Goal: Task Accomplishment & Management: Complete application form

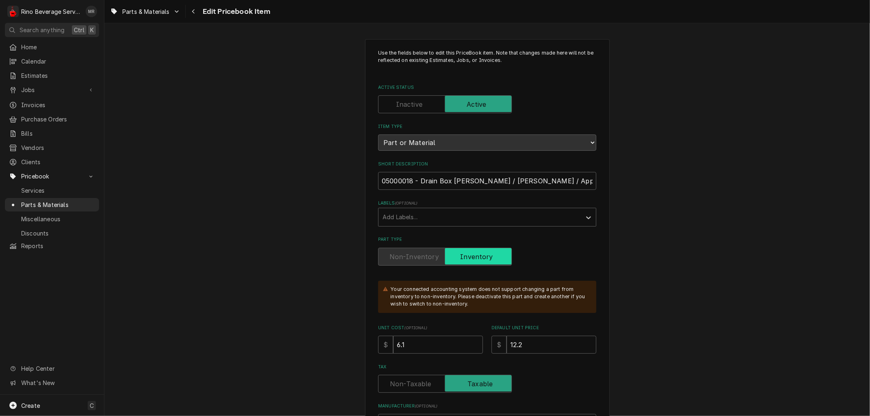
scroll to position [491, 0]
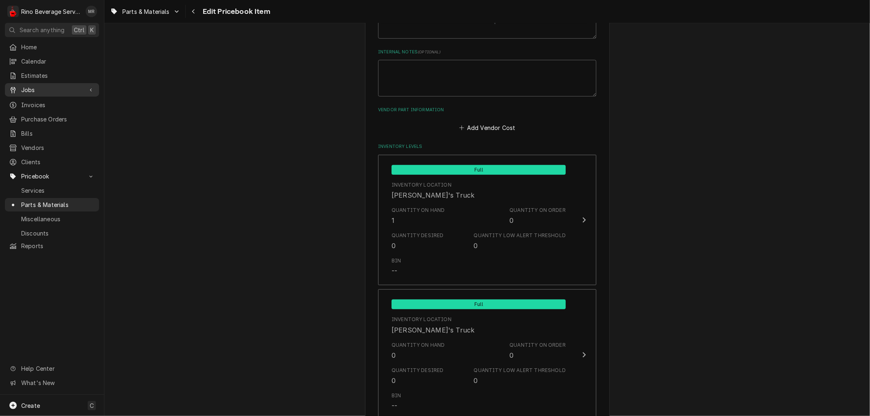
click at [40, 88] on span "Jobs" at bounding box center [52, 90] width 62 height 9
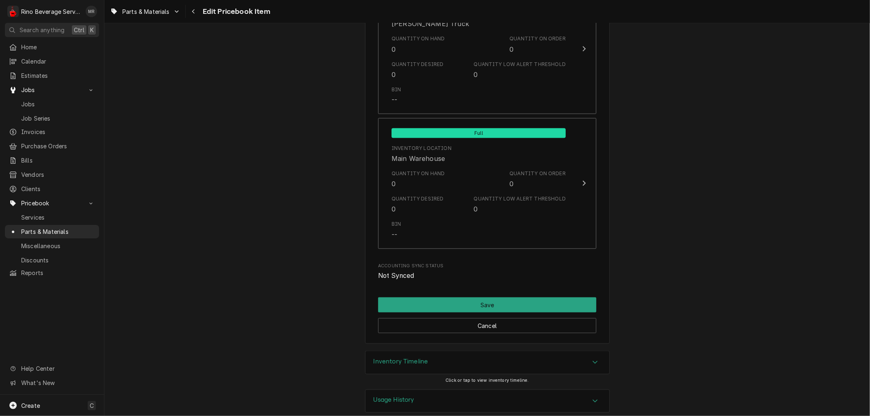
scroll to position [943, 0]
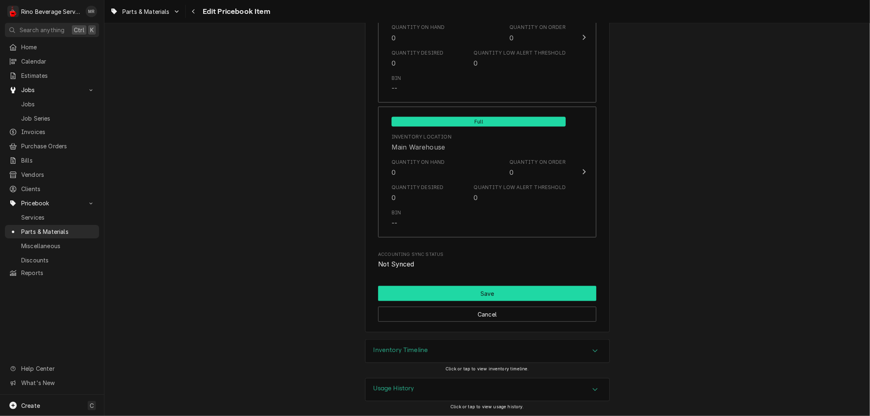
click at [478, 292] on button "Save" at bounding box center [487, 293] width 218 height 15
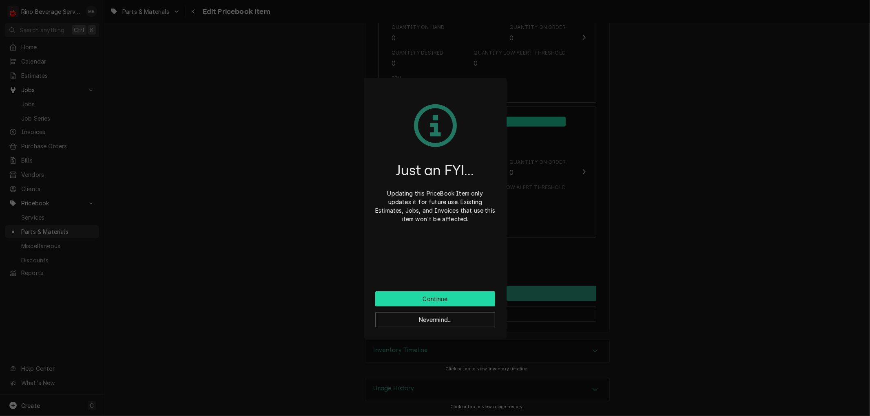
click at [462, 299] on button "Continue" at bounding box center [435, 299] width 120 height 15
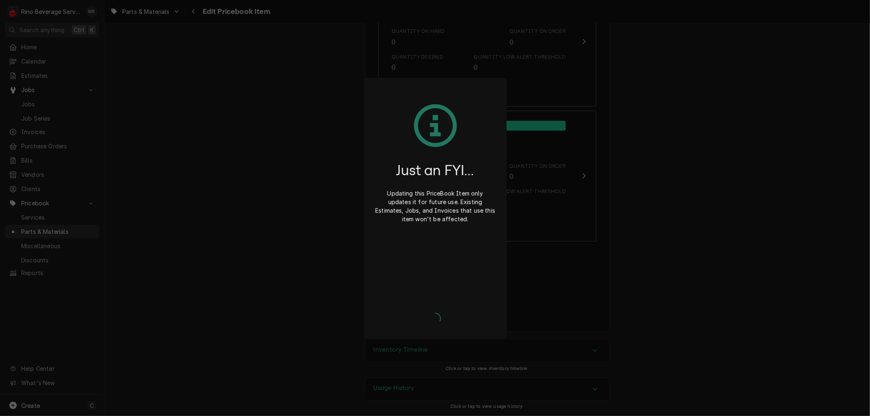
scroll to position [939, 0]
type textarea "x"
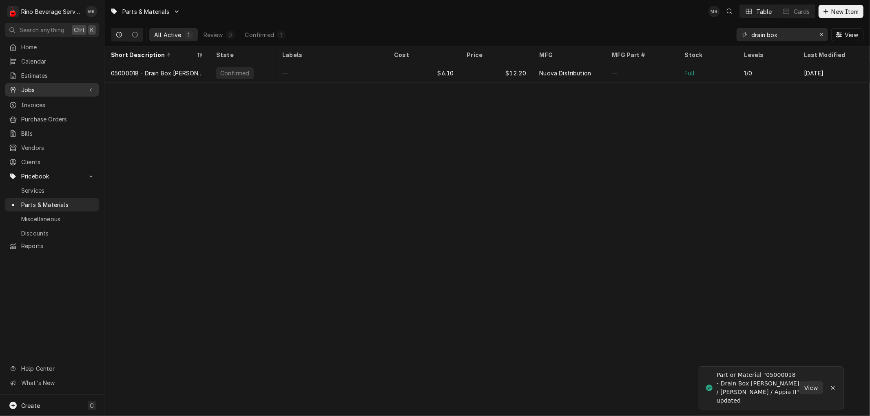
click at [30, 86] on span "Jobs" at bounding box center [52, 90] width 62 height 9
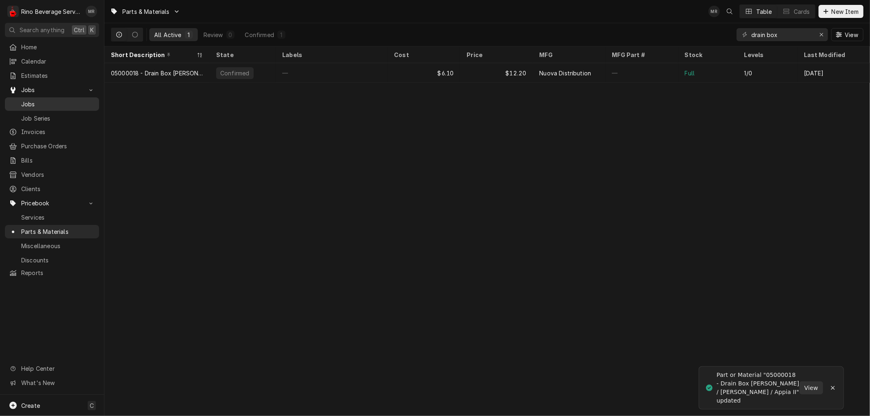
click at [31, 100] on span "Jobs" at bounding box center [58, 104] width 74 height 9
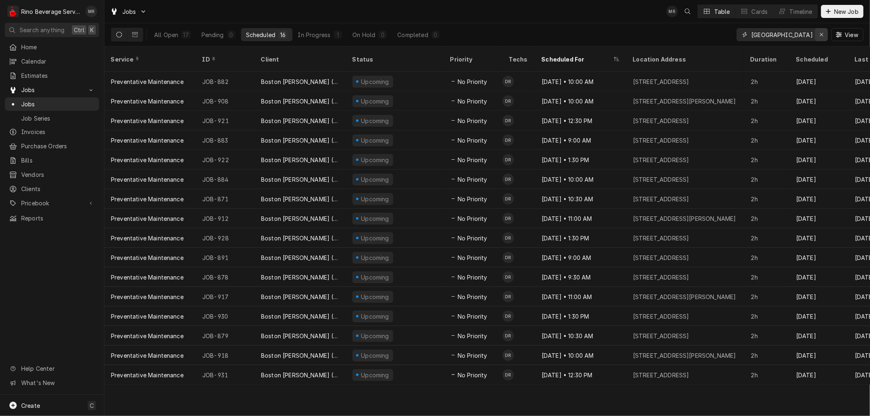
click at [818, 34] on div "Erase input" at bounding box center [821, 35] width 8 height 8
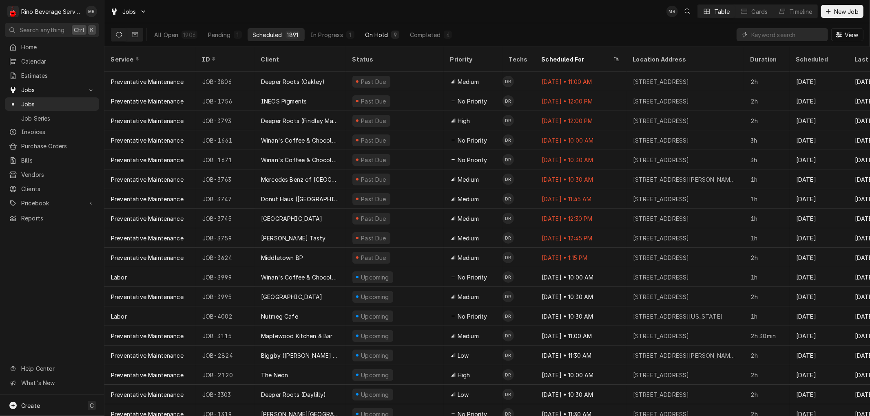
click at [373, 31] on div "On Hold" at bounding box center [376, 35] width 23 height 9
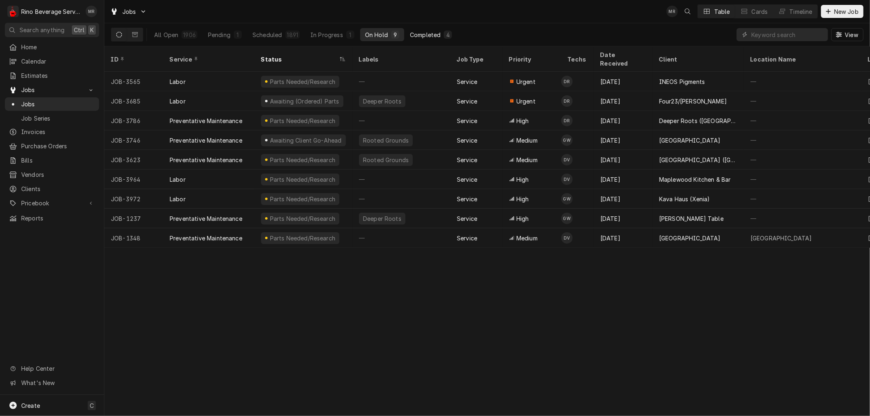
click at [428, 33] on div "Completed" at bounding box center [425, 35] width 31 height 9
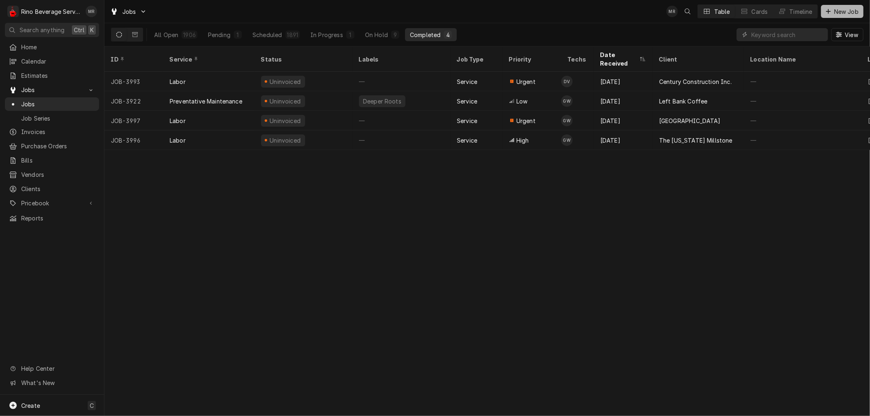
click at [843, 15] on button "New Job" at bounding box center [842, 11] width 42 height 13
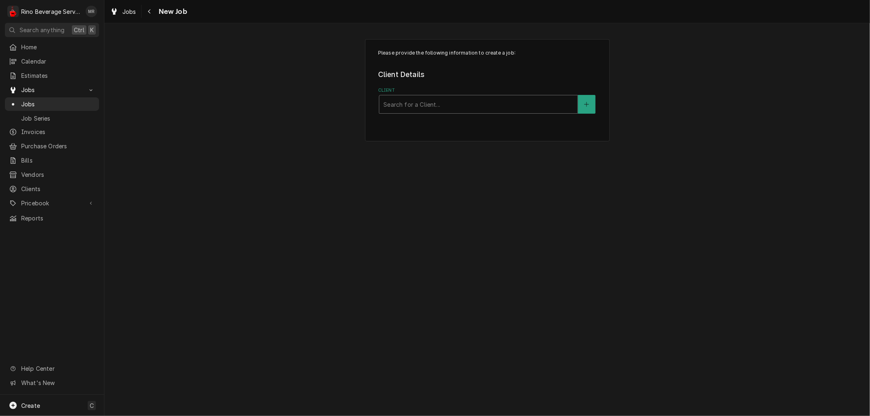
click at [498, 105] on div "Client" at bounding box center [478, 104] width 190 height 15
type input "true west"
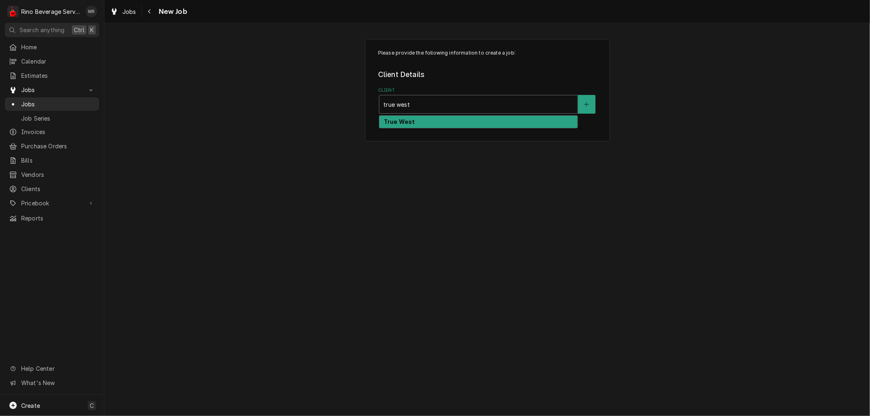
click at [485, 124] on div "True West" at bounding box center [478, 122] width 198 height 13
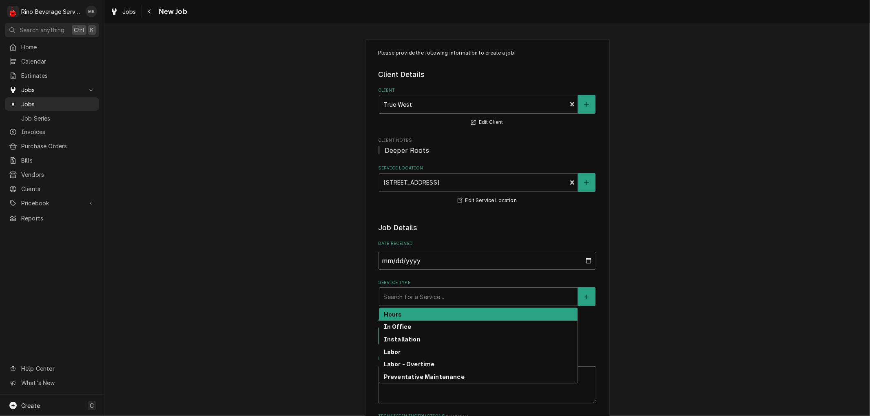
click at [434, 296] on div "Service Type" at bounding box center [478, 297] width 190 height 15
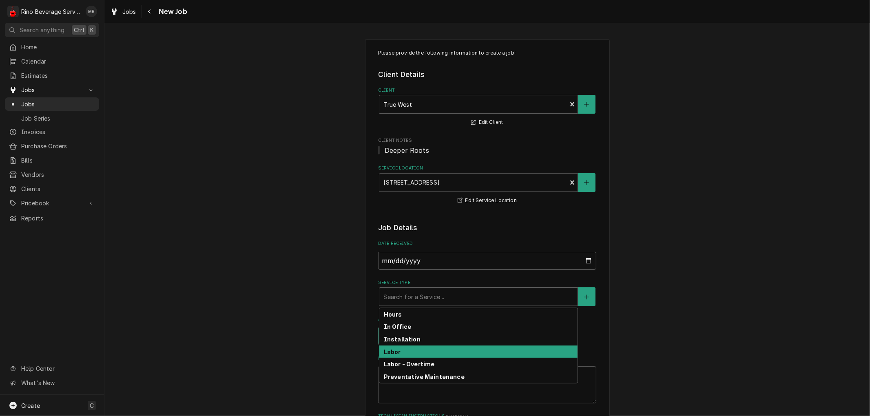
click at [426, 348] on div "Labor" at bounding box center [478, 352] width 198 height 13
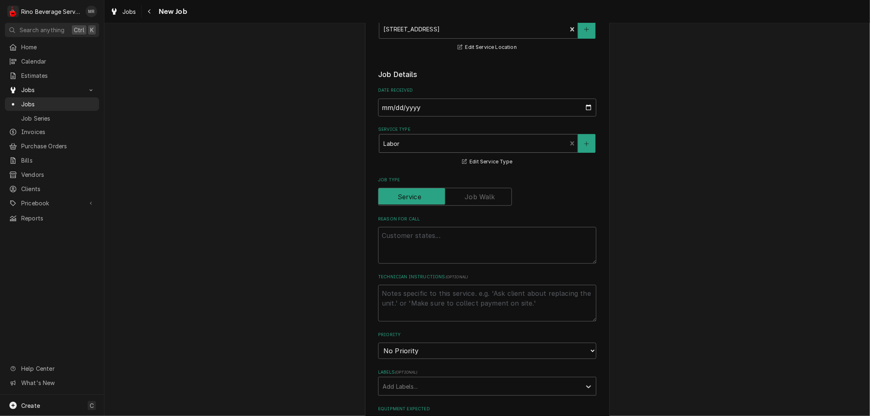
scroll to position [226, 0]
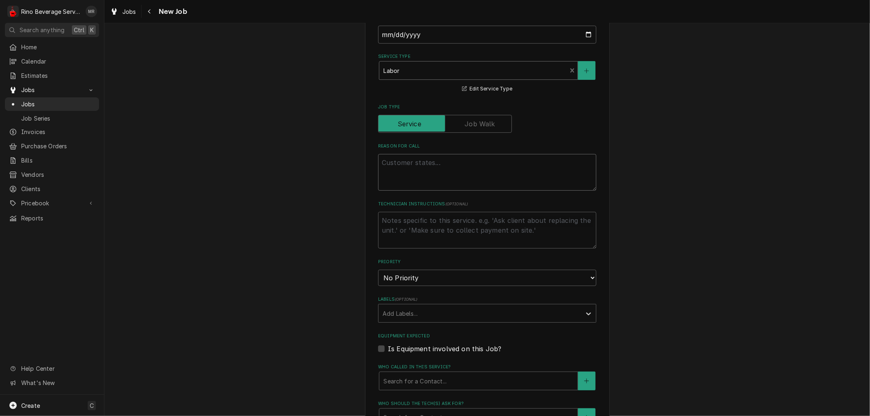
click at [410, 168] on textarea "Reason For Call" at bounding box center [487, 172] width 218 height 37
type textarea "x"
type textarea "S"
type textarea "x"
type textarea "Sp"
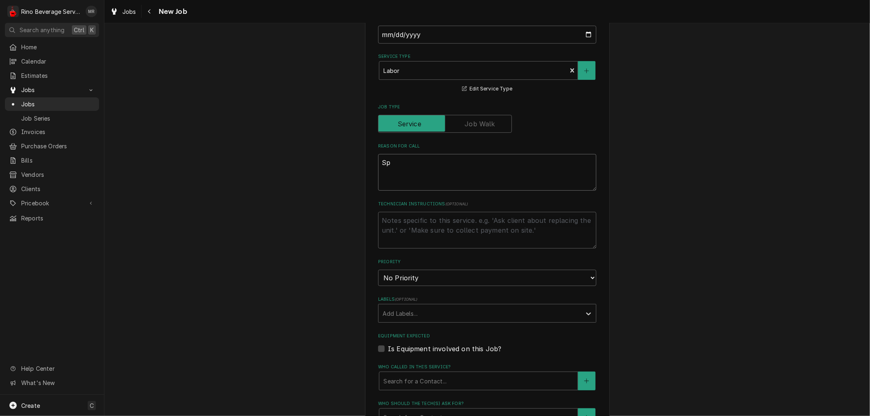
type textarea "x"
type textarea "Spa"
type textarea "x"
type textarea "Spaz"
type textarea "x"
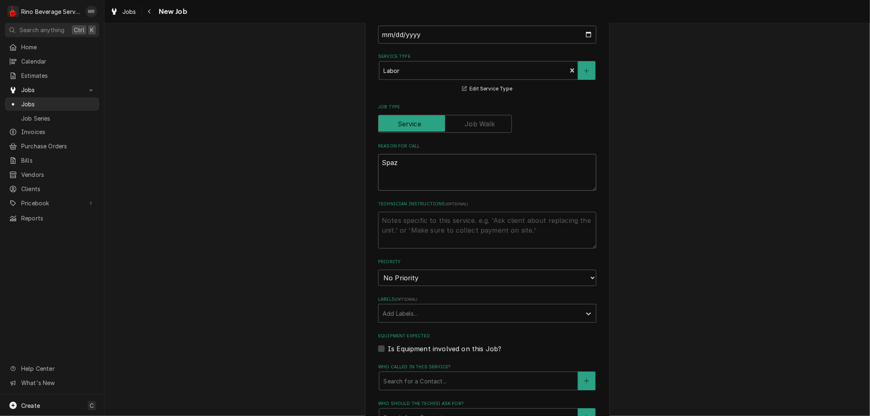
type textarea "Spaz"
type textarea "x"
type textarea "Spaz h"
type textarea "x"
type textarea "Spaz ha"
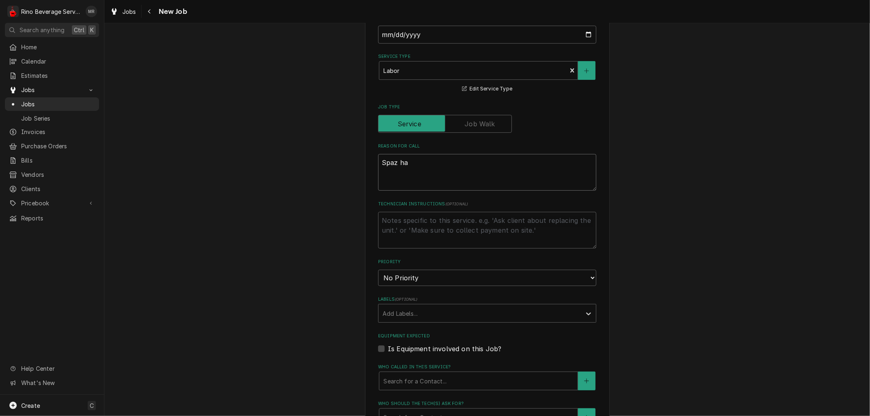
type textarea "x"
type textarea "Spaz has"
type textarea "x"
type textarea "Spaz has"
type textarea "x"
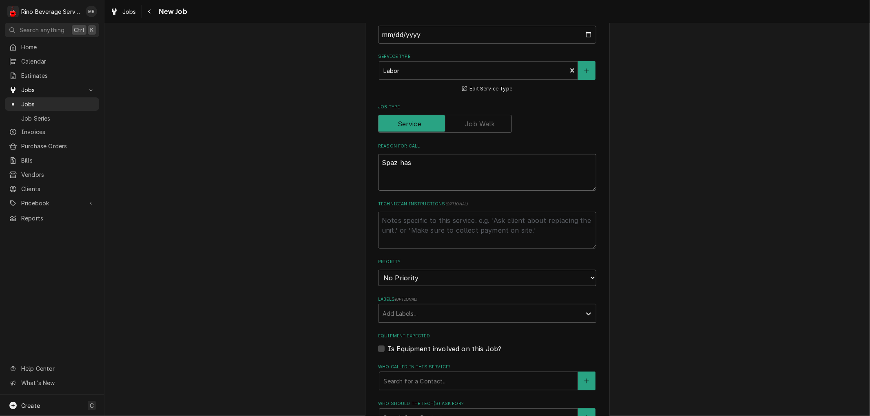
type textarea "Spaz has n"
type textarea "x"
type textarea "Spaz has no"
type textarea "x"
type textarea "Spaz has no"
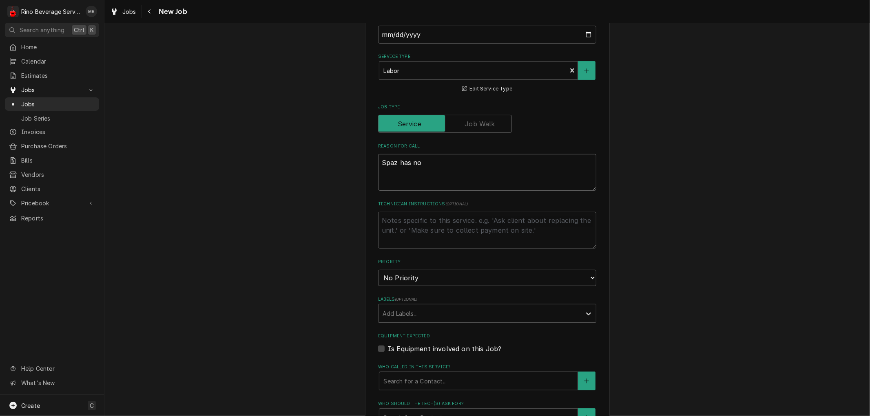
type textarea "x"
type textarea "Spaz has no p"
type textarea "x"
type textarea "Spaz has no po"
type textarea "x"
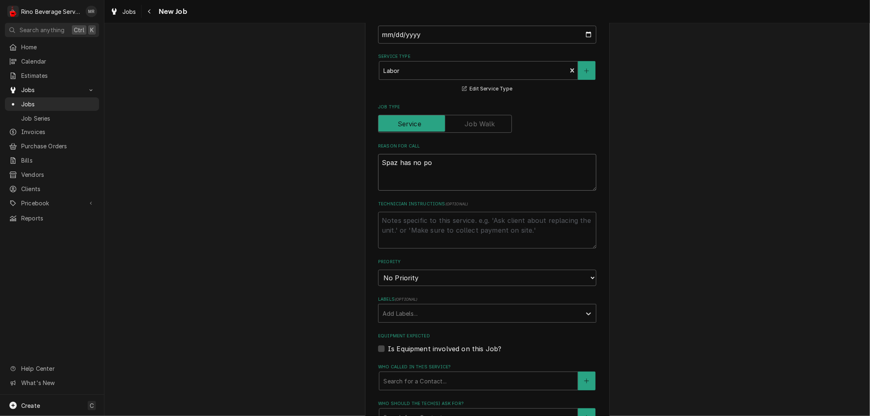
type textarea "Spaz has no pow"
type textarea "x"
type textarea "Spaz has no powe"
type textarea "x"
type textarea "Spaz has no power"
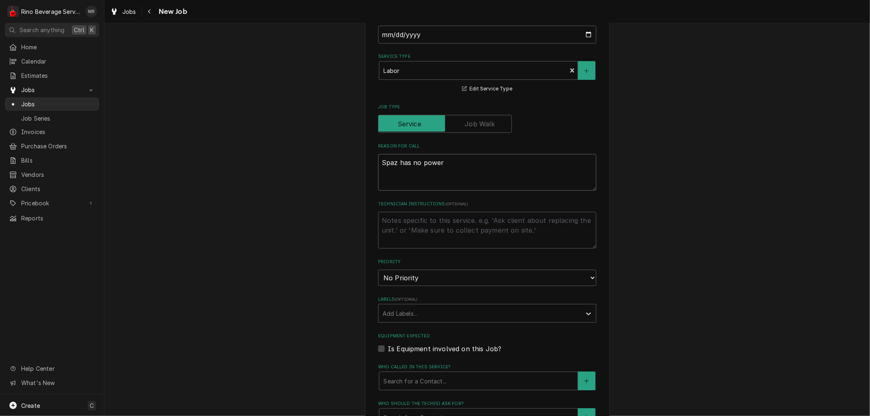
type textarea "x"
type textarea "Spaz has no power"
click at [412, 222] on textarea "Technician Instructions ( optional )" at bounding box center [487, 230] width 218 height 37
type textarea "x"
type textarea "t"
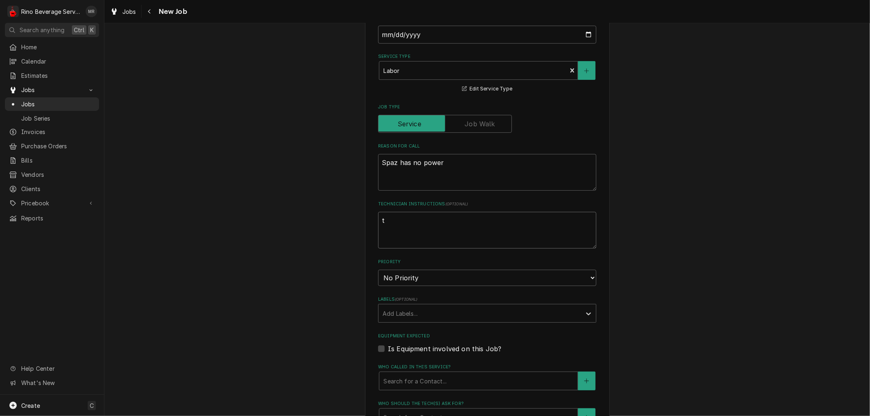
type textarea "x"
type textarea "ta"
type textarea "x"
type textarea "tak"
type textarea "x"
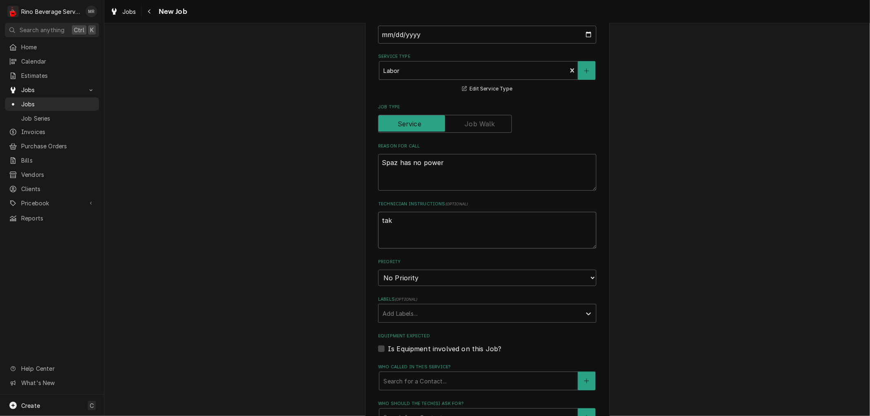
type textarea "take"
type textarea "x"
type textarea "take"
type textarea "x"
type textarea "take t"
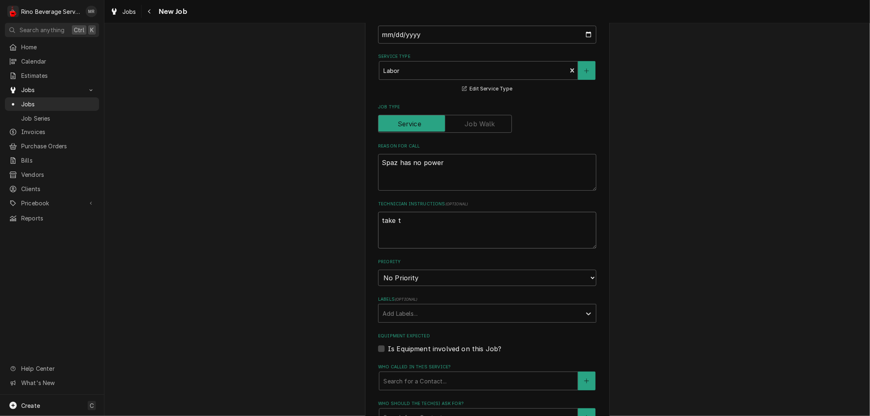
type textarea "x"
type textarea "take to"
type textarea "x"
type textarea "take to"
type textarea "x"
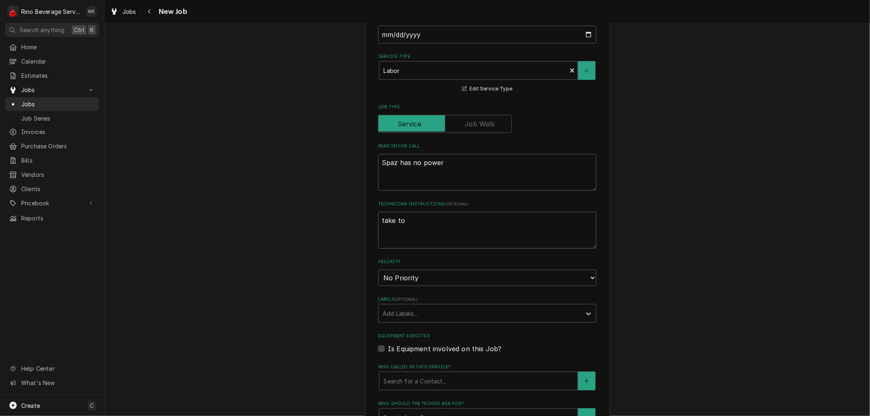
type textarea "take to s"
type textarea "x"
type textarea "take to sh"
type textarea "x"
type textarea "take to sho"
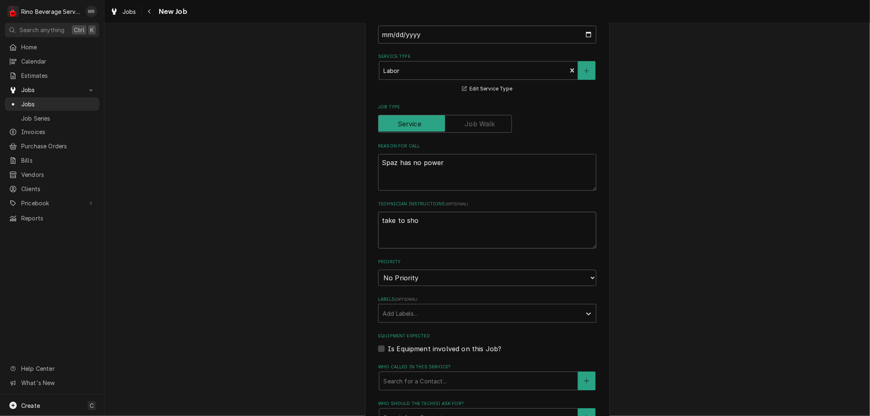
type textarea "x"
type textarea "take to shop"
type textarea "x"
type textarea "take to shop"
type textarea "x"
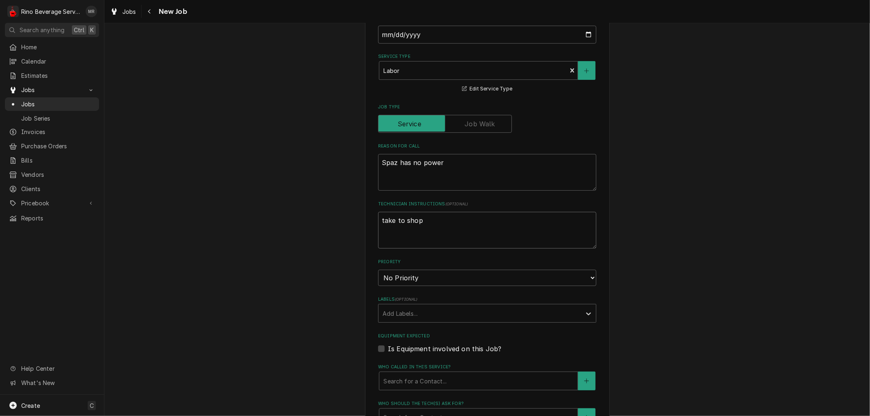
type textarea "take to shop f"
type textarea "x"
type textarea "take to shop fo"
type textarea "x"
type textarea "take to shop for"
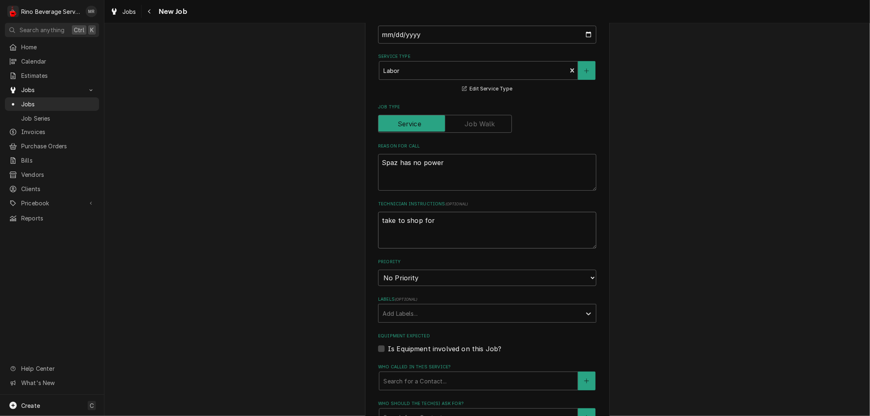
type textarea "x"
type textarea "take to shop for"
type textarea "x"
type textarea "take to shop for r"
type textarea "x"
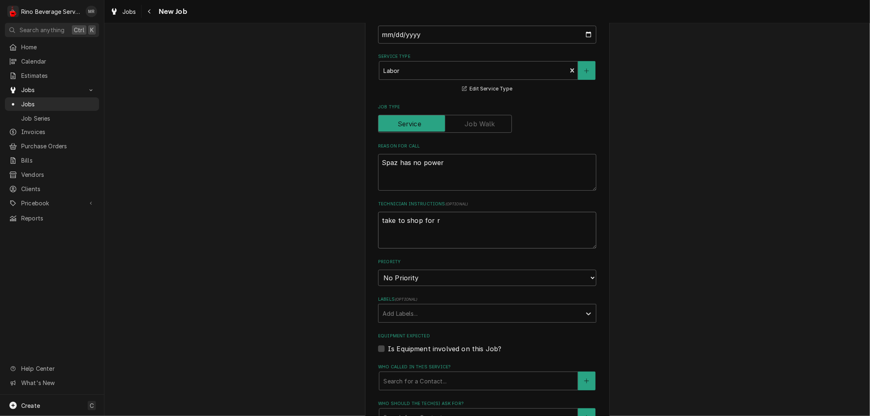
type textarea "take to shop for re"
type textarea "x"
type textarea "take to shop for rep"
type textarea "x"
type textarea "take to shop for repa"
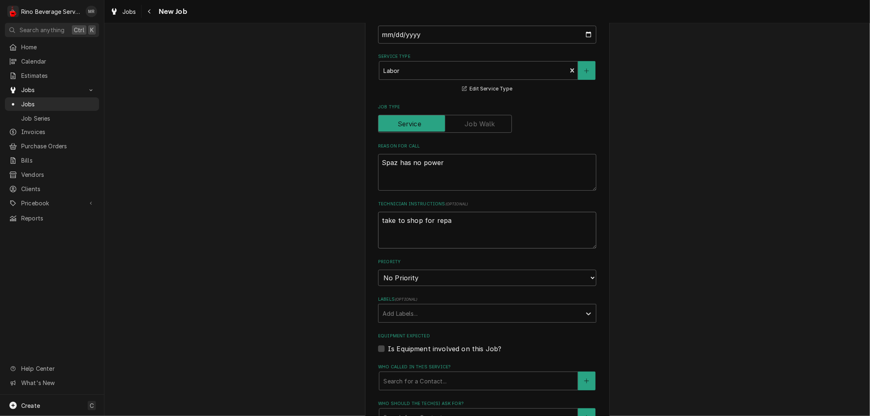
type textarea "x"
type textarea "take to shop for repai"
type textarea "x"
type textarea "take to shop for repair"
type textarea "x"
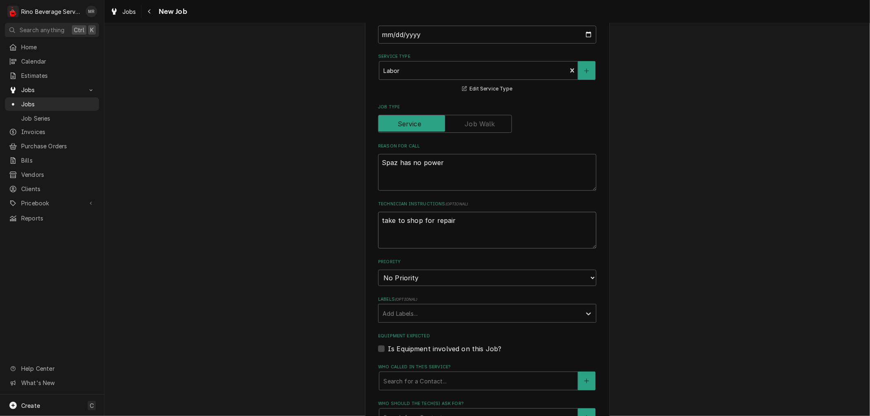
type textarea "take to shop for repairs"
type textarea "x"
type textarea "take to shop for repairs"
click at [453, 274] on select "No Priority Urgent High Medium Low" at bounding box center [487, 278] width 218 height 16
select select "1"
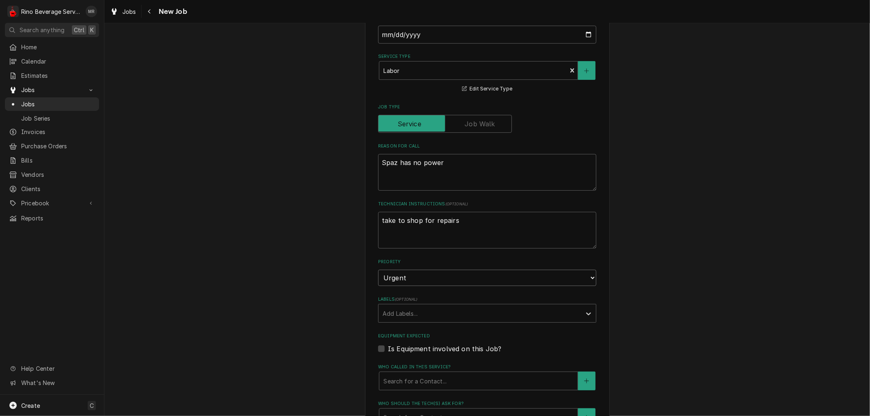
click at [378, 270] on select "No Priority Urgent High Medium Low" at bounding box center [487, 278] width 218 height 16
click at [406, 308] on div "Labels" at bounding box center [480, 313] width 195 height 15
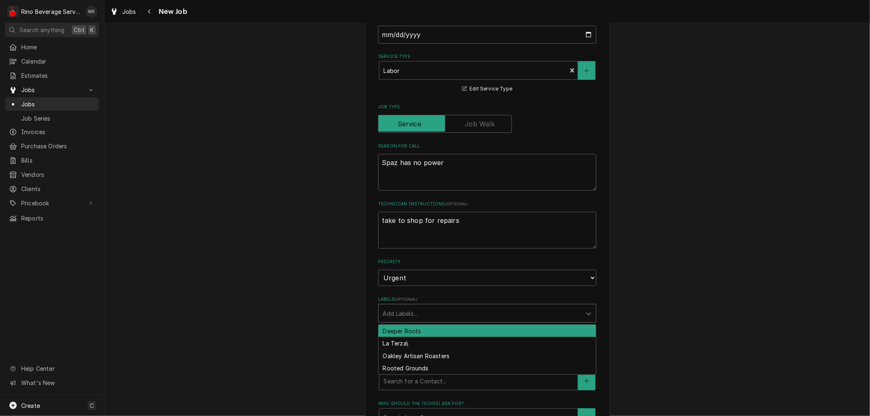
click at [405, 327] on div "Deeper Roots" at bounding box center [486, 331] width 217 height 13
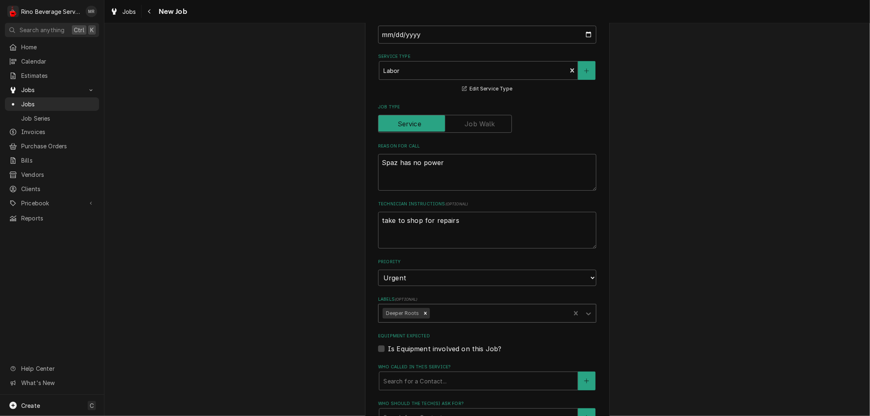
type textarea "x"
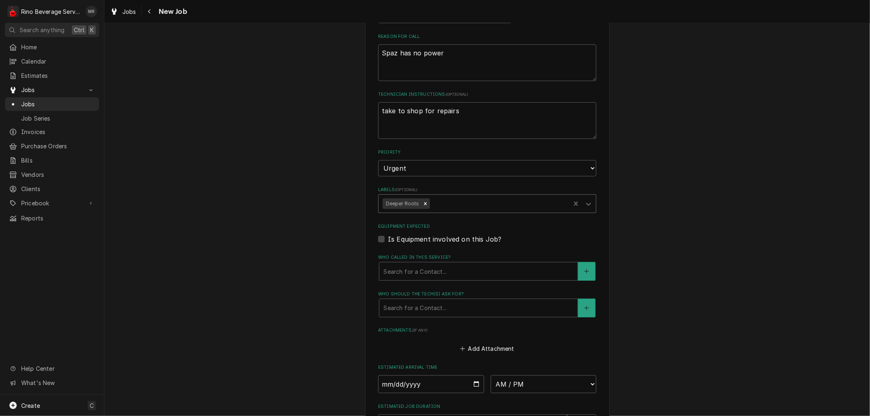
scroll to position [362, 0]
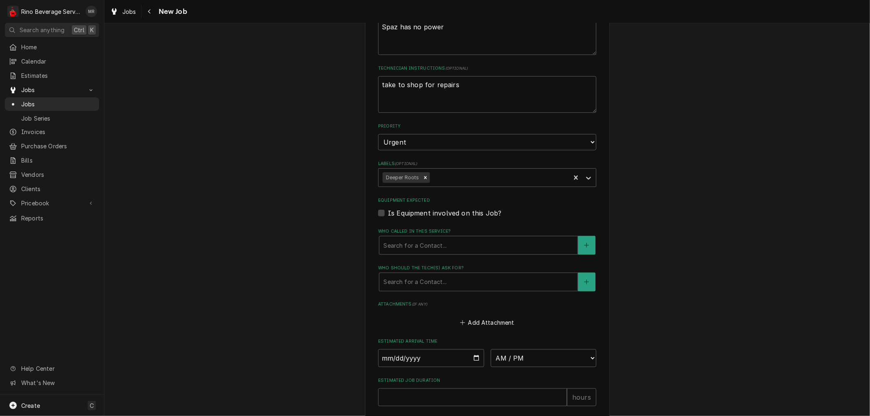
click at [388, 212] on label "Is Equipment involved on this Job?" at bounding box center [444, 213] width 113 height 10
click at [388, 212] on input "Equipment Expected" at bounding box center [497, 217] width 218 height 18
checkbox input "true"
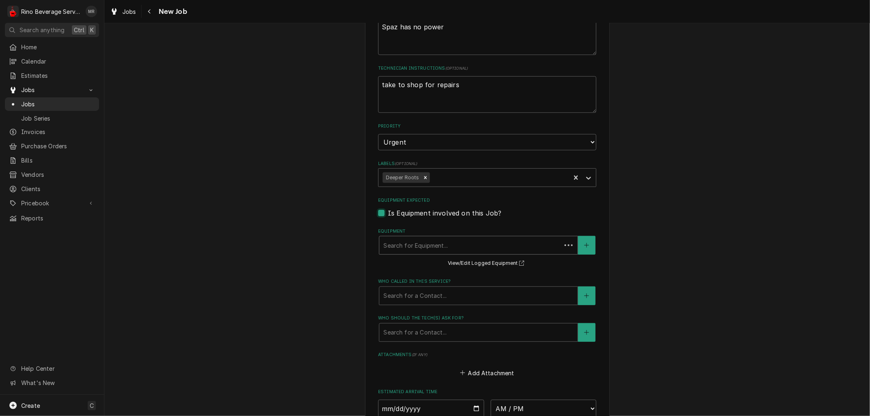
type textarea "x"
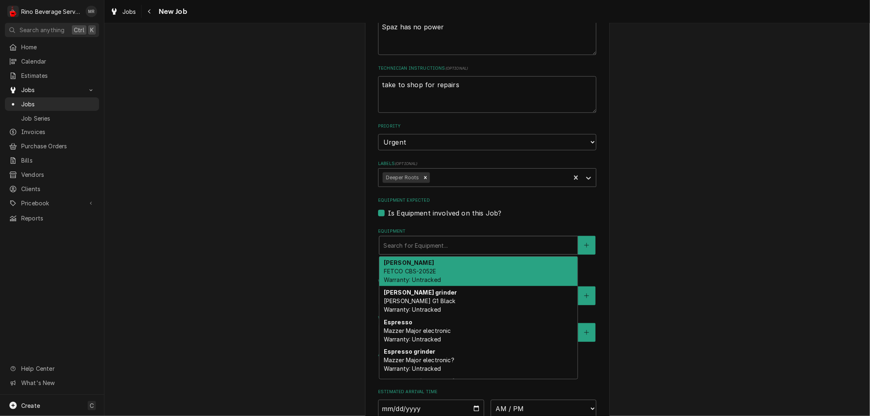
click at [400, 243] on div "Equipment" at bounding box center [478, 245] width 190 height 15
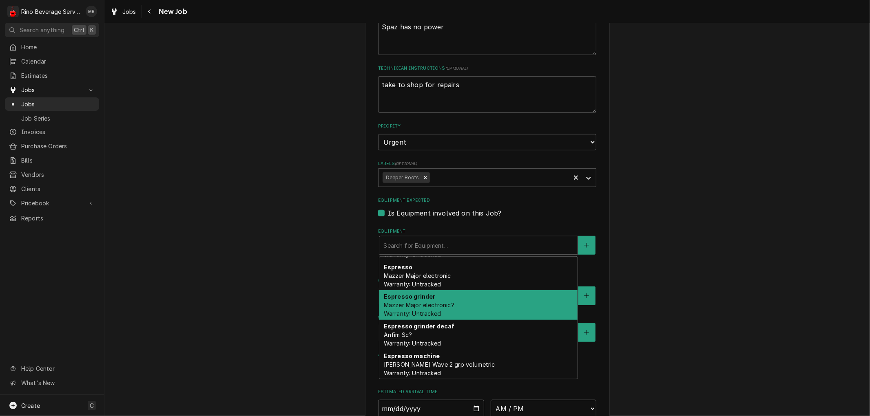
scroll to position [0, 0]
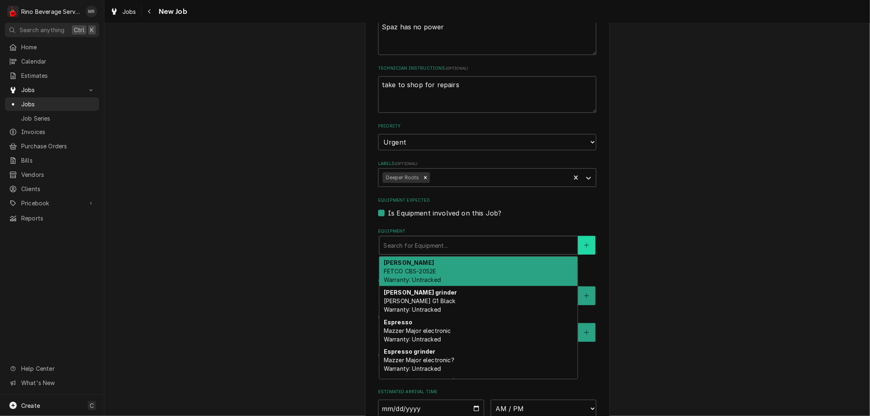
click at [584, 243] on icon "Create New Equipment" at bounding box center [586, 245] width 4 height 4
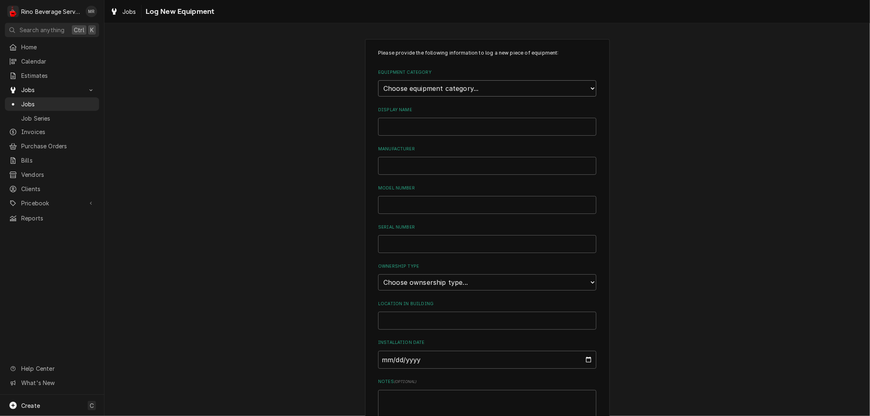
click at [484, 86] on select "Choose equipment category... Refrigeration Beverage Equipment Other" at bounding box center [487, 88] width 218 height 16
select select "9"
click at [378, 80] on select "Choose equipment category... Refrigeration Beverage Equipment Other" at bounding box center [487, 88] width 218 height 16
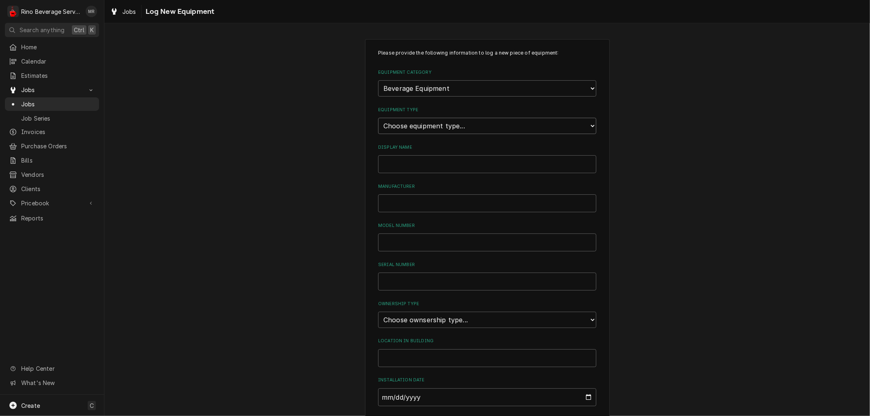
drag, startPoint x: 482, startPoint y: 95, endPoint x: 472, endPoint y: 123, distance: 29.5
click at [472, 123] on select "Choose equipment type... Bar Blender Coffee Grinder Coffee Maker Coffee Urn Fro…" at bounding box center [487, 126] width 218 height 16
select select "135"
click at [378, 118] on select "Choose equipment type... Bar Blender Coffee Grinder Coffee Maker Coffee Urn Fro…" at bounding box center [487, 126] width 218 height 16
click at [434, 162] on input "Display Name" at bounding box center [487, 164] width 218 height 18
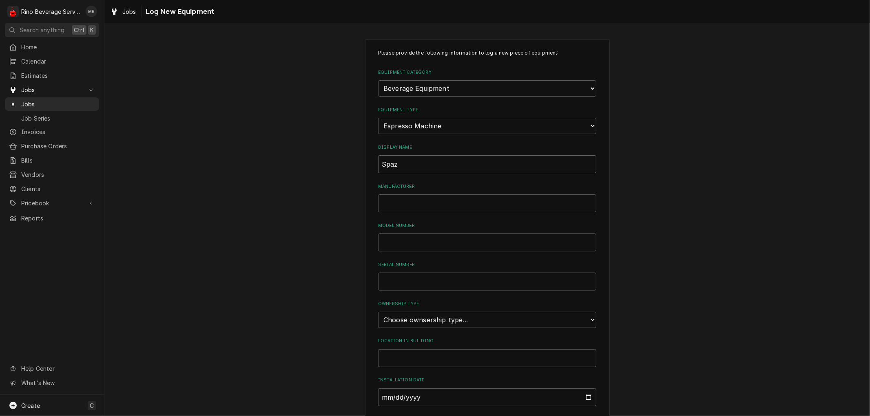
type input "Spaz"
type input "LaSpaziale"
type input "Mini Vivaldi"
type input "260572"
click at [438, 317] on select "Choose ownsership type... Unknown Owned Leased Rented" at bounding box center [487, 320] width 218 height 16
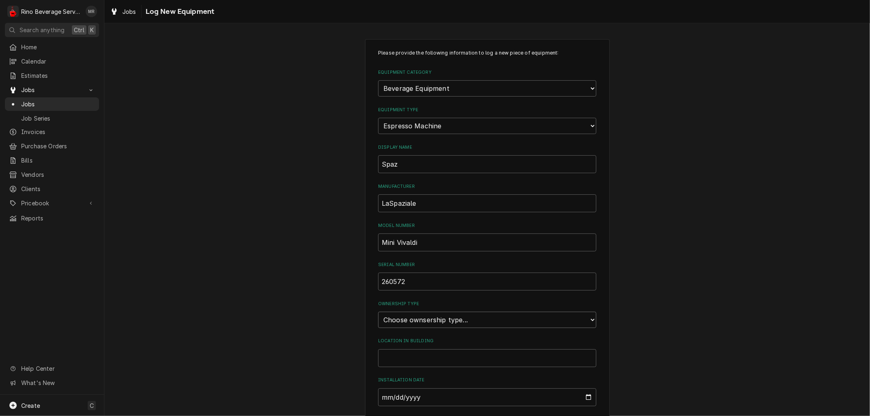
select select "1"
click at [378, 312] on select "Choose ownsership type... Unknown Owned Leased Rented" at bounding box center [487, 320] width 218 height 16
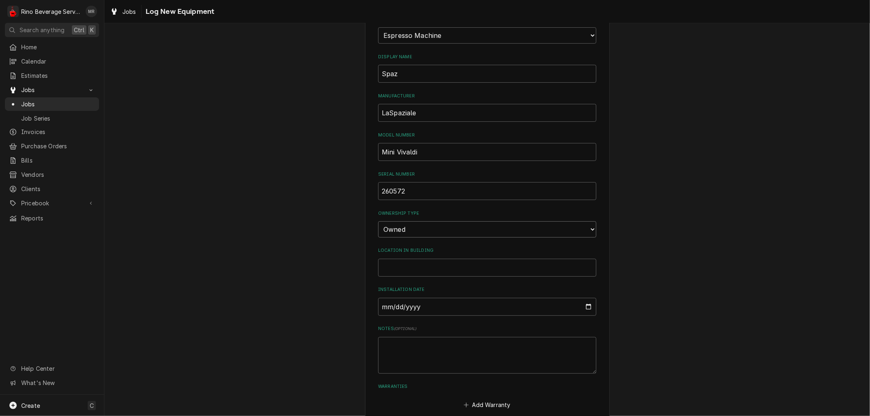
scroll to position [131, 0]
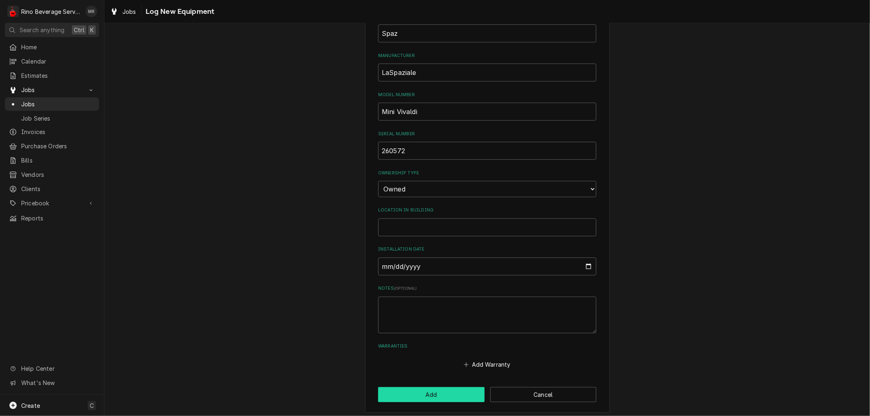
click at [437, 390] on button "Add" at bounding box center [431, 394] width 106 height 15
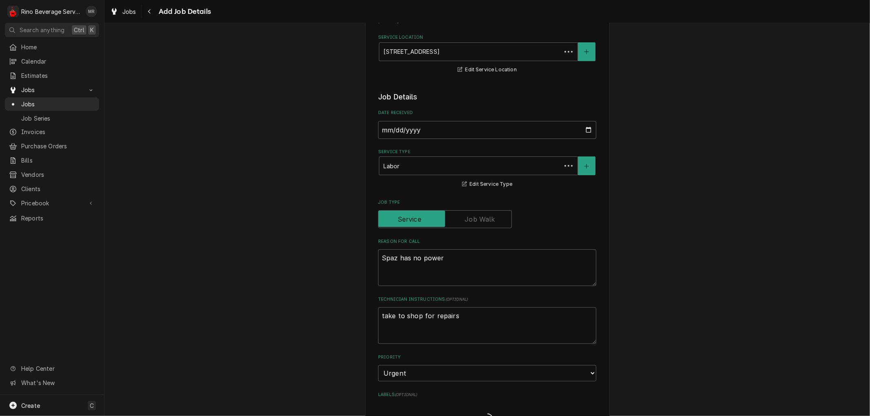
scroll to position [362, 0]
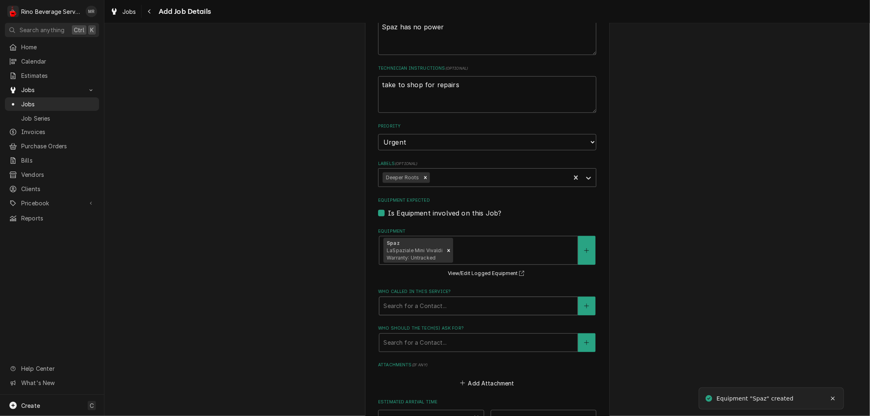
click at [464, 305] on div "Who called in this service?" at bounding box center [478, 306] width 190 height 15
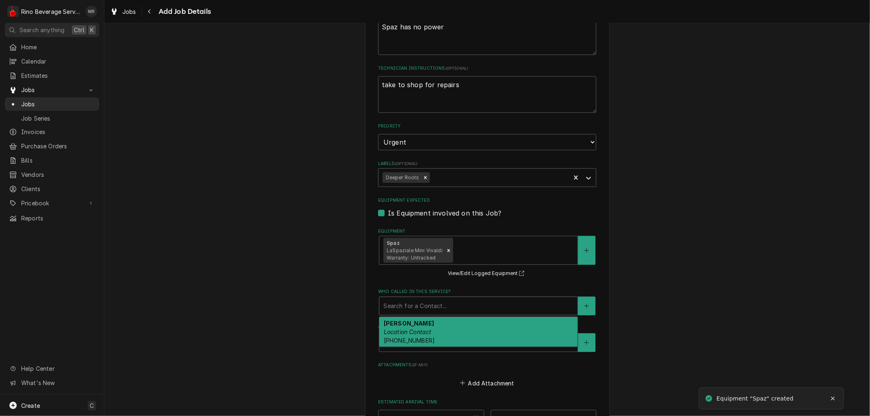
click at [453, 325] on div "Chris Canter Location Contact (513) 253-2738" at bounding box center [478, 332] width 198 height 30
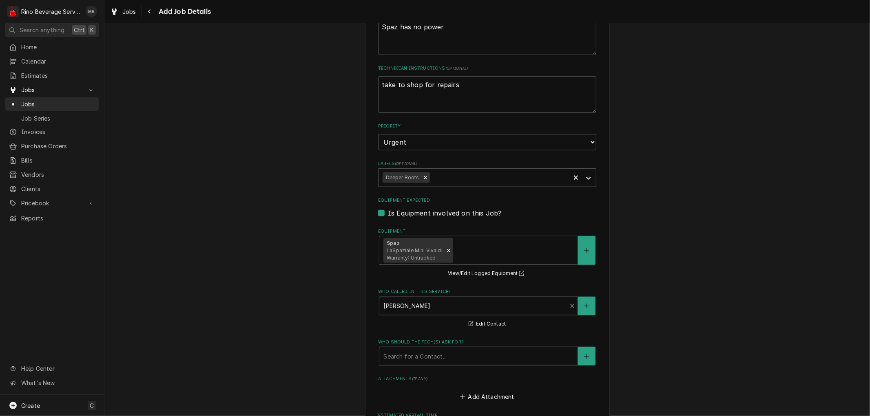
click at [445, 352] on div "Who should the tech(s) ask for?" at bounding box center [478, 356] width 190 height 15
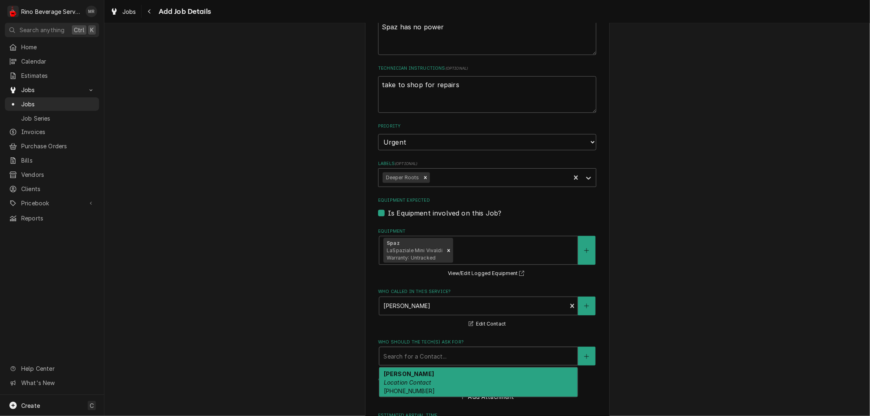
click at [429, 381] on div "Chris Canter Location Contact (513) 253-2738" at bounding box center [478, 383] width 198 height 30
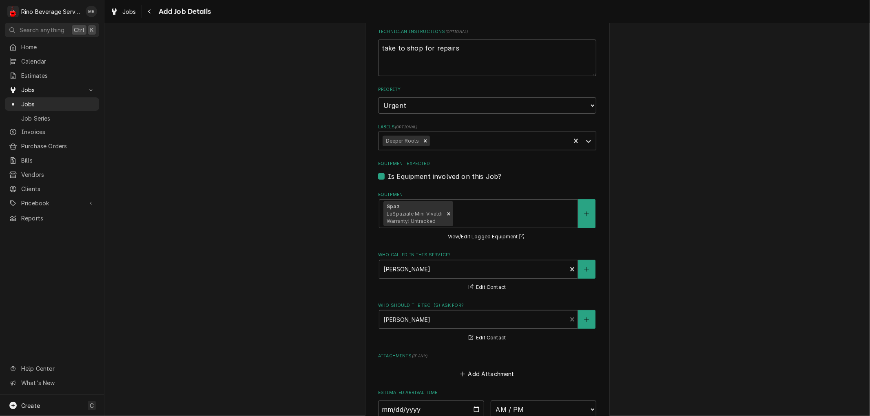
scroll to position [547, 0]
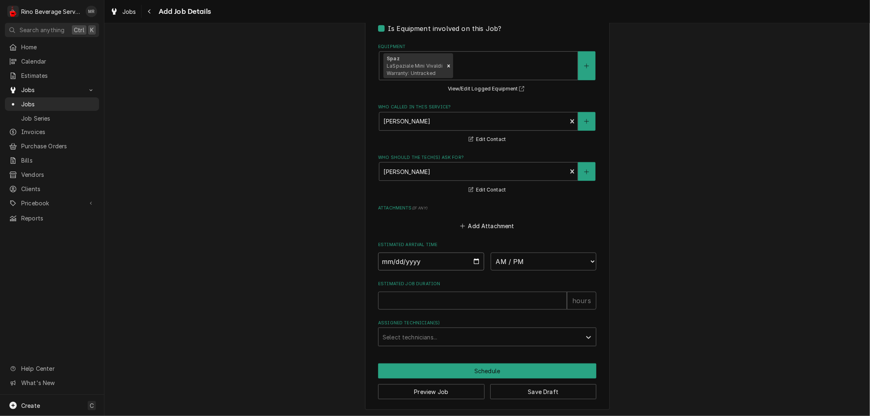
click at [474, 261] on input "Date" at bounding box center [431, 262] width 106 height 18
type textarea "x"
type input "2025-07-18"
type textarea "x"
type input "2025-06-18"
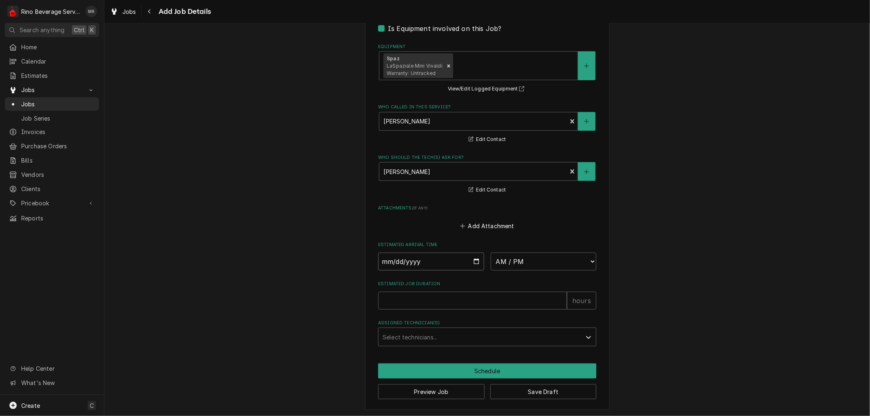
type textarea "x"
type input "[DATE]"
type textarea "x"
click at [588, 259] on select "AM / PM 6:00 AM 6:15 AM 6:30 AM 6:45 AM 7:00 AM 7:15 AM 7:30 AM 7:45 AM 8:00 AM…" at bounding box center [544, 262] width 106 height 18
select select "15:00:00"
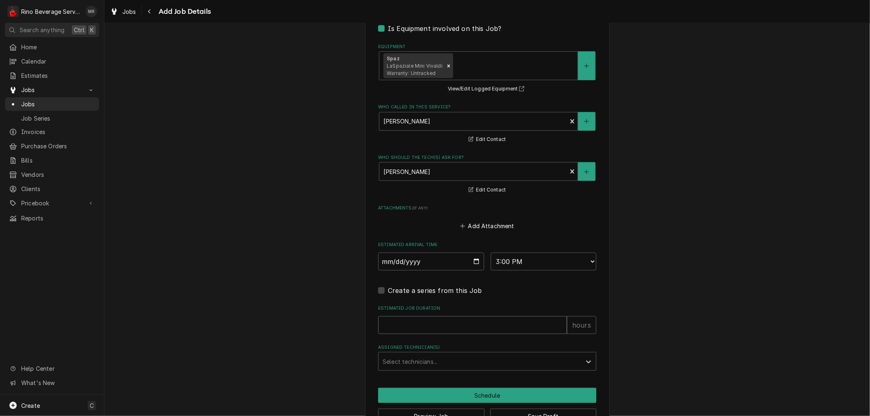
type textarea "x"
type input "1"
click at [557, 321] on input "1" at bounding box center [472, 325] width 189 height 18
type textarea "x"
type input "2"
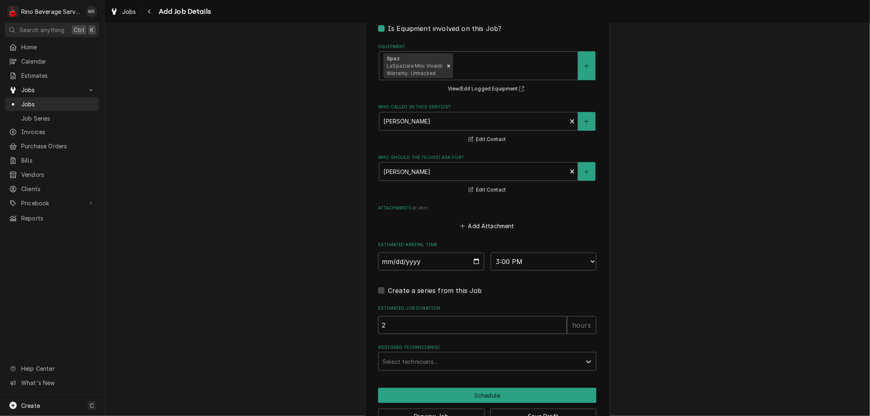
click at [557, 321] on input "2" at bounding box center [472, 325] width 189 height 18
type textarea "x"
type input "2.5"
type textarea "x"
type input "2.5"
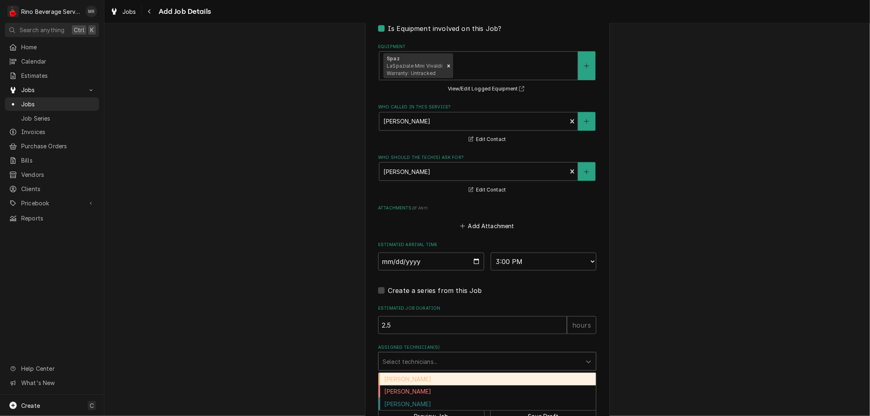
click at [511, 356] on div "Assigned Technician(s)" at bounding box center [480, 361] width 195 height 15
click at [491, 378] on div "Damon Rinehart" at bounding box center [486, 379] width 217 height 13
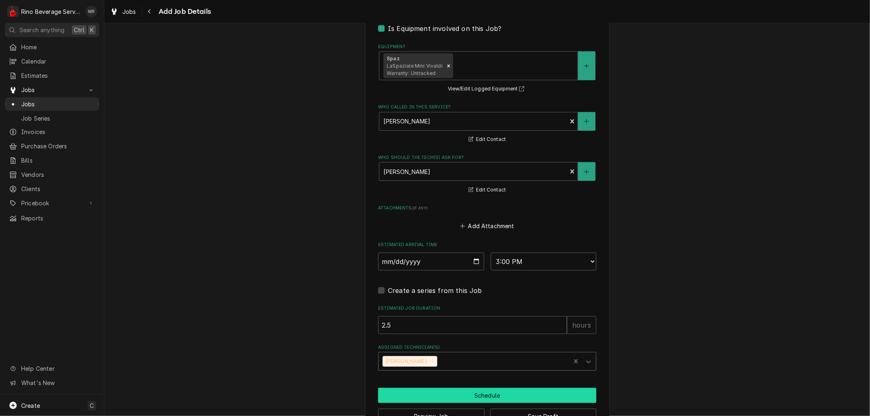
click at [484, 395] on button "Schedule" at bounding box center [487, 395] width 218 height 15
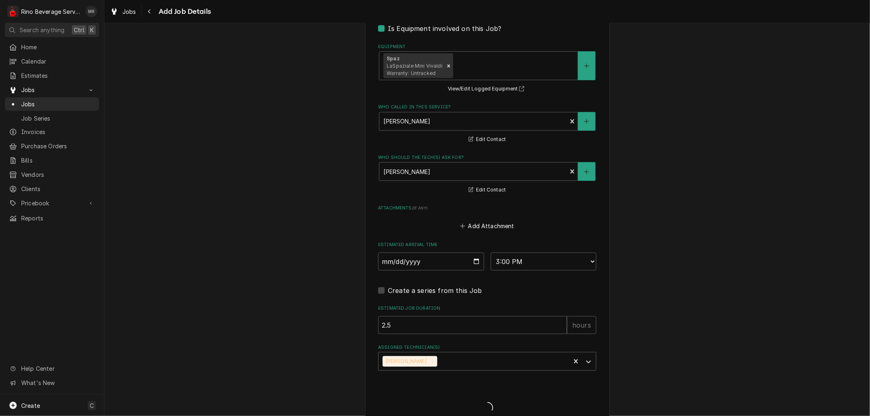
type textarea "x"
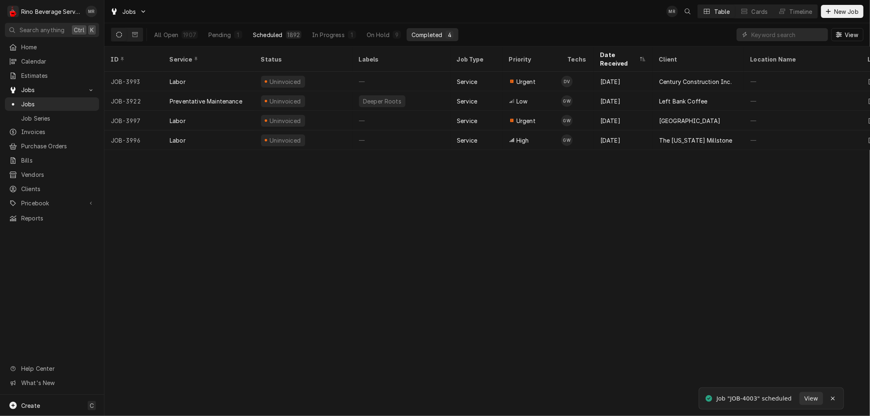
click at [268, 31] on div "Scheduled" at bounding box center [267, 35] width 29 height 9
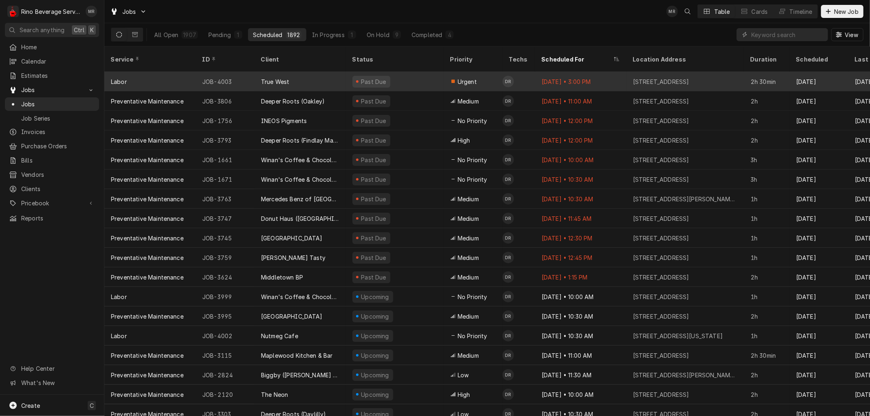
click at [324, 72] on div "True West" at bounding box center [299, 82] width 91 height 20
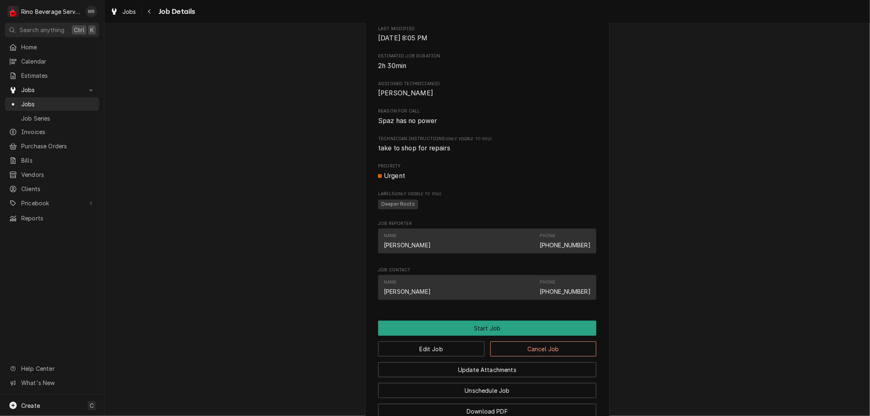
scroll to position [450, 0]
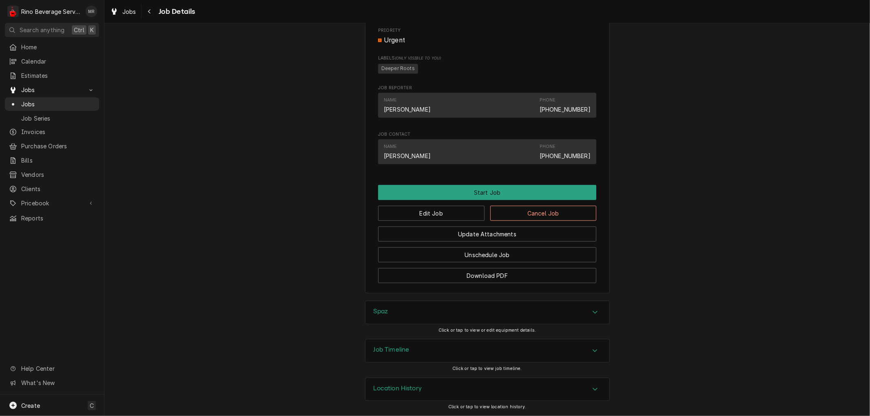
click at [445, 385] on div "Location History" at bounding box center [487, 389] width 244 height 23
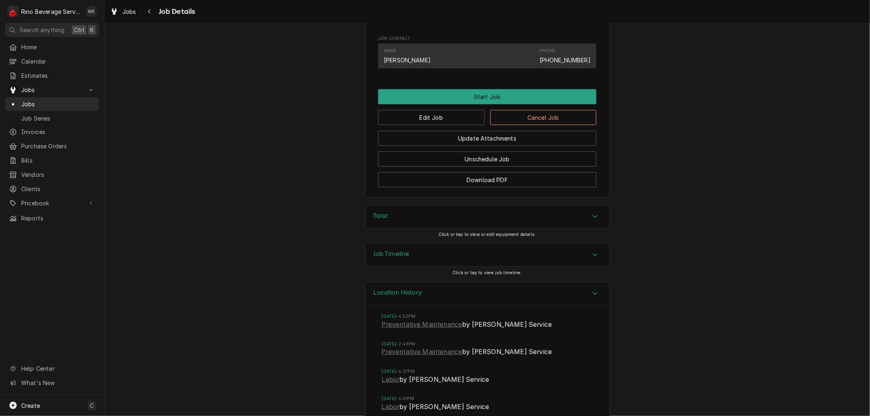
scroll to position [590, 0]
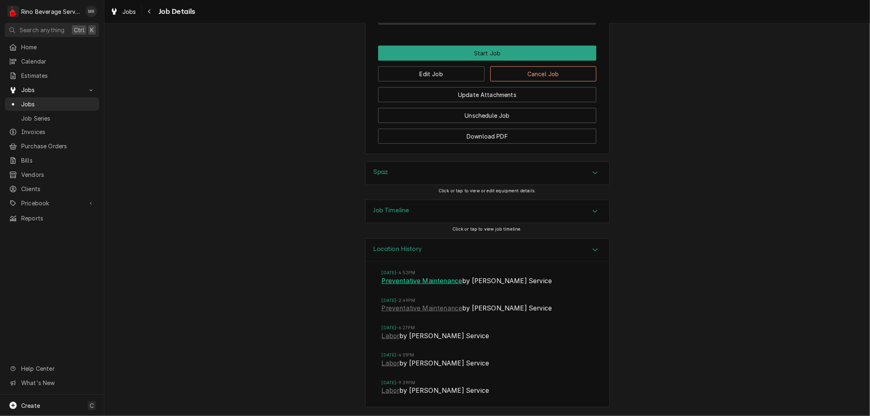
click at [418, 283] on link "Preventative Maintenance" at bounding box center [422, 281] width 81 height 10
click at [486, 55] on button "Start Job" at bounding box center [487, 53] width 218 height 15
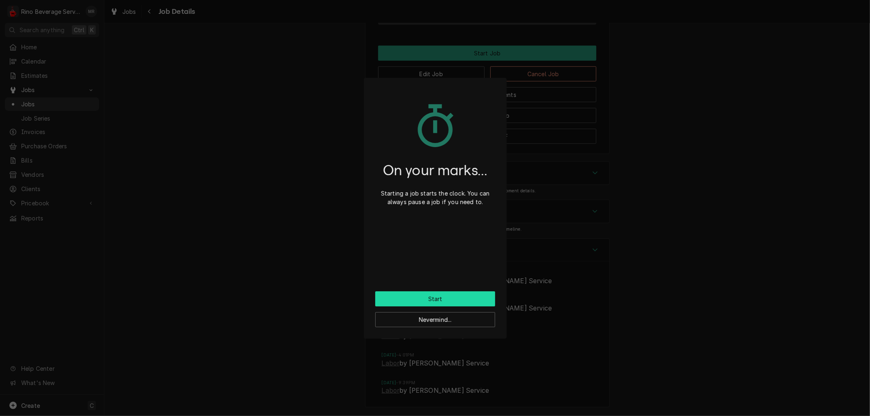
click at [432, 300] on button "Start" at bounding box center [435, 299] width 120 height 15
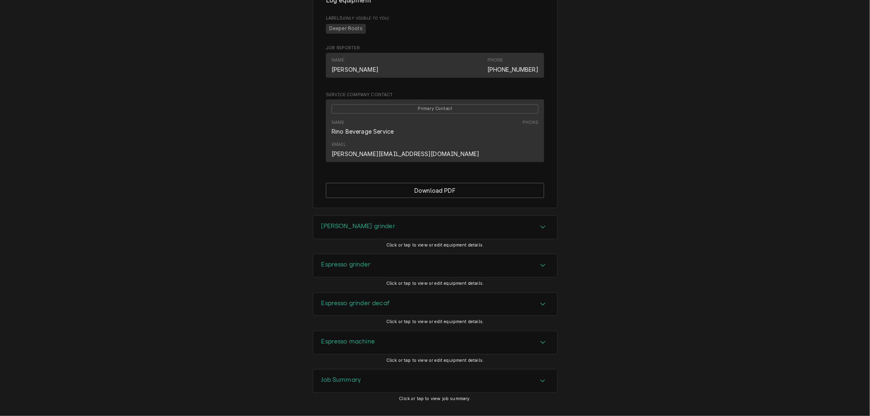
scroll to position [457, 0]
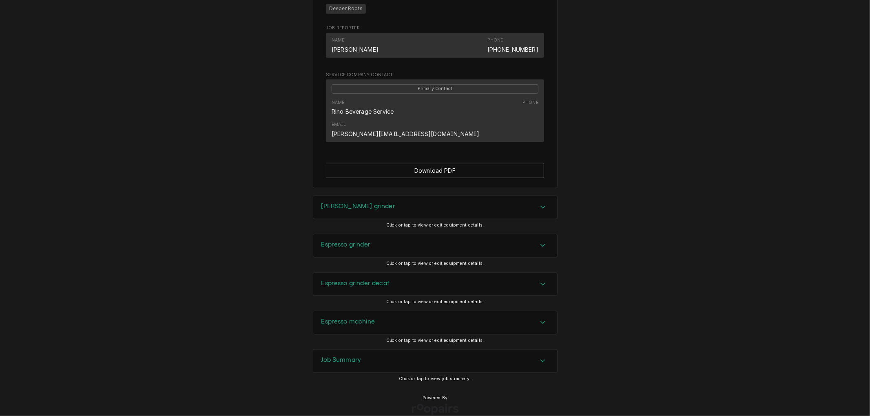
click at [372, 350] on div "Job Summary" at bounding box center [435, 361] width 244 height 23
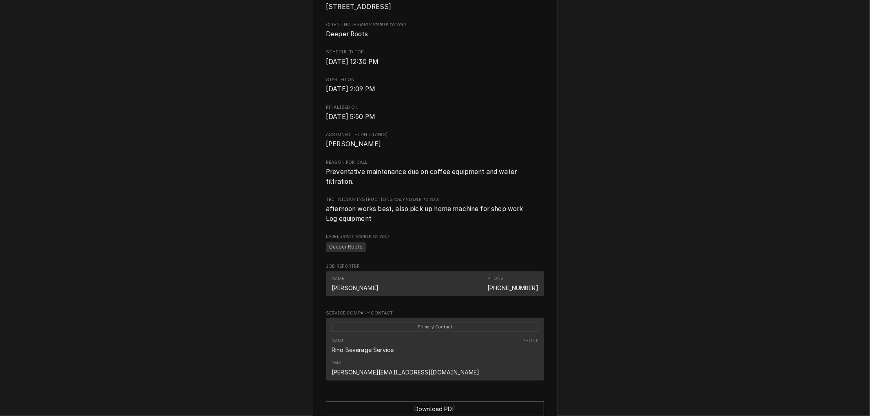
scroll to position [0, 0]
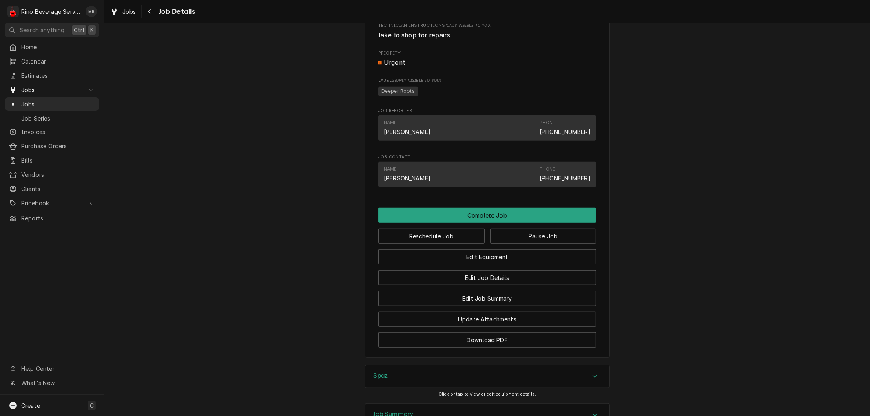
scroll to position [422, 0]
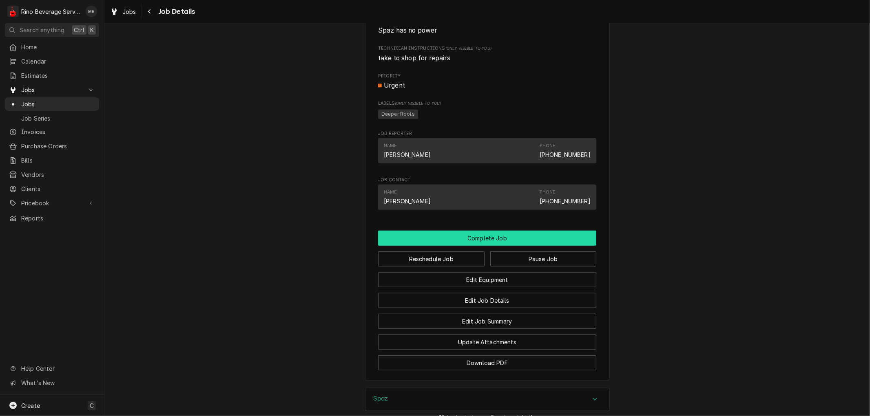
click at [461, 246] on button "Complete Job" at bounding box center [487, 238] width 218 height 15
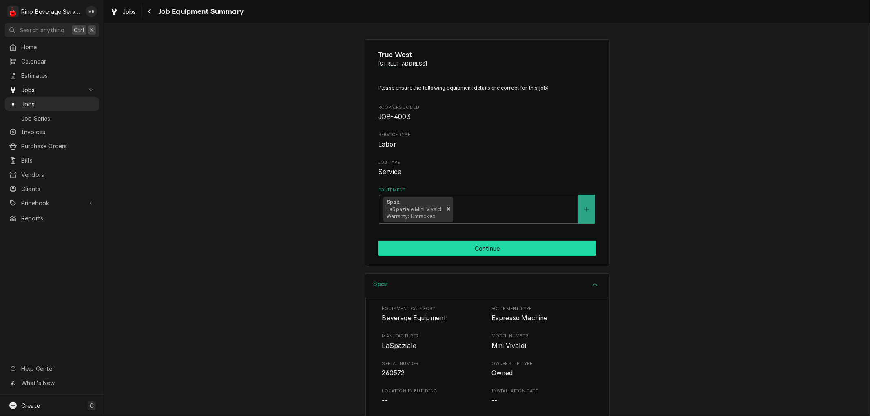
click at [461, 247] on button "Continue" at bounding box center [487, 248] width 218 height 15
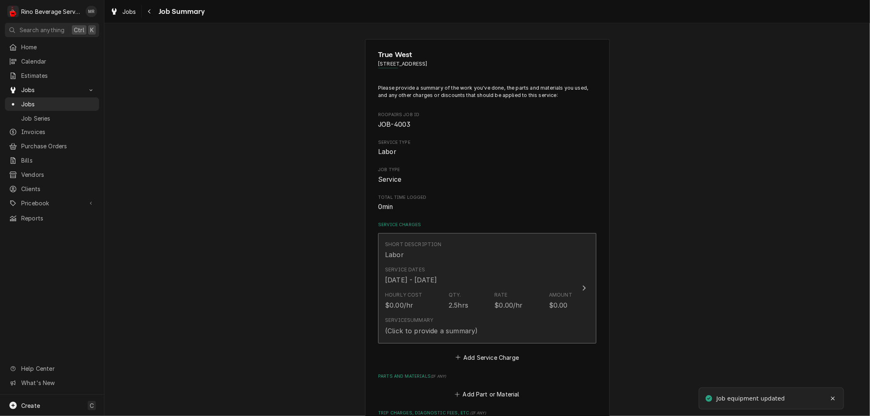
click at [484, 281] on div "Service Dates [DATE] - [DATE]" at bounding box center [478, 275] width 187 height 25
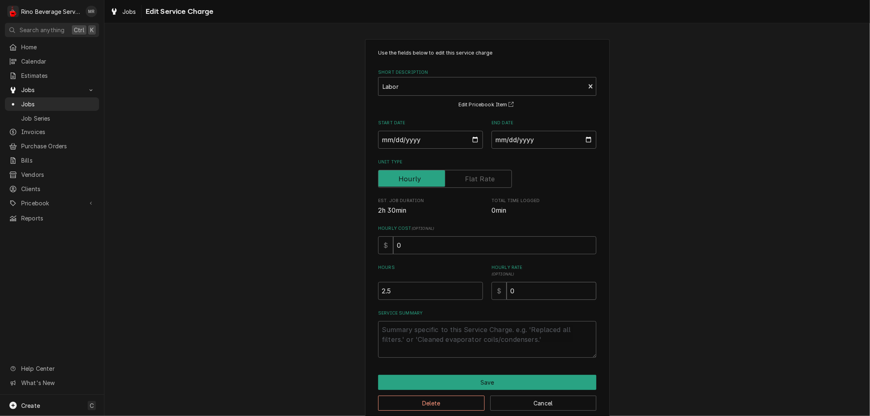
click at [518, 292] on input "0" at bounding box center [552, 291] width 90 height 18
type textarea "x"
type input "9"
type textarea "x"
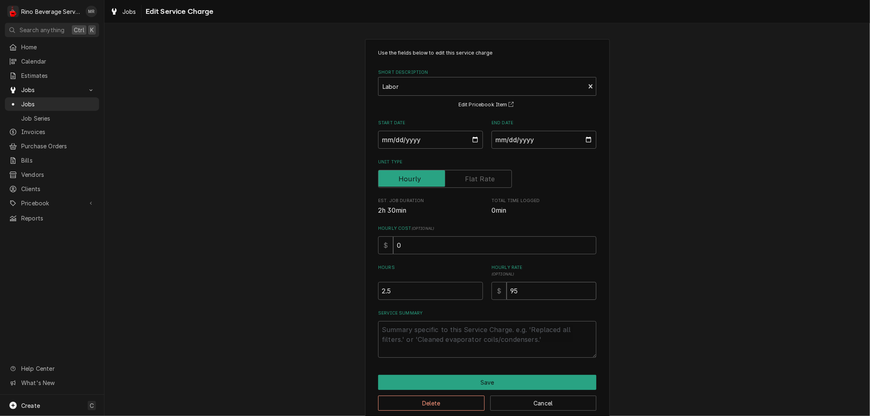
type input "95"
click at [451, 332] on textarea "Service Summary" at bounding box center [487, 339] width 218 height 37
type textarea "x"
type textarea "R"
type textarea "x"
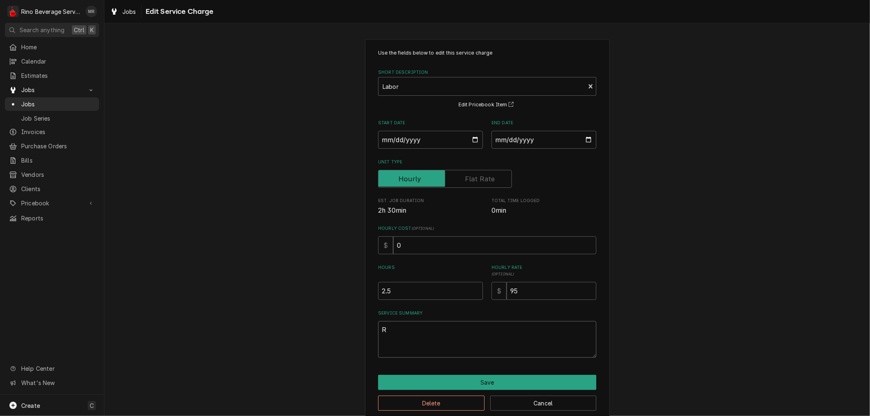
type textarea "Re"
type textarea "x"
type textarea "Rep"
type textarea "x"
type textarea "Repl"
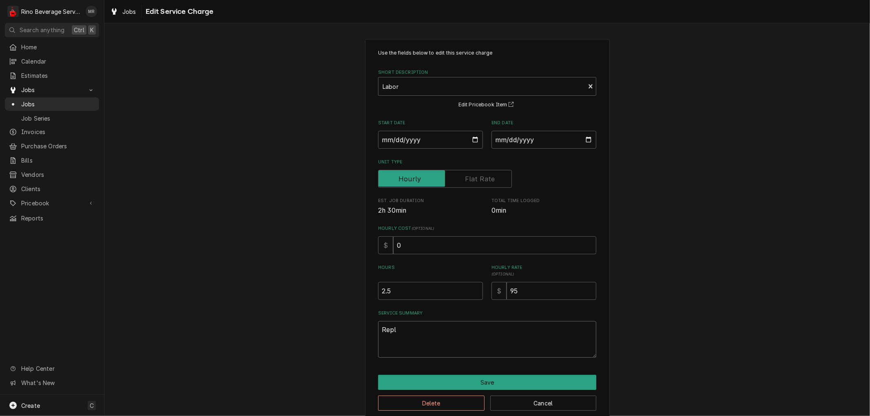
type textarea "x"
type textarea "Repla"
type textarea "x"
type textarea "Replac"
type textarea "x"
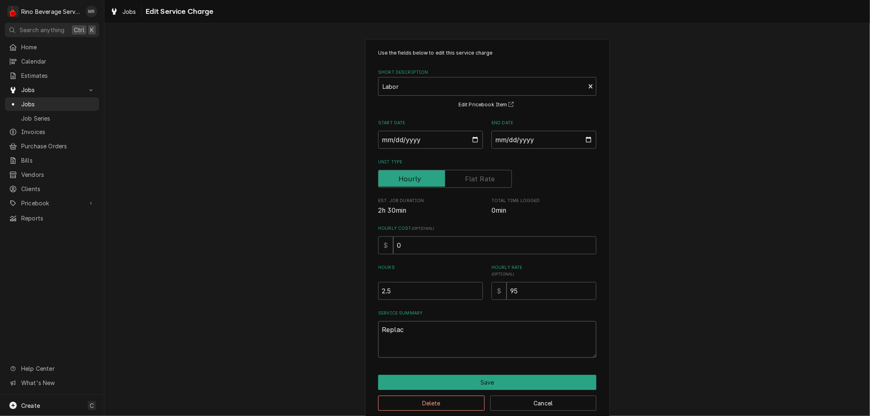
type textarea "Replace"
type textarea "x"
type textarea "Replaced"
type textarea "x"
type textarea "Replaced"
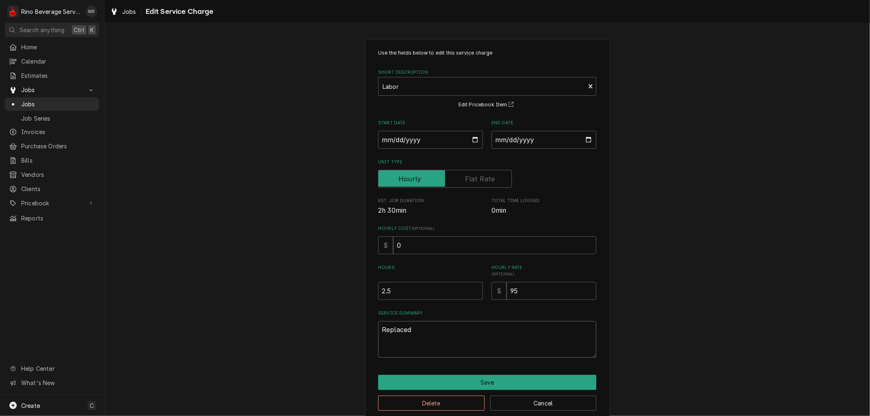
type textarea "x"
type textarea "Replaced f"
type textarea "x"
type textarea "Replaced fu"
type textarea "x"
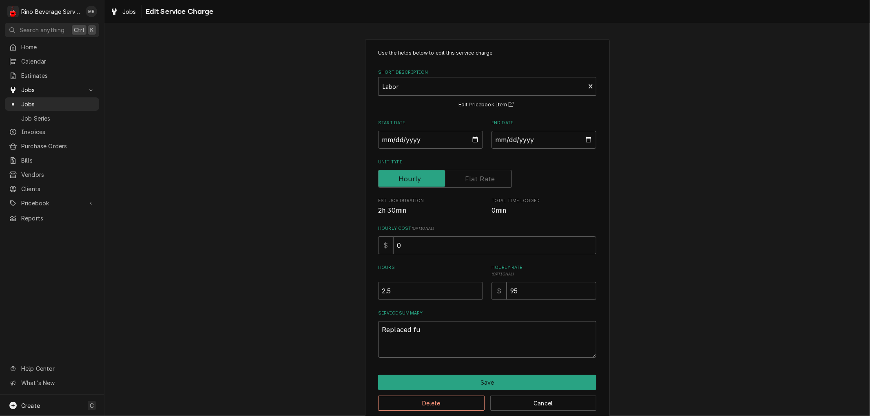
type textarea "Replaced fus"
type textarea "x"
type textarea "Replaced fuse"
type textarea "x"
type textarea "Replaced fuse"
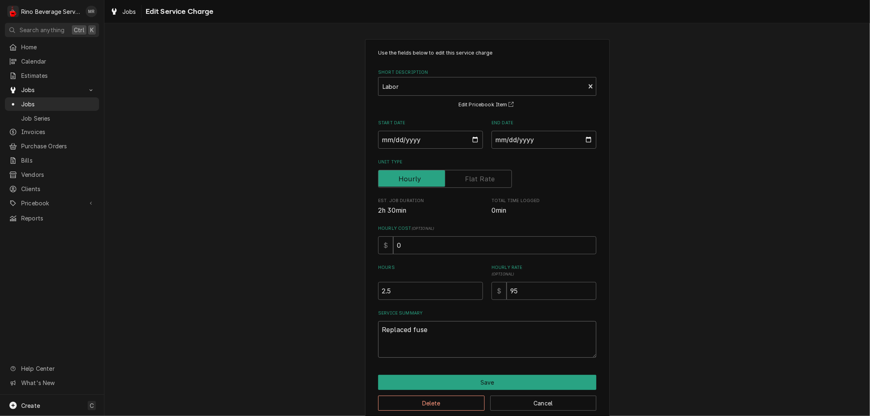
type textarea "x"
type textarea "Replaced fuse a"
type textarea "x"
type textarea "Replaced fuse an"
type textarea "x"
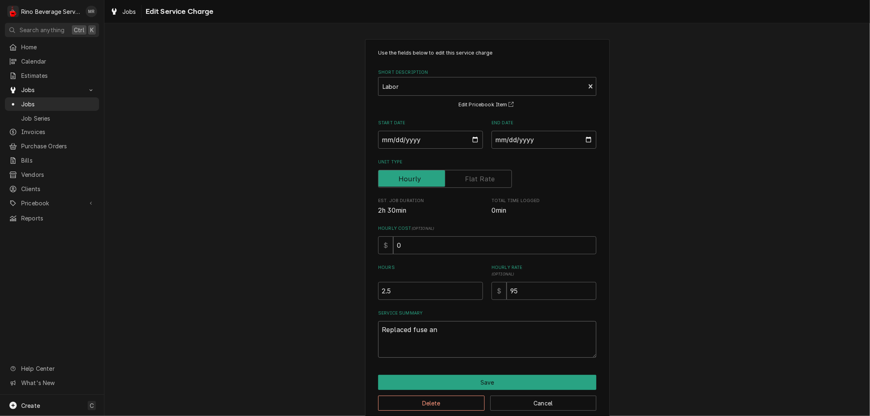
type textarea "Replaced fuse and"
type textarea "x"
type textarea "Replaced fuse and"
type textarea "x"
type textarea "Replaced fuse and b"
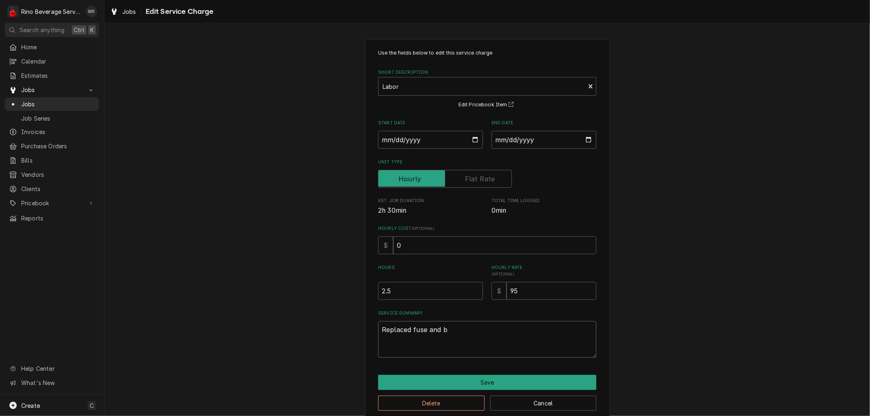
type textarea "x"
type textarea "Replaced fuse and br"
type textarea "x"
type textarea "Replaced fuse and bro"
type textarea "x"
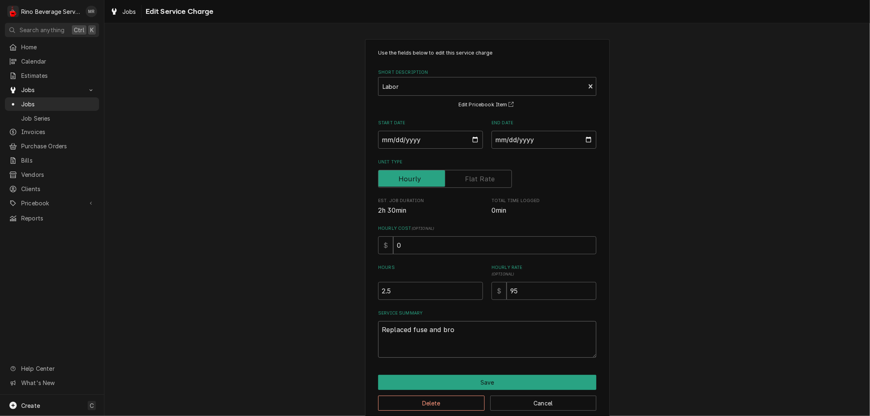
type textarea "Replaced fuse and brok"
type textarea "x"
type textarea "Replaced fuse and broke"
type textarea "x"
type textarea "Replaced fuse and broken"
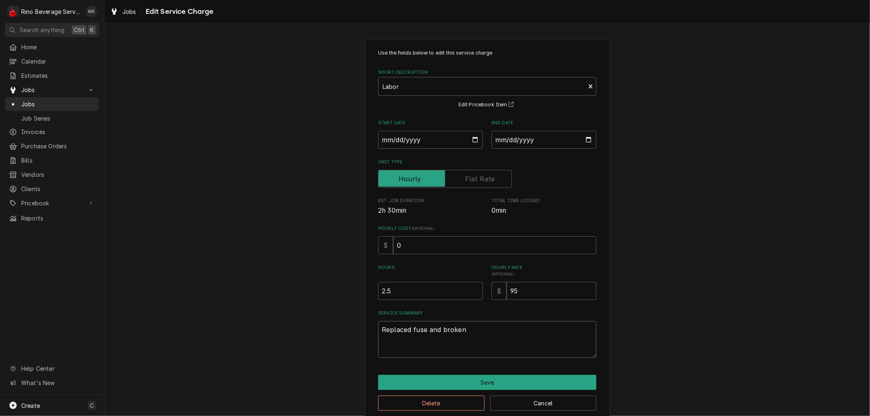
type textarea "x"
type textarea "Replaced fuse and broken"
type textarea "x"
type textarea "Replaced fuse and broken f"
type textarea "x"
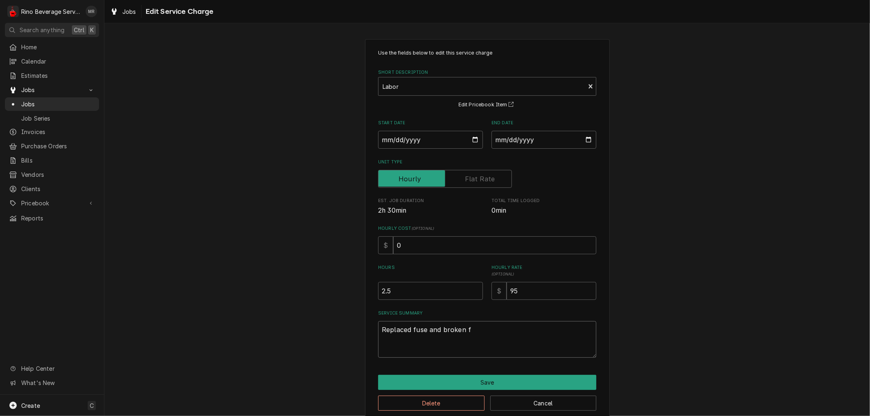
type textarea "Replaced fuse and broken fu"
type textarea "x"
type textarea "Replaced fuse and broken fus"
type textarea "x"
type textarea "Replaced fuse and broken fuse"
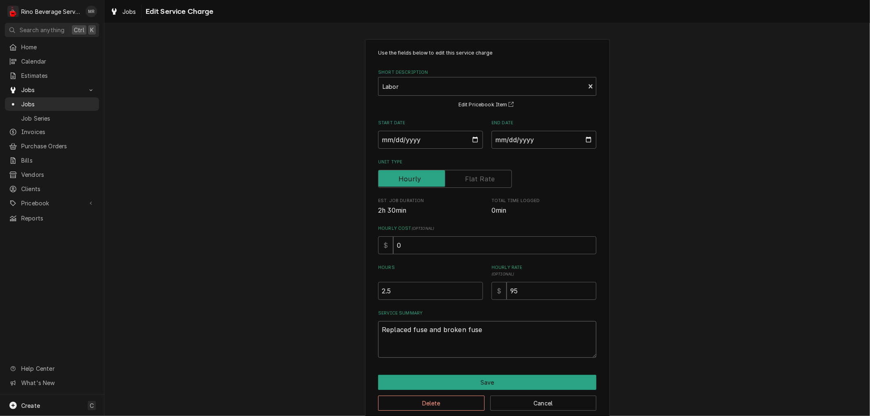
type textarea "x"
type textarea "Replaced fuse and broken fuse"
type textarea "x"
type textarea "Replaced fuse and broken fuse h"
type textarea "x"
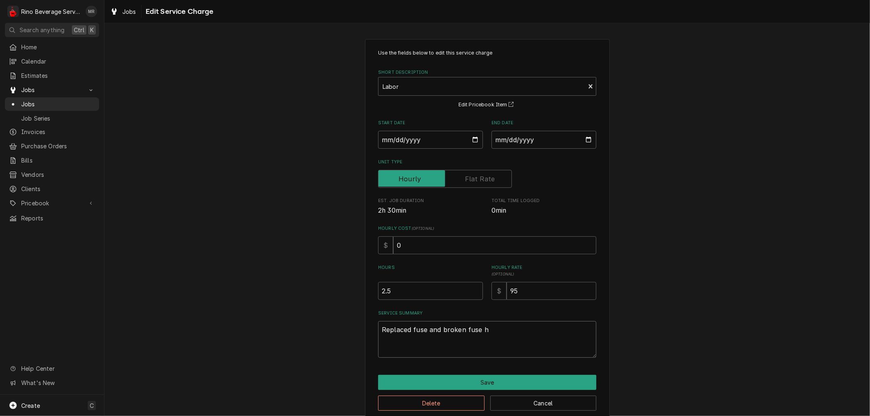
type textarea "Replaced fuse and broken fuse ho"
type textarea "x"
type textarea "Replaced fuse and broken fuse hol"
type textarea "x"
type textarea "Replaced fuse and broken fuse hold"
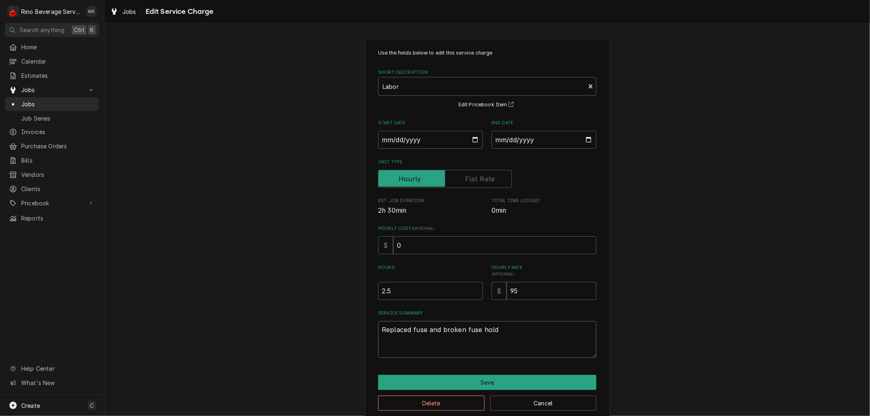
type textarea "x"
type textarea "Replaced fuse and broken fuse holde"
type textarea "x"
type textarea "Replaced fuse and broken fuse holder"
type textarea "x"
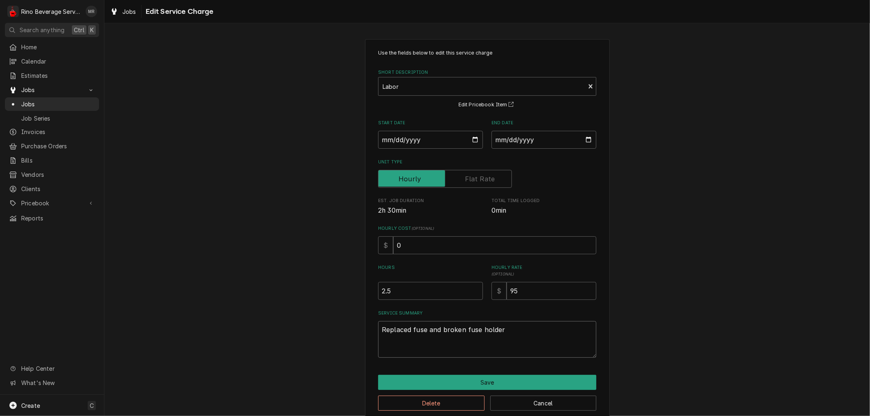
type textarea "Replaced fuse and broken fuse holder."
type textarea "x"
type textarea "Replaced fuse and broken fuse holder."
type textarea "x"
type textarea "Replaced fuse and broken fuse holder. R"
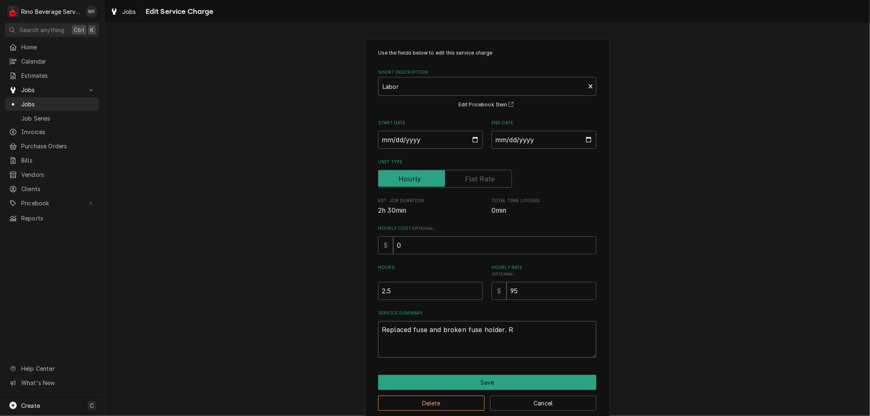
type textarea "x"
type textarea "Replaced fuse and broken fuse holder. Re"
type textarea "x"
type textarea "Replaced fuse and broken fuse holder. Rep"
type textarea "x"
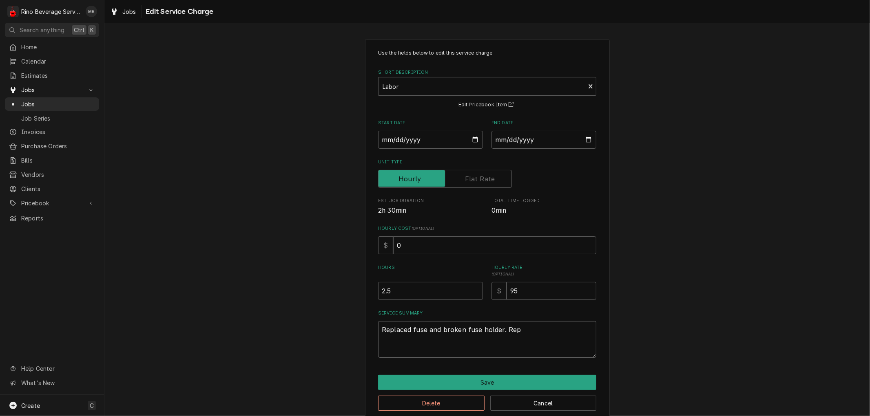
type textarea "Replaced fuse and broken fuse holder. Repl"
type textarea "x"
type textarea "Replaced fuse and broken fuse holder. Repla"
type textarea "x"
type textarea "Replaced fuse and broken fuse holder. Replac"
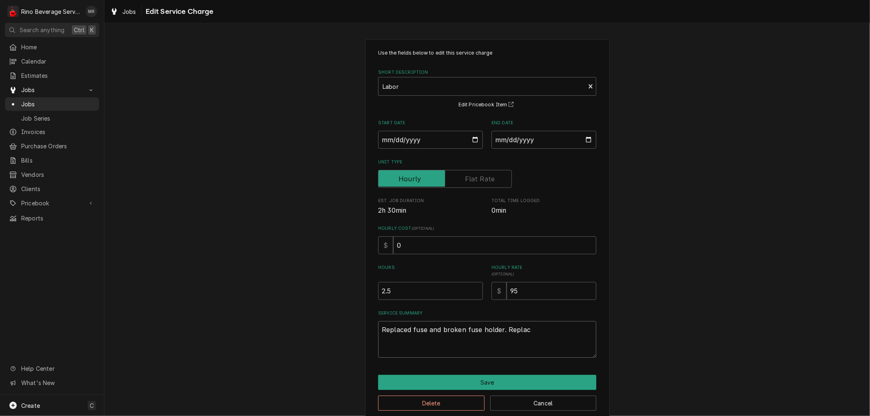
type textarea "x"
type textarea "Replaced fuse and broken fuse holder. Replace"
type textarea "x"
type textarea "Replaced fuse and broken fuse holder. Replaced"
type textarea "x"
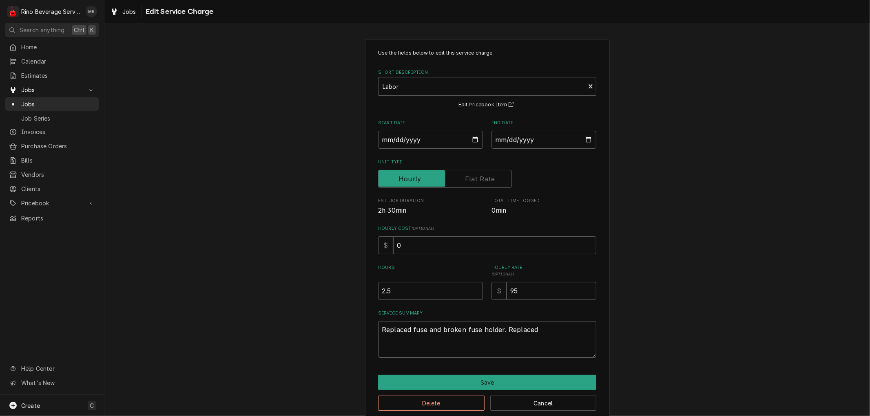
type textarea "Replaced fuse and broken fuse holder. Replaced"
type textarea "x"
type textarea "Replaced fuse and broken fuse holder. Replaced l"
type textarea "x"
type textarea "Replaced fuse and broken fuse holder. Replaced le"
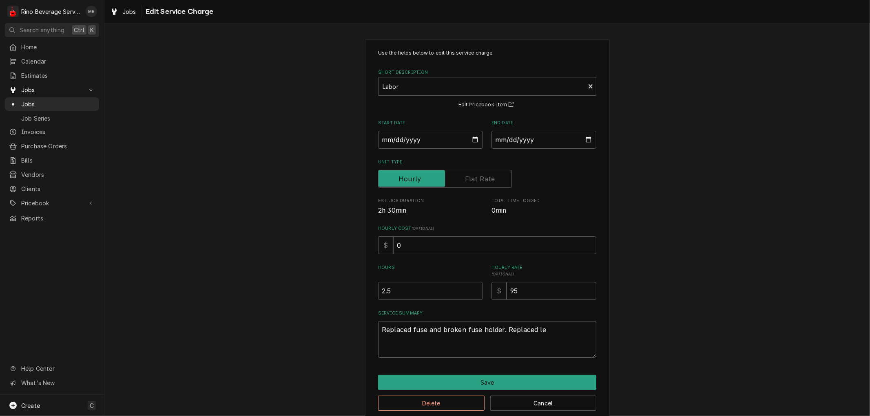
type textarea "x"
type textarea "Replaced fuse and broken fuse holder. Replaced lea"
type textarea "x"
type textarea "Replaced fuse and broken fuse holder. Replaced leak"
type textarea "x"
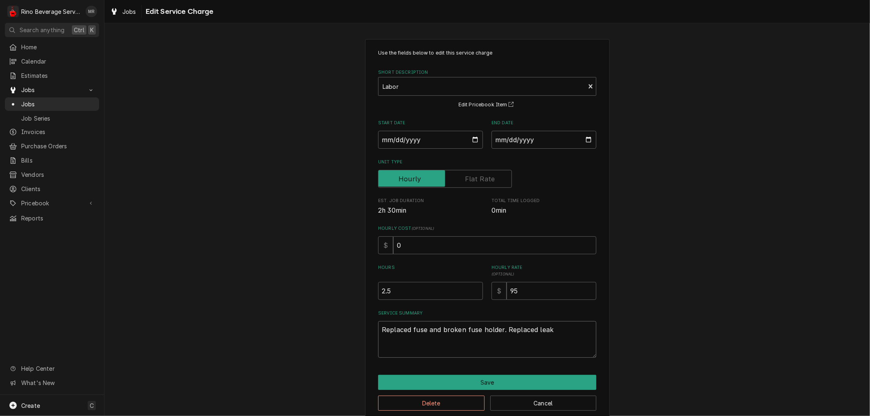
type textarea "Replaced fuse and broken fuse holder. Replaced leaki"
type textarea "x"
type textarea "Replaced fuse and broken fuse holder. Replaced leakin"
type textarea "x"
type textarea "Replaced fuse and broken fuse holder. Replaced leaking"
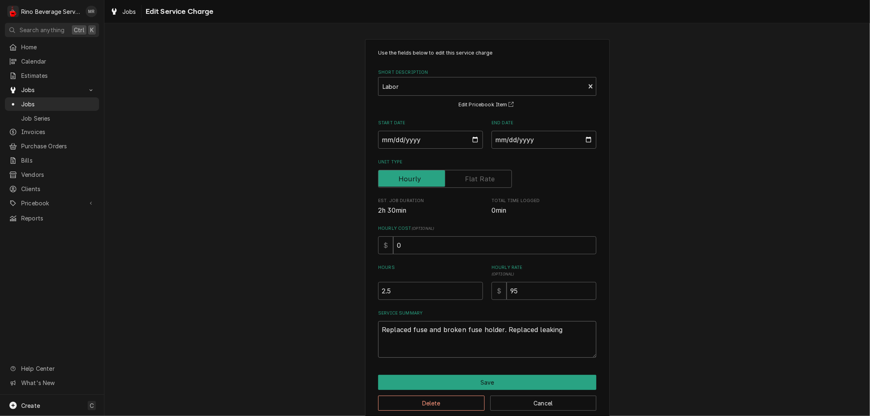
type textarea "x"
type textarea "Replaced fuse and broken fuse holder. Replaced leaking"
type textarea "x"
type textarea "Replaced fuse and broken fuse holder. Replaced leaking s"
type textarea "x"
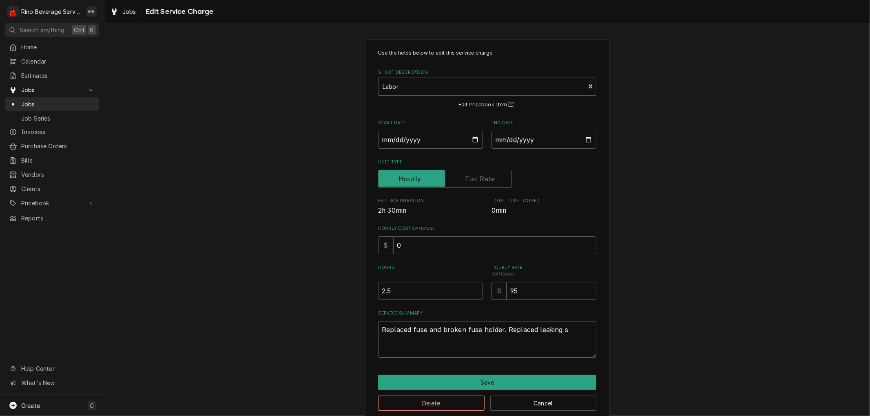
type textarea "Replaced fuse and broken fuse holder. Replaced leaking sa"
type textarea "x"
type textarea "Replaced fuse and broken fuse holder. Replaced leaking saf"
type textarea "x"
type textarea "Replaced fuse and broken fuse holder. Replaced leaking safe"
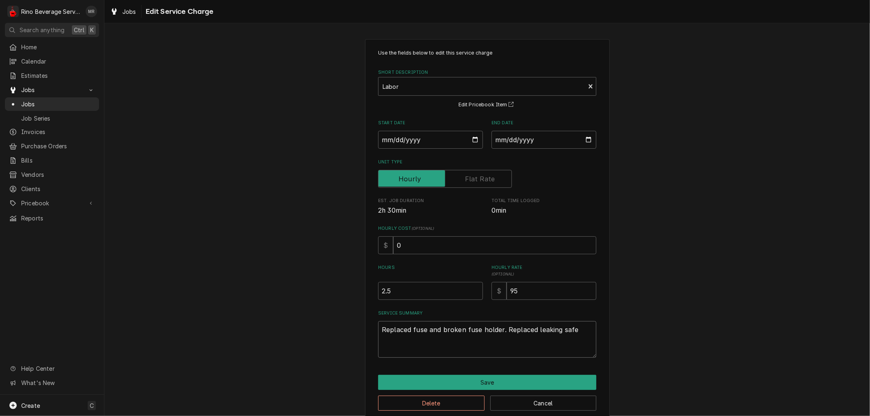
type textarea "x"
type textarea "Replaced fuse and broken fuse holder. Replaced leaking safet"
type textarea "x"
type textarea "Replaced fuse and broken fuse holder. Replaced leaking safety"
type textarea "x"
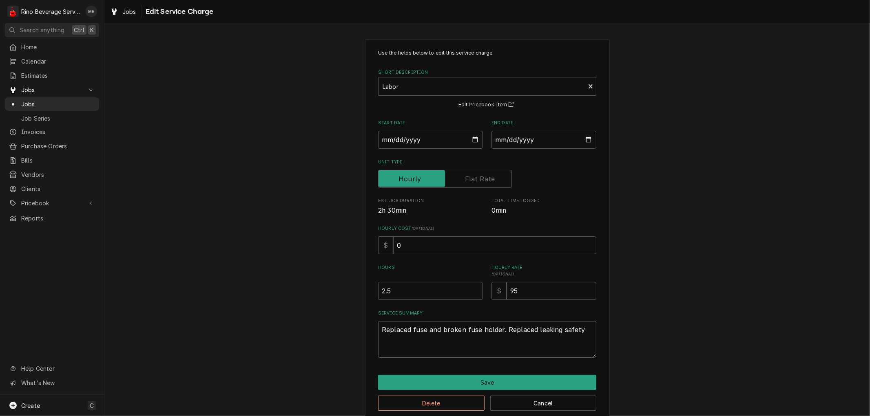
type textarea "Replaced fuse and broken fuse holder. Replaced leaking safety"
type textarea "x"
type textarea "Replaced fuse and broken fuse holder. Replaced leaking safety v"
type textarea "x"
type textarea "Replaced fuse and broken fuse holder. Replaced leaking safety va"
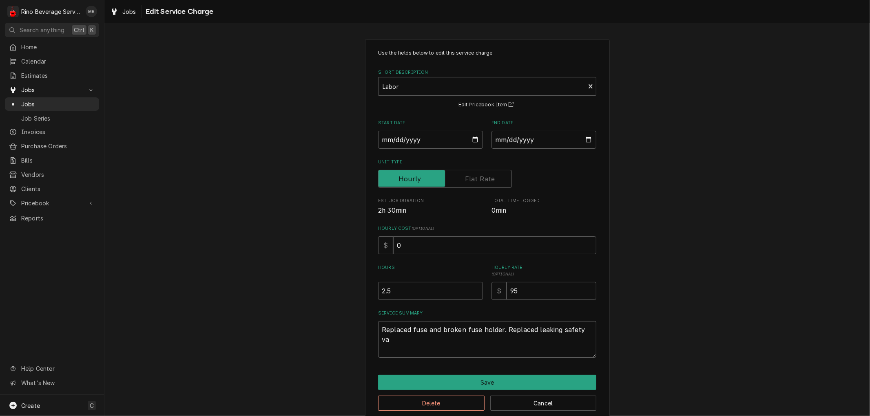
type textarea "x"
type textarea "Replaced fuse and broken fuse holder. Replaced leaking safety val"
type textarea "x"
type textarea "Replaced fuse and broken fuse holder. Replaced leaking safety valv"
type textarea "x"
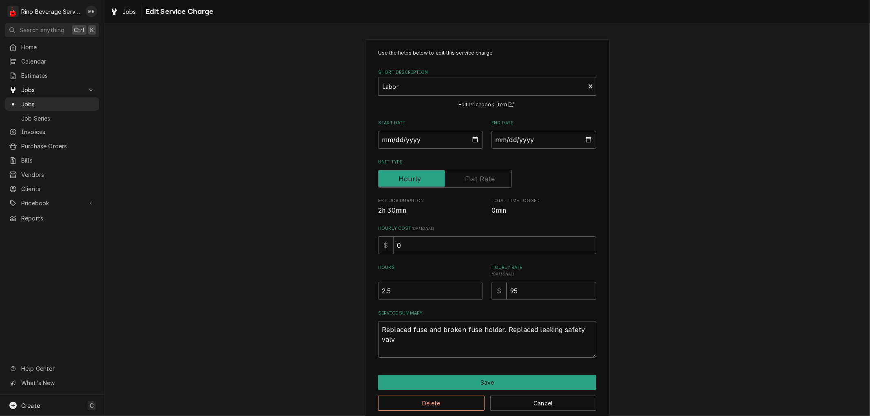
type textarea "Replaced fuse and broken fuse holder. Replaced leaking safety valve"
type textarea "x"
type textarea "Replaced fuse and broken fuse holder. Replaced leaking safety valve"
type textarea "x"
type textarea "Replaced fuse and broken fuse holder. Replaced leaking safety valve a"
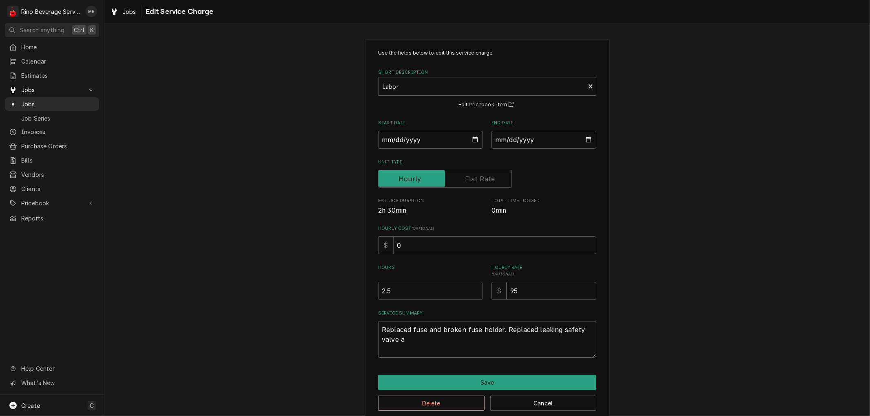
type textarea "x"
type textarea "Replaced fuse and broken fuse holder. Replaced leaking safety valve an"
type textarea "x"
type textarea "Replaced fuse and broken fuse holder. Replaced leaking safety valve and"
type textarea "x"
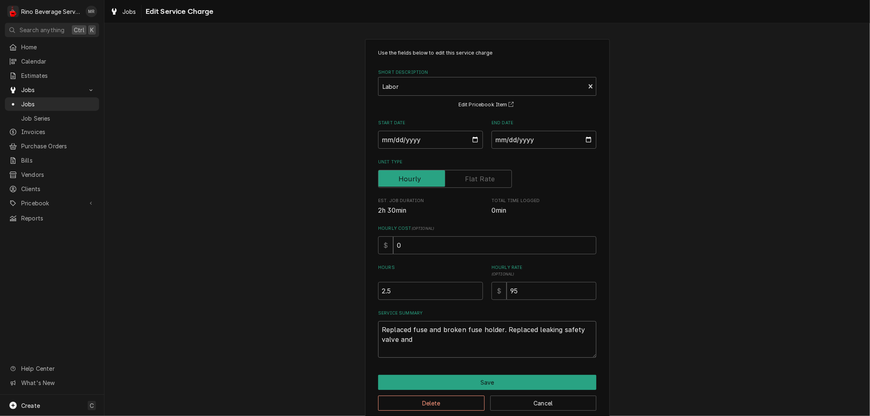
type textarea "Replaced fuse and broken fuse holder. Replaced leaking safety valve and"
type textarea "x"
type textarea "Replaced fuse and broken fuse holder. Replaced leaking safety valve and b"
type textarea "x"
type textarea "Replaced fuse and broken fuse holder. Replaced leaking safety valve and ba"
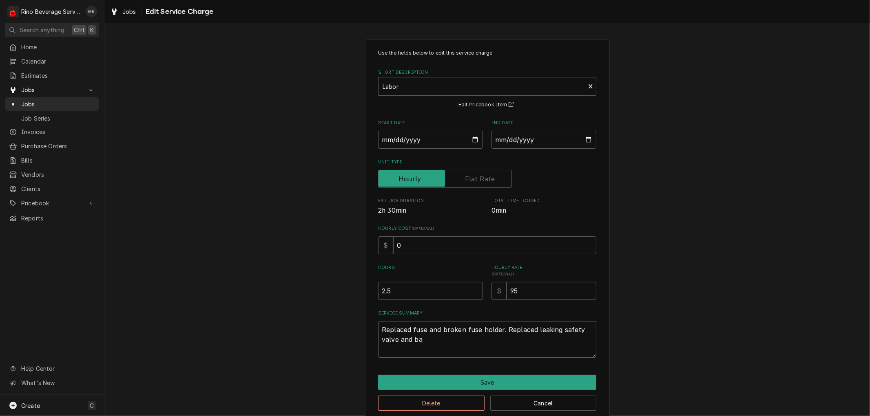
type textarea "x"
type textarea "Replaced fuse and broken fuse holder. Replaced leaking safety valve and bad"
type textarea "x"
type textarea "Replaced fuse and broken fuse holder. Replaced leaking safety valve and bad"
type textarea "x"
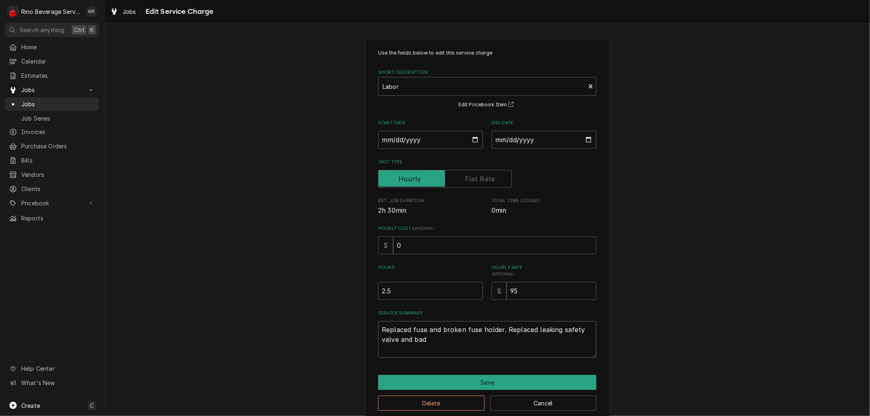
type textarea "Replaced fuse and broken fuse holder. Replaced leaking safety valve and bad t"
type textarea "x"
type textarea "Replaced fuse and broken fuse holder. Replaced leaking safety valve and bad te"
type textarea "x"
type textarea "Replaced fuse and broken fuse holder. Replaced leaking safety valve and bad tem"
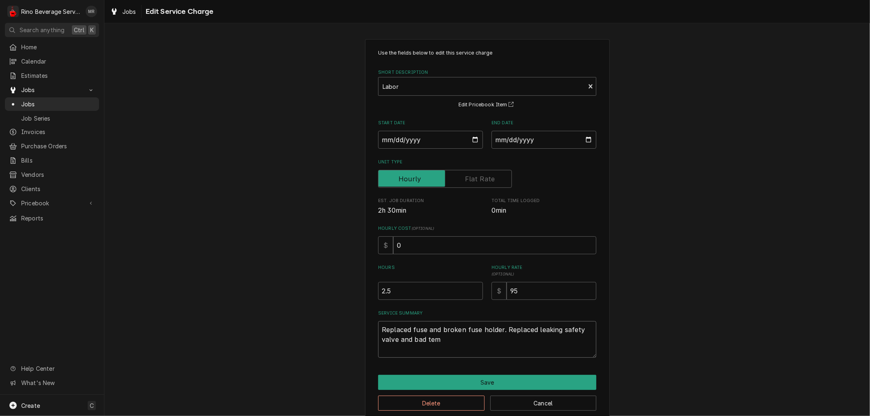
type textarea "x"
type textarea "Replaced fuse and broken fuse holder. Replaced leaking safety valve and bad temp"
type textarea "x"
type textarea "Replaced fuse and broken fuse holder. Replaced leaking safety valve and bad temp"
type textarea "x"
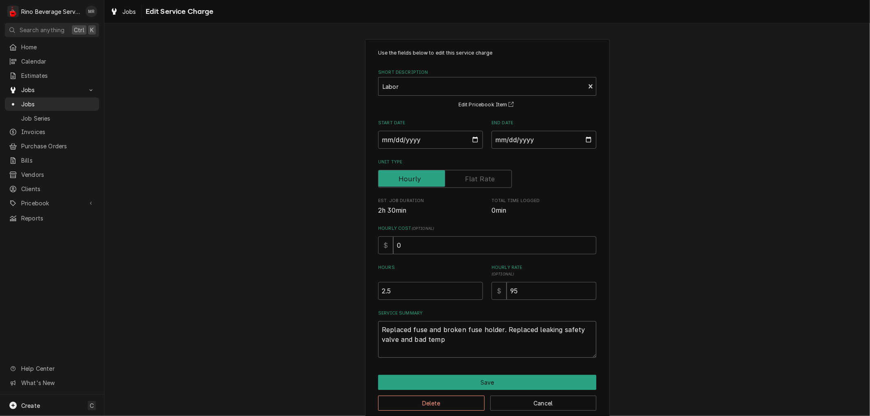
type textarea "Replaced fuse and broken fuse holder. Replaced leaking safety valve and bad tem…"
type textarea "x"
type textarea "Replaced fuse and broken fuse holder. Replaced leaking safety valve and bad tem…"
type textarea "x"
type textarea "Replaced fuse and broken fuse holder. Replaced leaking safety valve and bad tem…"
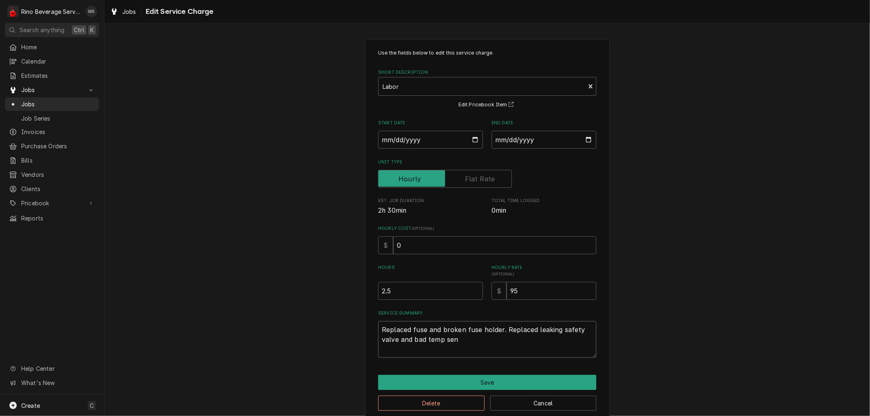
type textarea "x"
type textarea "Replaced fuse and broken fuse holder. Replaced leaking safety valve and bad tem…"
type textarea "x"
type textarea "Replaced fuse and broken fuse holder. Replaced leaking safety valve and bad tem…"
type textarea "x"
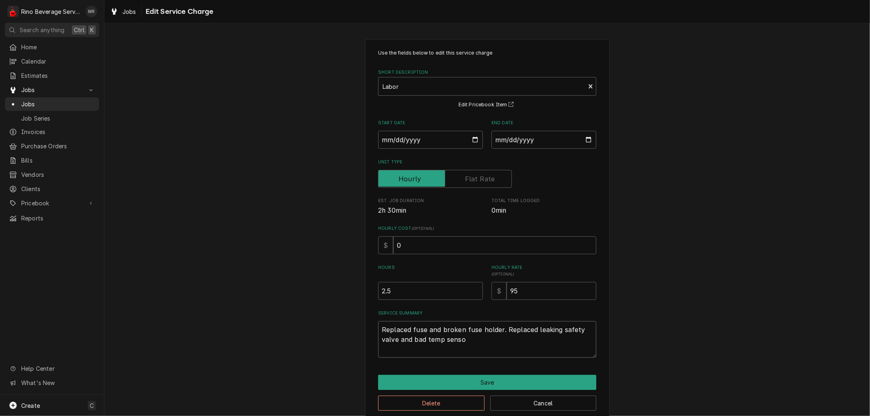
type textarea "Replaced fuse and broken fuse holder. Replaced leaking safety valve and bad tem…"
type textarea "x"
type textarea "Replaced fuse and broken fuse holder. Replaced leaking safety valve and bad tem…"
type textarea "x"
type textarea "Replaced fuse and broken fuse holder. Replaced leaking safety valve and bad tem…"
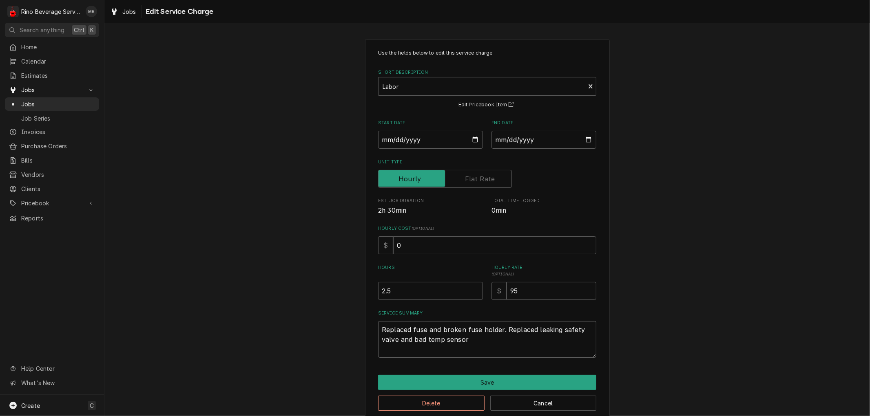
type textarea "x"
type textarea "Replaced fuse and broken fuse holder. Replaced leaking safety valve and bad tem…"
type textarea "x"
type textarea "Replaced fuse and broken fuse holder. Replaced leaking safety valve and bad tem…"
type textarea "x"
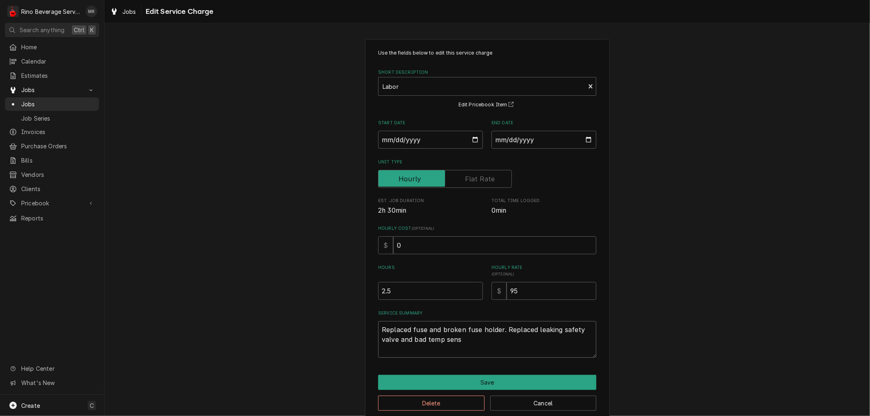
type textarea "Replaced fuse and broken fuse holder. Replaced leaking safety valve and bad tem…"
type textarea "x"
type textarea "Replaced fuse and broken fuse holder. Replaced leaking safety valve and bad tem…"
type textarea "x"
type textarea "Replaced fuse and broken fuse holder. Replaced leaking safety valve and bad tem…"
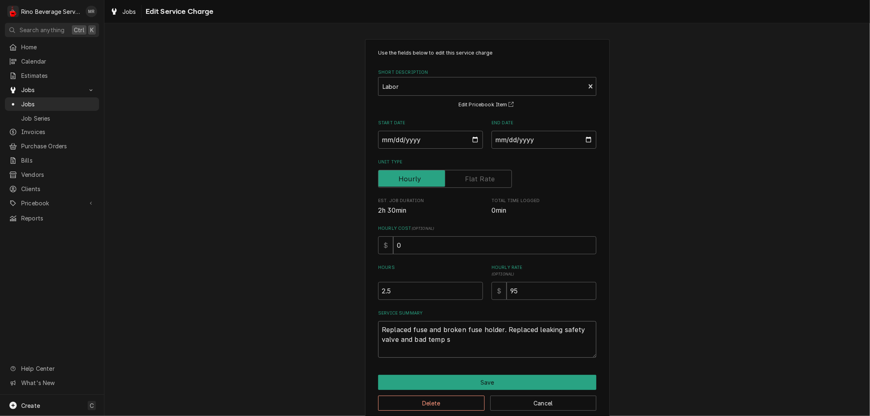
type textarea "x"
type textarea "Replaced fuse and broken fuse holder. Replaced leaking safety valve and bad temp"
type textarea "x"
type textarea "Replaced fuse and broken fuse holder. Replaced leaking safety valve and bad temp"
type textarea "x"
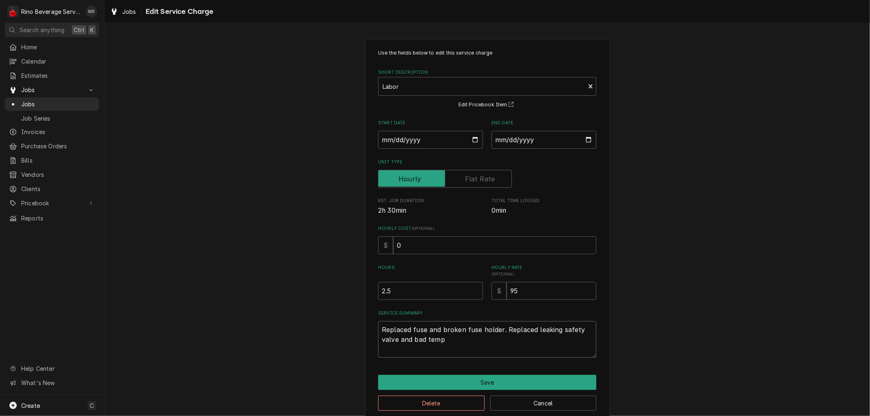
type textarea "Replaced fuse and broken fuse holder. Replaced leaking safety valve and bad tem"
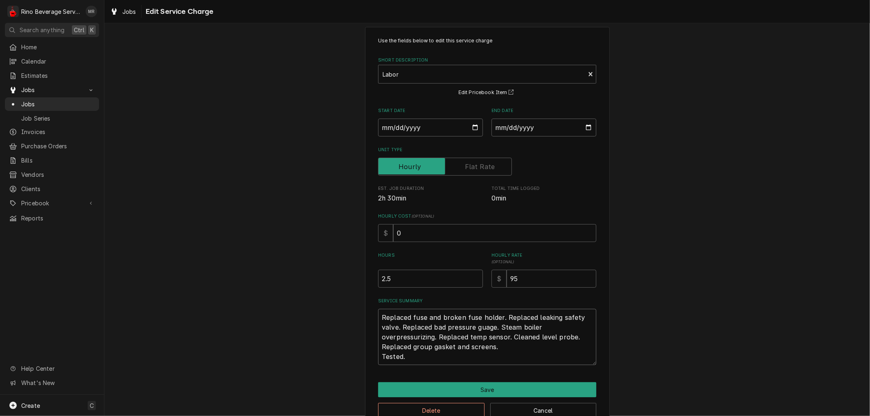
scroll to position [32, 0]
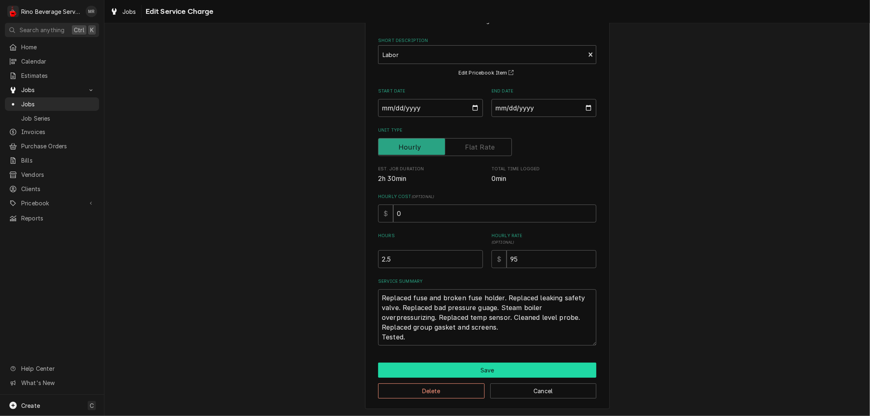
click at [464, 370] on button "Save" at bounding box center [487, 370] width 218 height 15
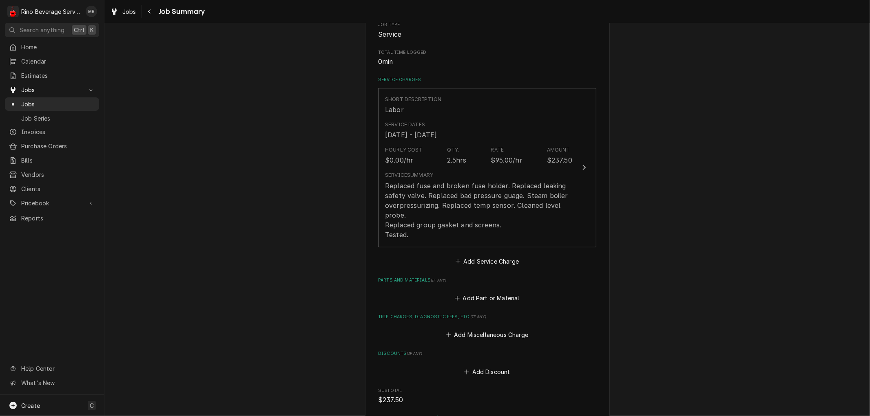
scroll to position [181, 0]
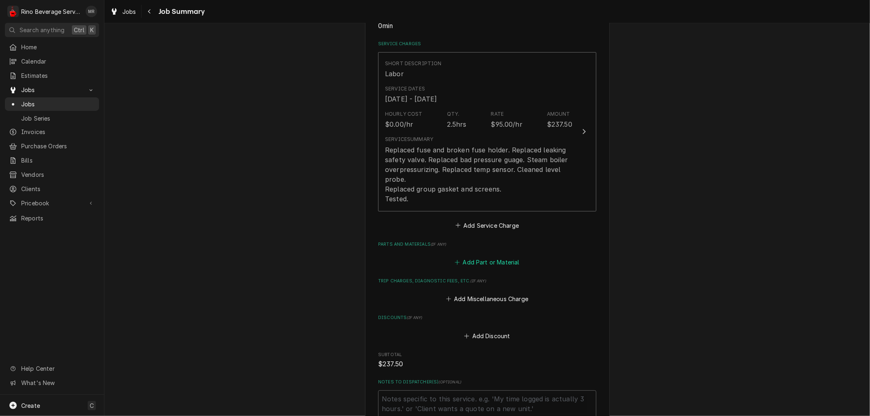
click at [476, 263] on button "Add Part or Material" at bounding box center [486, 262] width 67 height 11
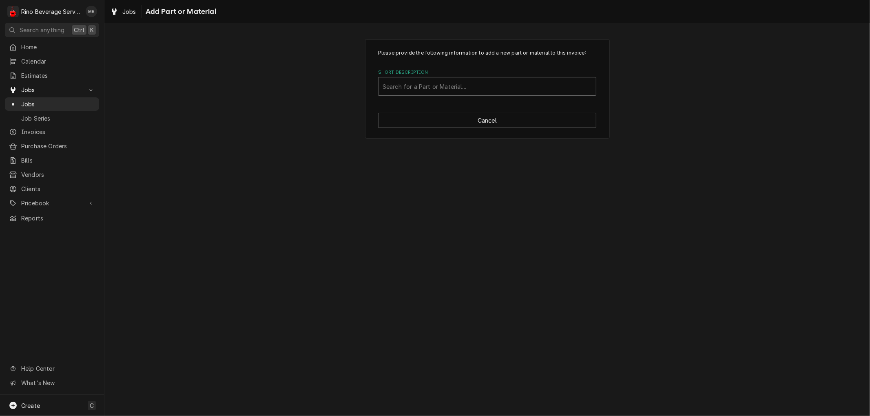
click at [487, 84] on div "Short Description" at bounding box center [487, 86] width 209 height 15
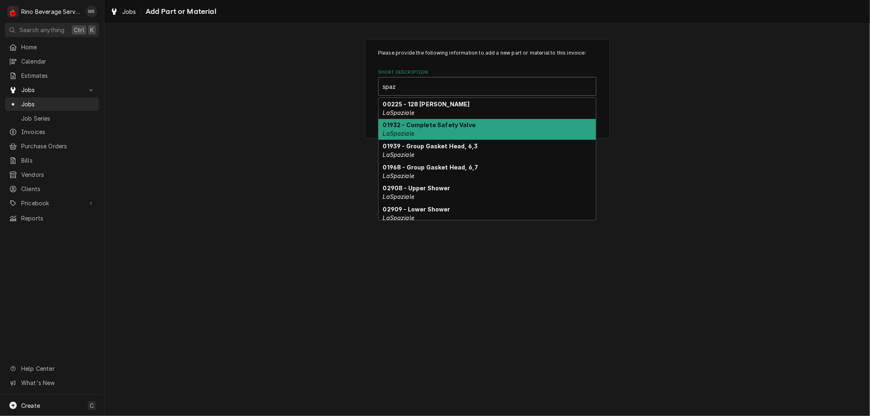
click at [478, 131] on div "01932 - Complete Safety Valve LaSpaziale" at bounding box center [486, 129] width 217 height 21
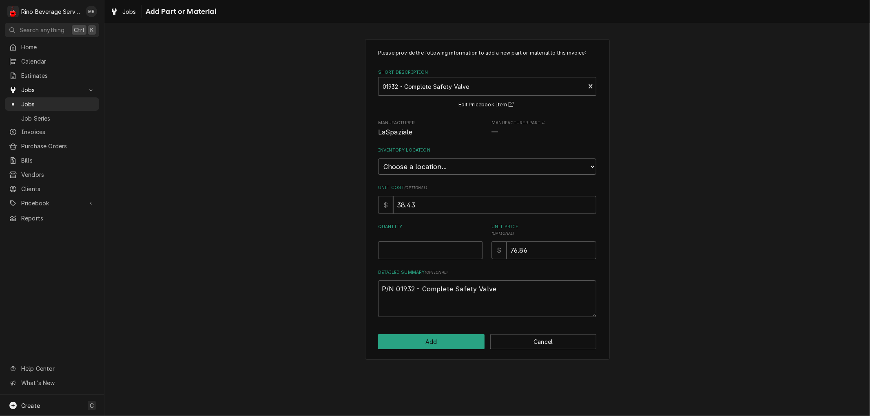
click at [470, 165] on select "Choose a location... Damon's Truck Dane's Truck Graham's Truck Main Warehouse" at bounding box center [487, 167] width 218 height 16
click at [378, 159] on select "Choose a location... Damon's Truck Dane's Truck Graham's Truck Main Warehouse" at bounding box center [487, 167] width 218 height 16
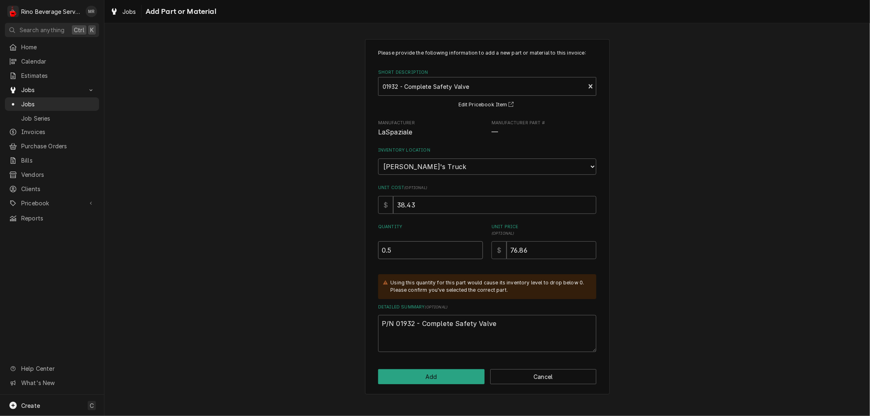
click at [477, 246] on input "0.5" at bounding box center [430, 250] width 105 height 18
click at [477, 246] on input "1" at bounding box center [430, 250] width 105 height 18
click at [504, 378] on button "Cancel" at bounding box center [543, 376] width 106 height 15
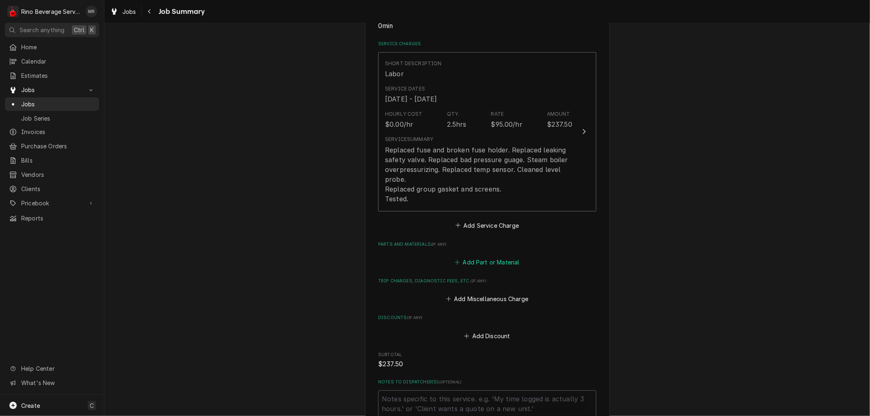
click at [474, 261] on button "Add Part or Material" at bounding box center [486, 262] width 67 height 11
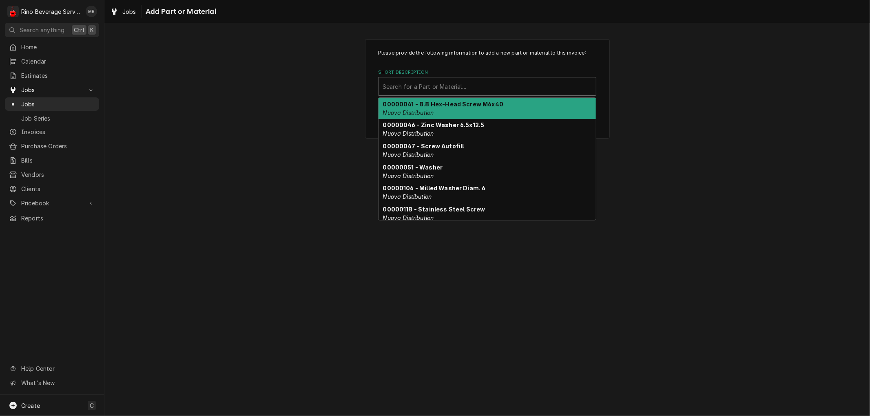
click at [430, 85] on div "Short Description" at bounding box center [487, 86] width 209 height 15
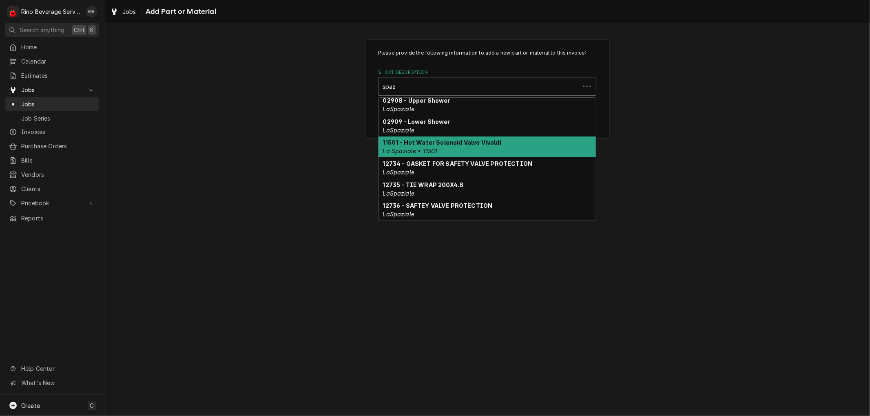
scroll to position [121, 0]
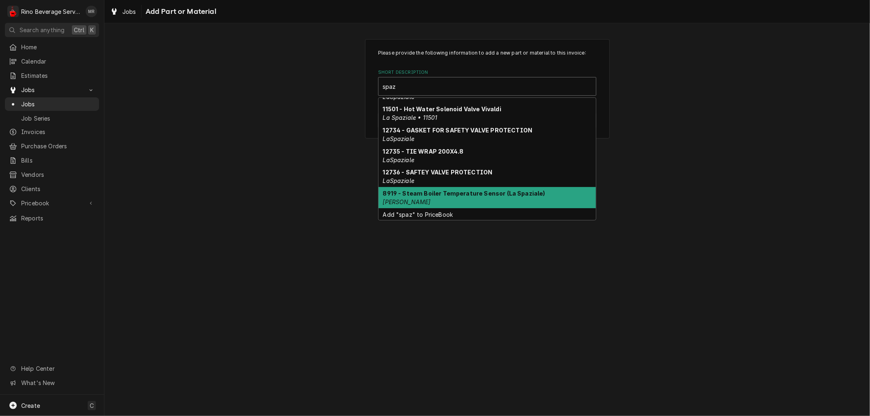
click at [485, 191] on strong "8919 - Steam Boiler Temperature Sensor (La Spaziale)" at bounding box center [464, 193] width 162 height 7
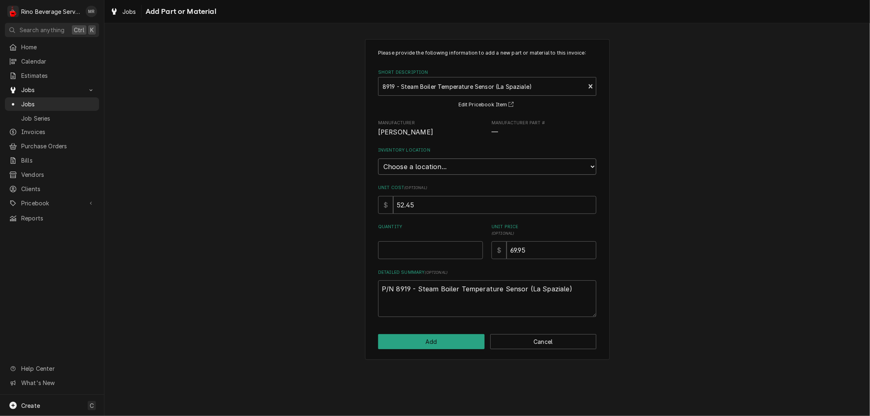
click at [479, 163] on select "Choose a location... Damon's Truck Dane's Truck Graham's Truck Main Warehouse" at bounding box center [487, 167] width 218 height 16
click at [378, 159] on select "Choose a location... Damon's Truck Dane's Truck Graham's Truck Main Warehouse" at bounding box center [487, 167] width 218 height 16
click at [475, 247] on input "0.5" at bounding box center [430, 250] width 105 height 18
click at [475, 247] on input "1" at bounding box center [430, 250] width 105 height 18
click at [434, 341] on button "Add" at bounding box center [431, 341] width 106 height 15
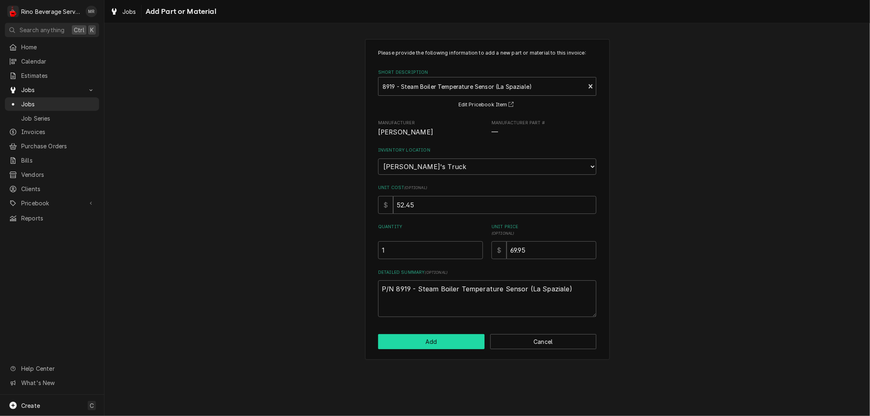
scroll to position [181, 0]
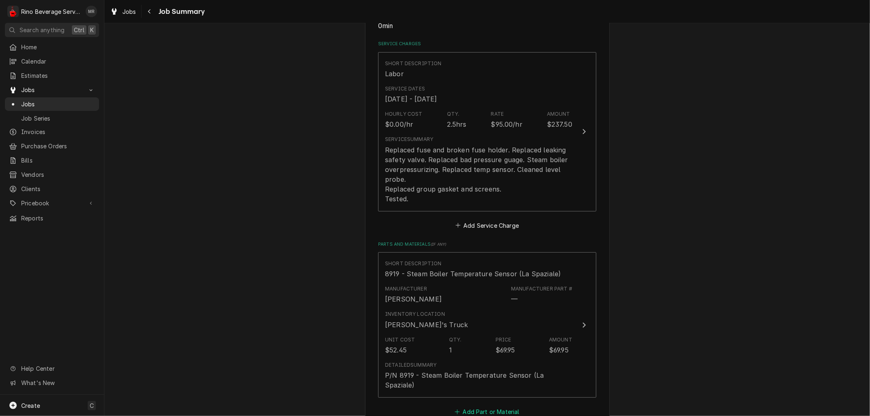
click at [472, 406] on button "Add Part or Material" at bounding box center [486, 411] width 67 height 11
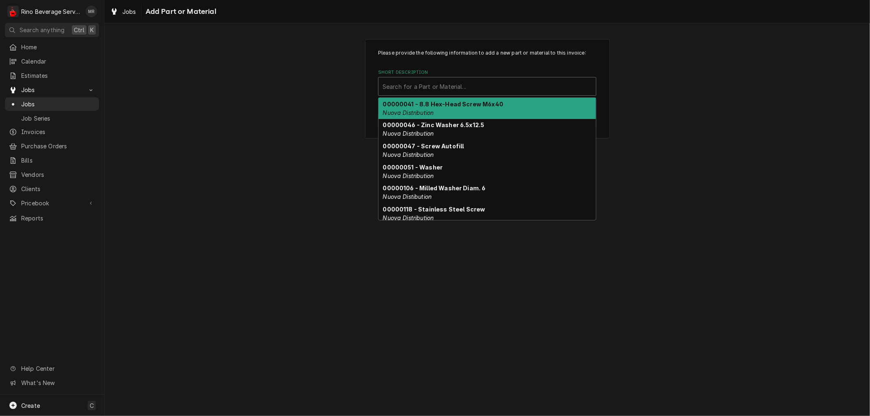
click at [418, 89] on div "Short Description" at bounding box center [487, 86] width 209 height 15
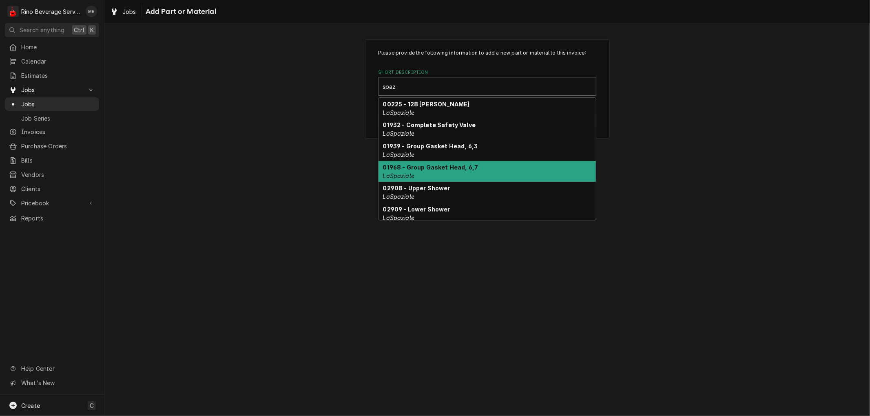
click at [442, 162] on div "01968 - Group Gasket Head, 6,7 LaSpaziale" at bounding box center [486, 171] width 217 height 21
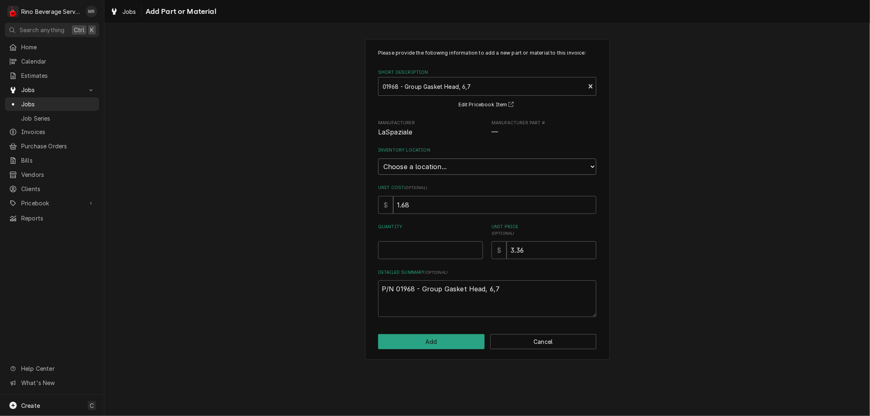
click at [442, 167] on select "Choose a location... Damon's Truck Dane's Truck Graham's Truck Main Warehouse" at bounding box center [487, 167] width 218 height 16
click at [378, 159] on select "Choose a location... Damon's Truck Dane's Truck Graham's Truck Main Warehouse" at bounding box center [487, 167] width 218 height 16
click at [474, 247] on input "0.5" at bounding box center [430, 250] width 105 height 18
click at [474, 247] on input "1" at bounding box center [430, 250] width 105 height 18
click at [449, 340] on button "Add" at bounding box center [431, 341] width 106 height 15
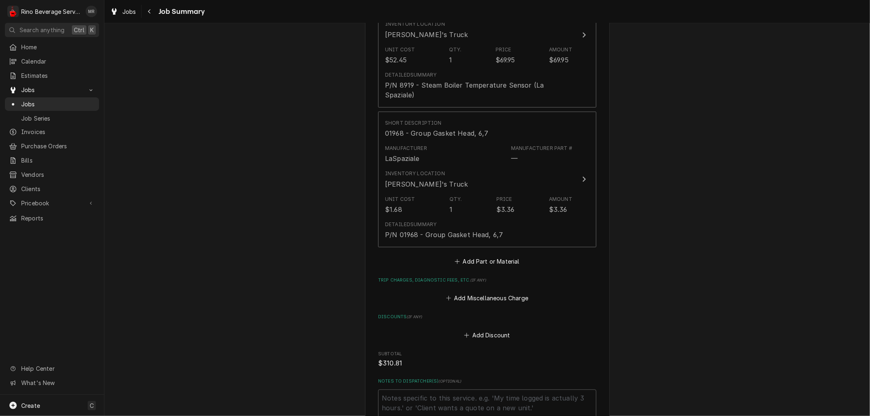
scroll to position [498, 0]
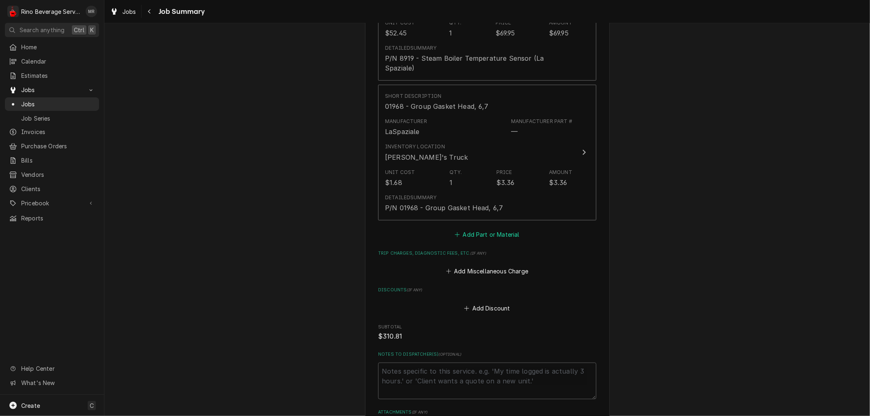
click at [487, 229] on button "Add Part or Material" at bounding box center [486, 234] width 67 height 11
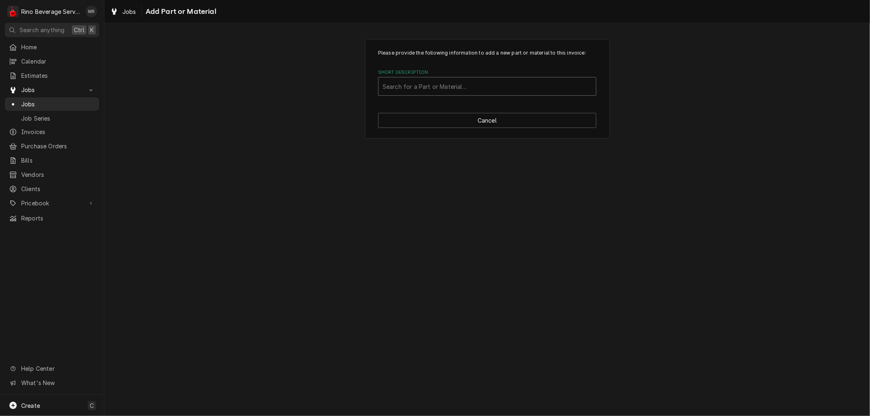
click at [438, 86] on div "Short Description" at bounding box center [487, 86] width 209 height 15
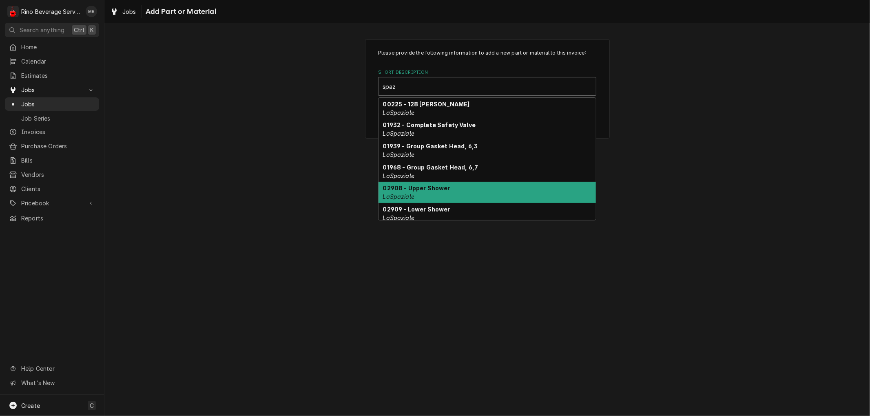
click at [440, 186] on strong "02908 - Upper Shower" at bounding box center [416, 188] width 67 height 7
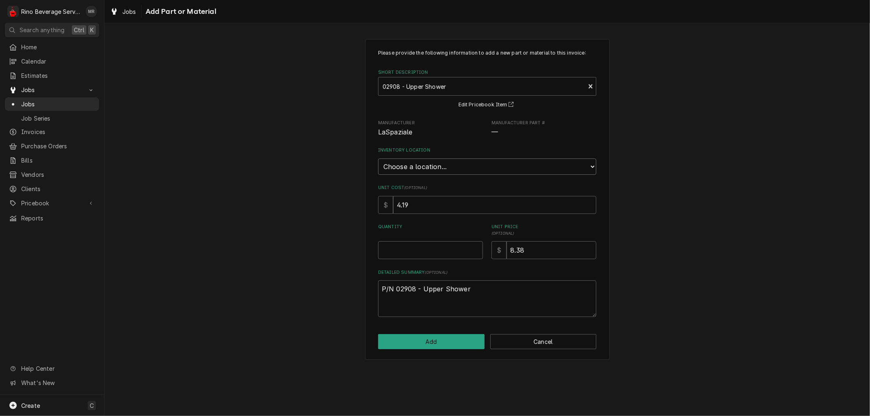
click at [438, 167] on select "Choose a location... Damon's Truck Dane's Truck Graham's Truck Main Warehouse" at bounding box center [487, 167] width 218 height 16
click at [378, 159] on select "Choose a location... Damon's Truck Dane's Truck Graham's Truck Main Warehouse" at bounding box center [487, 167] width 218 height 16
click at [475, 247] on input "0.5" at bounding box center [430, 250] width 105 height 18
click at [475, 247] on input "1" at bounding box center [430, 250] width 105 height 18
click at [461, 337] on button "Add" at bounding box center [431, 341] width 106 height 15
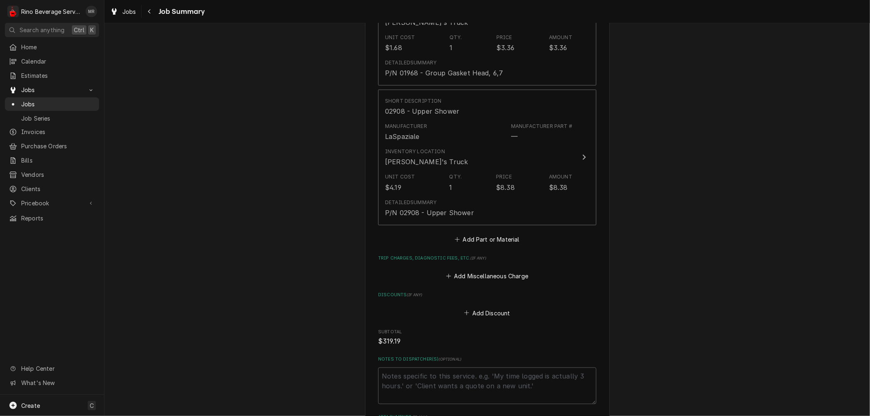
scroll to position [634, 0]
click at [463, 233] on button "Add Part or Material" at bounding box center [486, 238] width 67 height 11
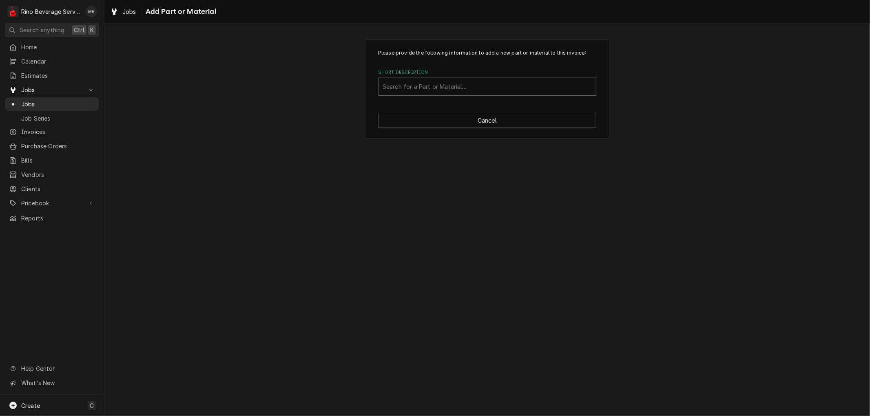
click at [429, 83] on div "Short Description" at bounding box center [487, 86] width 209 height 15
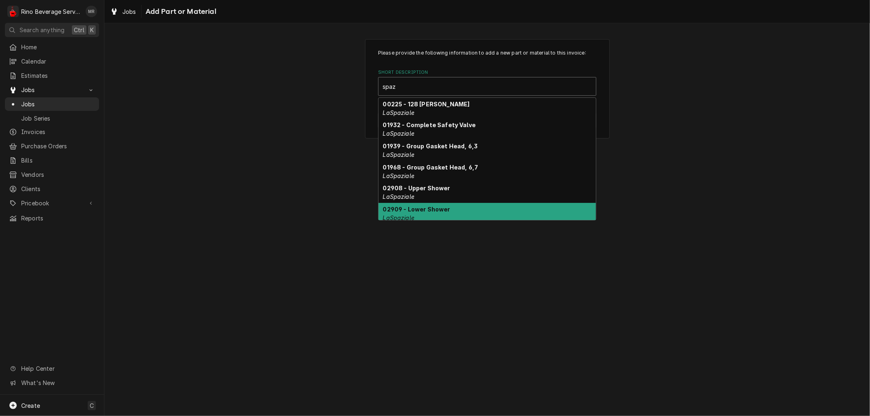
click at [498, 213] on div "02909 - Lower Shower LaSpaziale" at bounding box center [486, 213] width 217 height 21
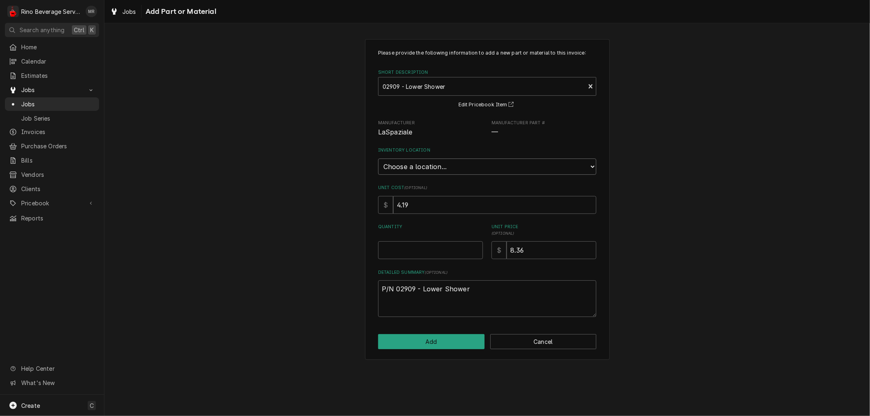
click at [434, 165] on select "Choose a location... Damon's Truck Dane's Truck Graham's Truck Main Warehouse" at bounding box center [487, 167] width 218 height 16
click at [378, 159] on select "Choose a location... Damon's Truck Dane's Truck Graham's Truck Main Warehouse" at bounding box center [487, 167] width 218 height 16
click at [475, 246] on input "0.5" at bounding box center [430, 250] width 105 height 18
click at [475, 246] on input "1" at bounding box center [430, 250] width 105 height 18
click at [421, 344] on button "Add" at bounding box center [431, 341] width 106 height 15
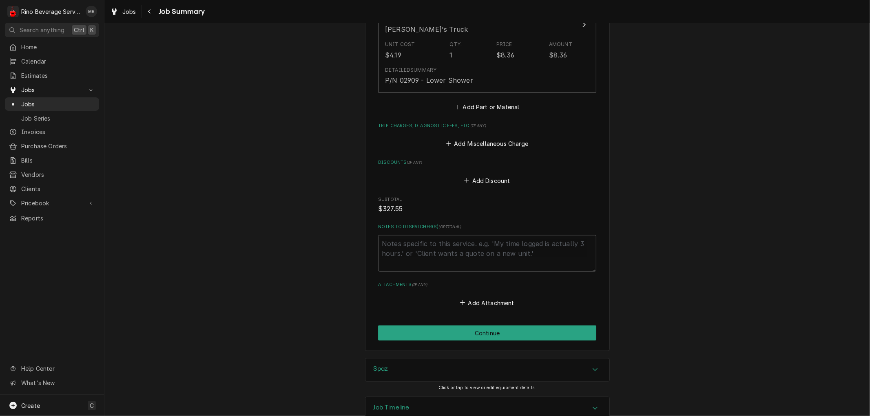
scroll to position [906, 0]
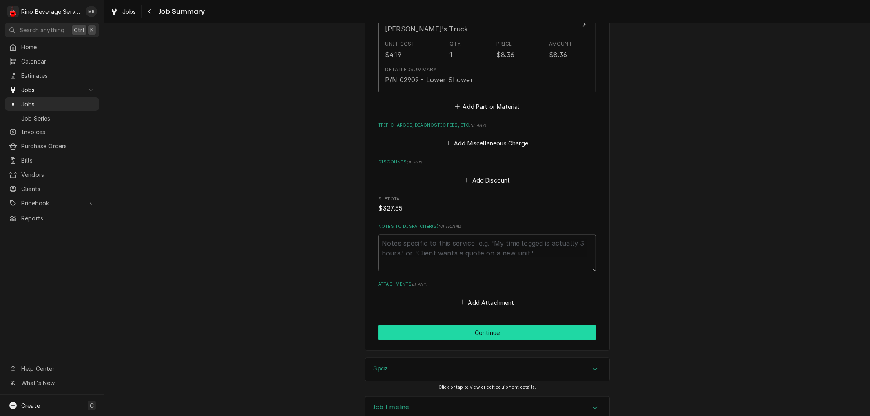
click at [475, 325] on button "Continue" at bounding box center [487, 332] width 218 height 15
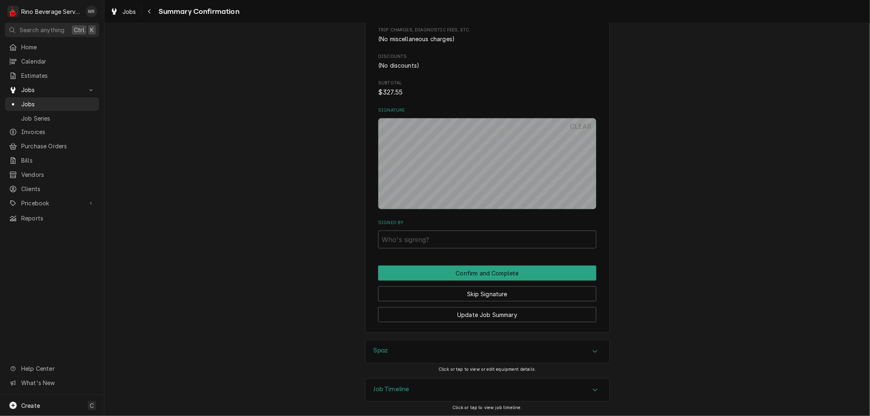
scroll to position [852, 0]
click at [39, 199] on span "Pricebook" at bounding box center [52, 203] width 62 height 9
click at [46, 228] on span "Parts & Materials" at bounding box center [58, 232] width 74 height 9
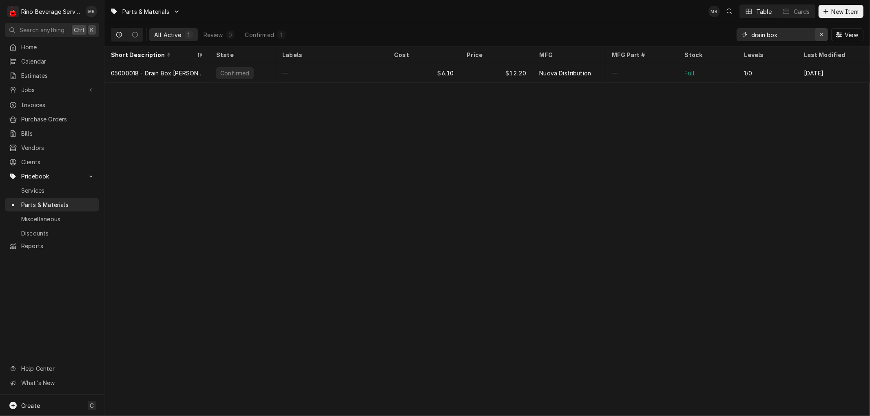
click at [822, 34] on icon "Erase input" at bounding box center [821, 34] width 3 height 3
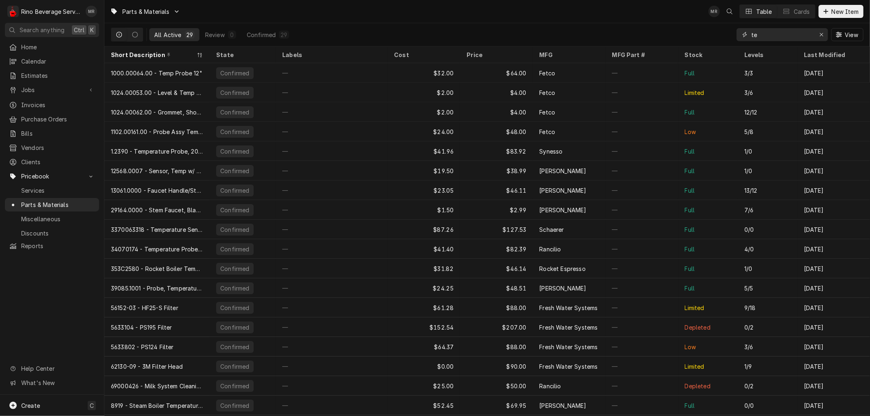
type input "t"
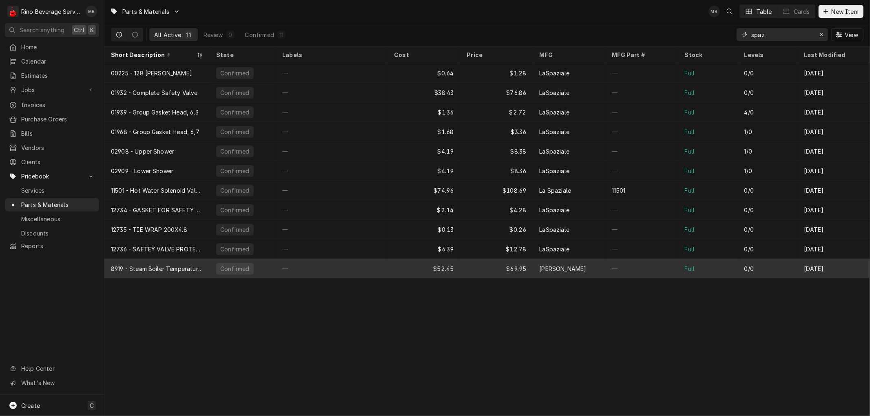
type input "spaz"
click at [376, 267] on div "—" at bounding box center [332, 269] width 112 height 20
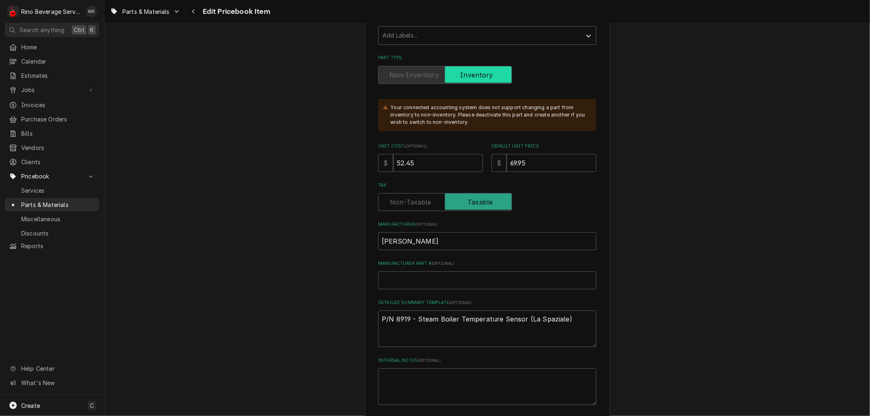
scroll to position [181, 0]
click at [523, 160] on input "69.95" at bounding box center [552, 164] width 90 height 18
type textarea "x"
type input "69.9"
type textarea "x"
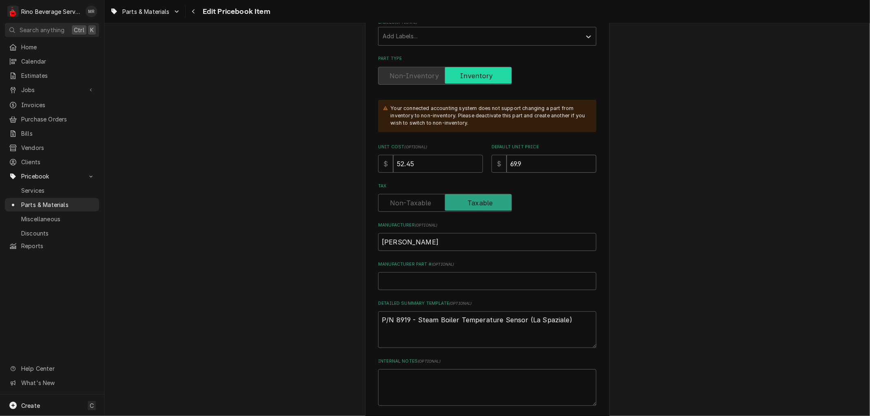
type input "69"
type textarea "x"
type input "6"
type textarea "x"
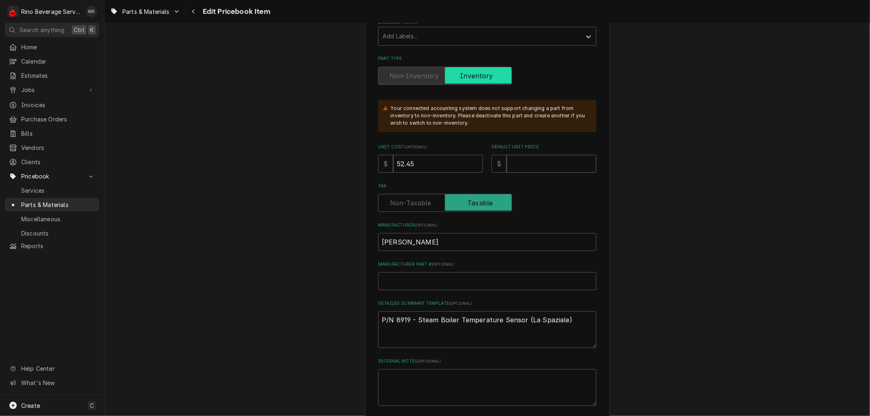
type input "7"
type textarea "x"
type input "76"
type textarea "x"
type input "76.0"
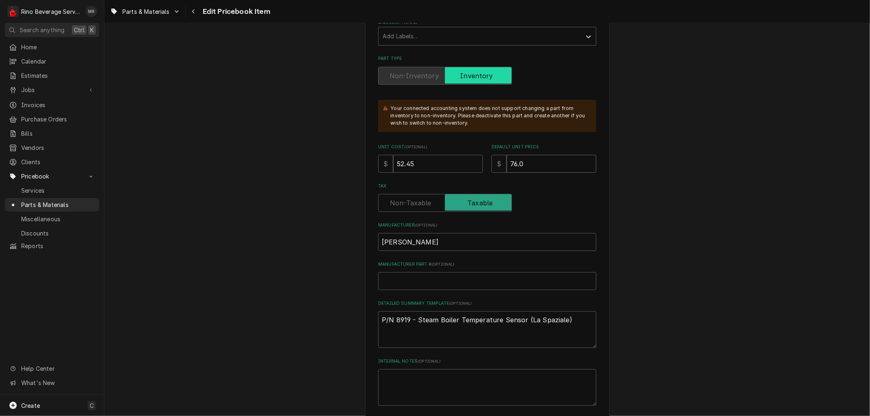
type textarea "x"
type input "76.07"
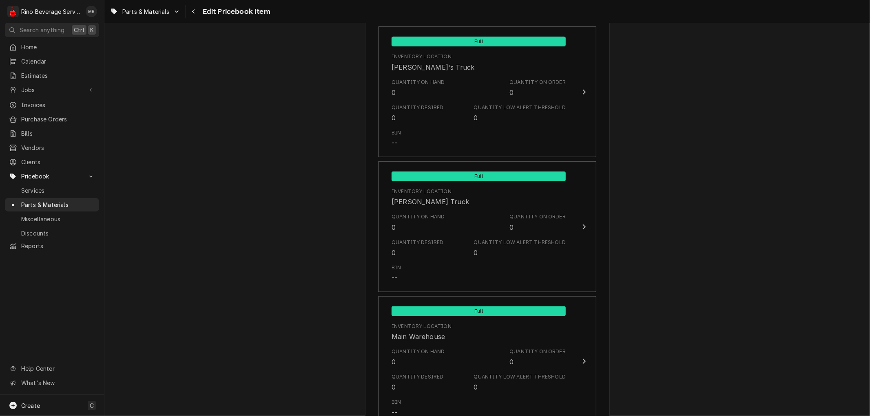
scroll to position [943, 0]
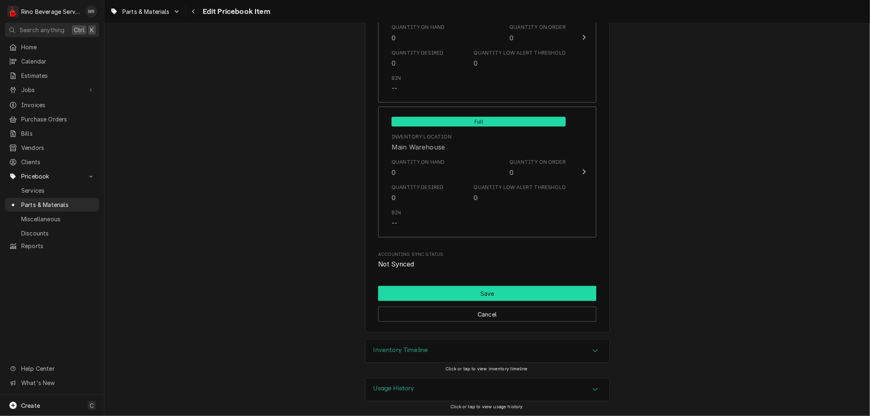
click at [489, 291] on button "Save" at bounding box center [487, 293] width 218 height 15
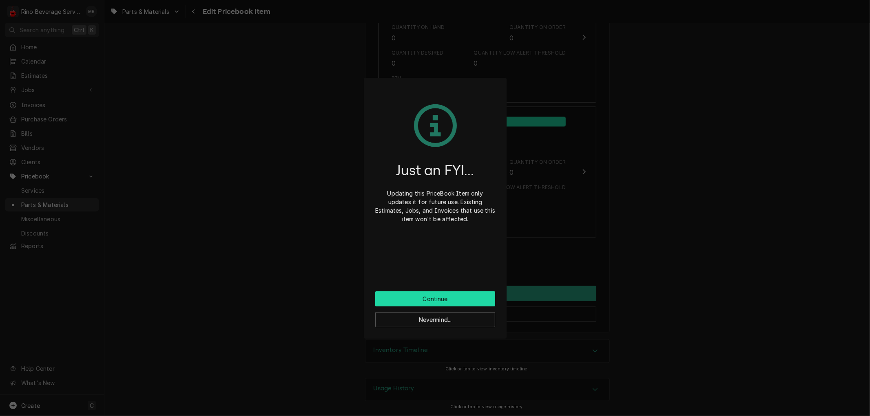
click at [476, 297] on button "Continue" at bounding box center [435, 299] width 120 height 15
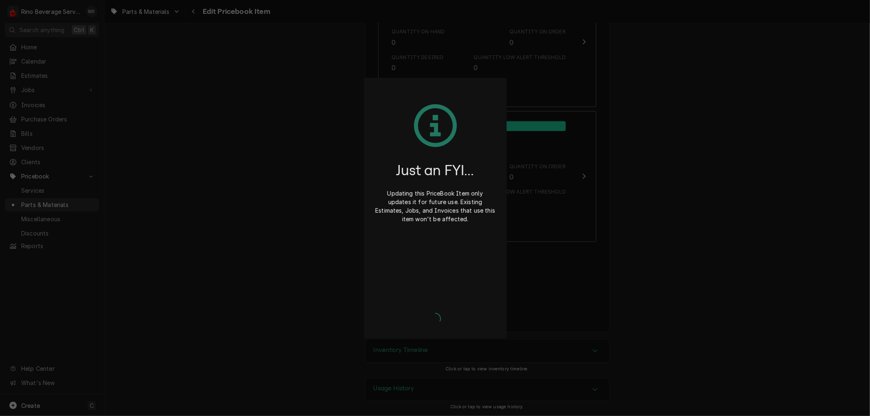
type textarea "x"
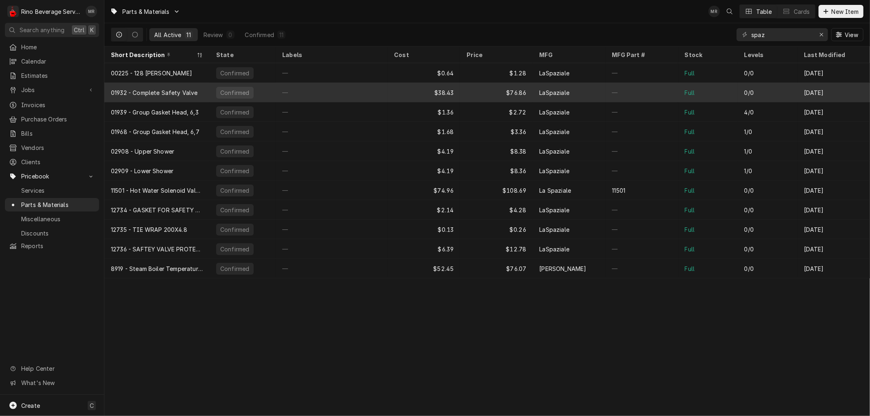
click at [198, 90] on div "01932 - Complete Safety Valve" at bounding box center [156, 93] width 105 height 20
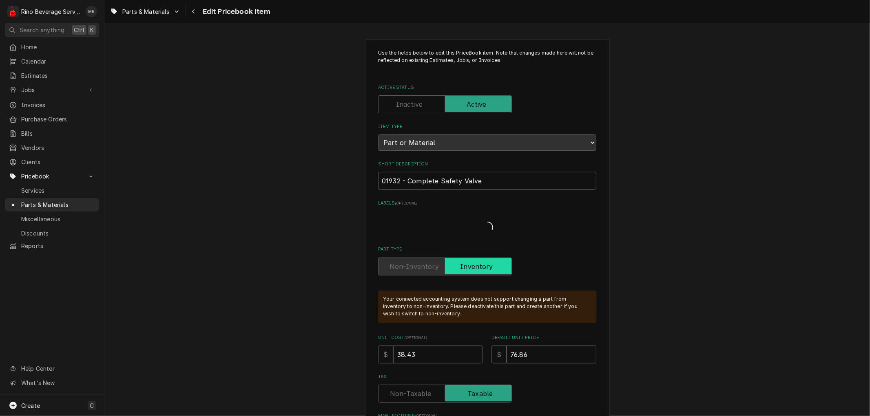
type textarea "x"
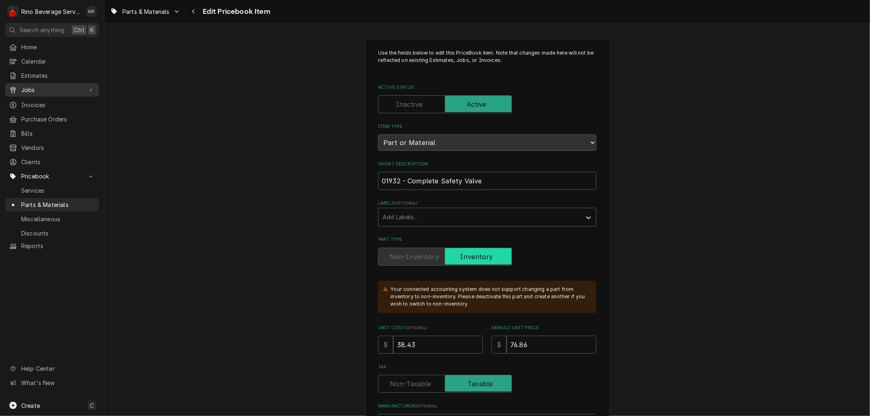
click at [56, 88] on span "Jobs" at bounding box center [52, 90] width 62 height 9
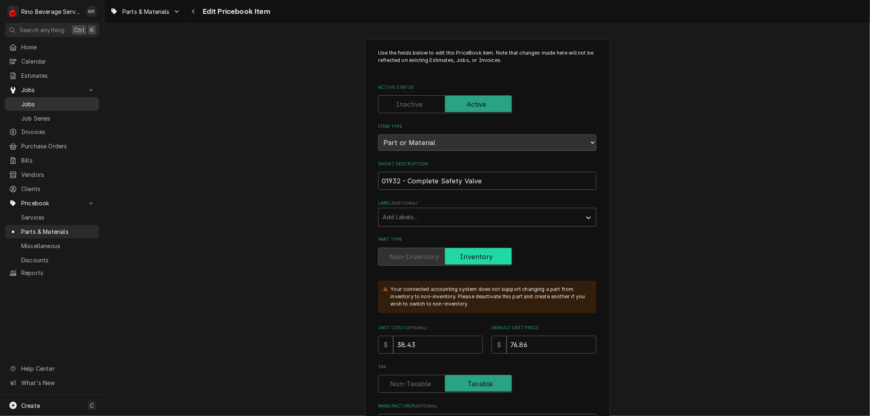
click at [51, 103] on span "Jobs" at bounding box center [58, 104] width 74 height 9
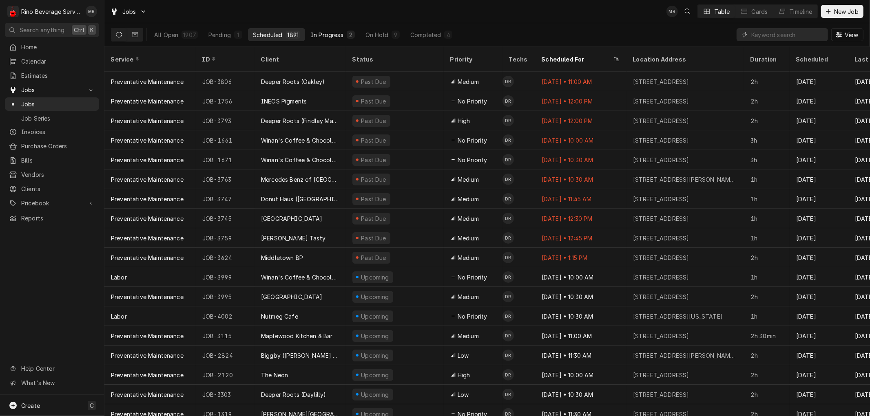
click at [338, 31] on div "In Progress" at bounding box center [327, 35] width 33 height 9
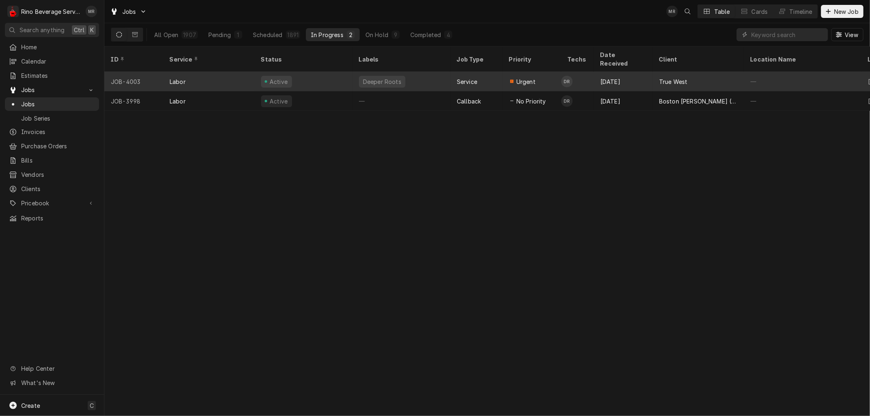
click at [325, 72] on div "Active" at bounding box center [303, 82] width 98 height 20
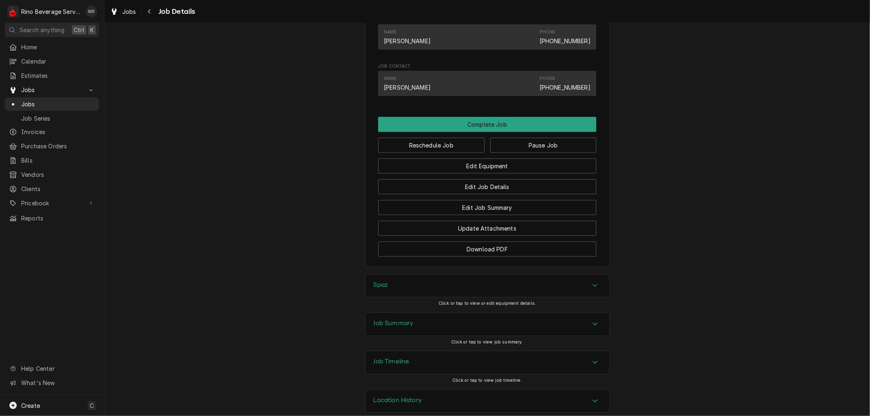
scroll to position [657, 0]
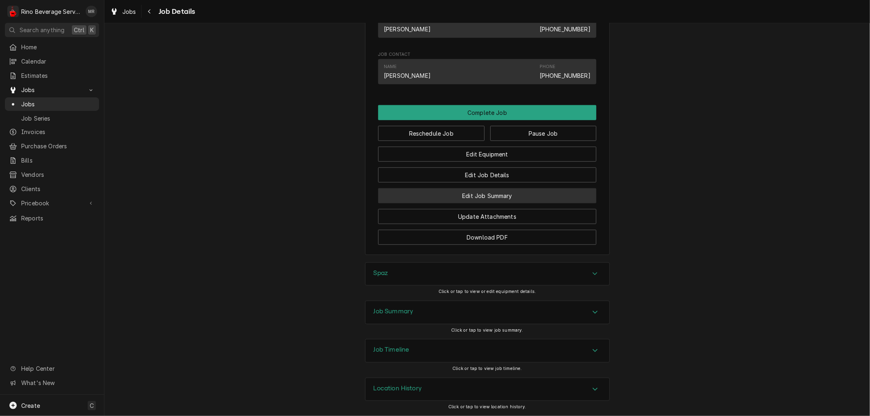
click at [450, 193] on button "Edit Job Summary" at bounding box center [487, 195] width 218 height 15
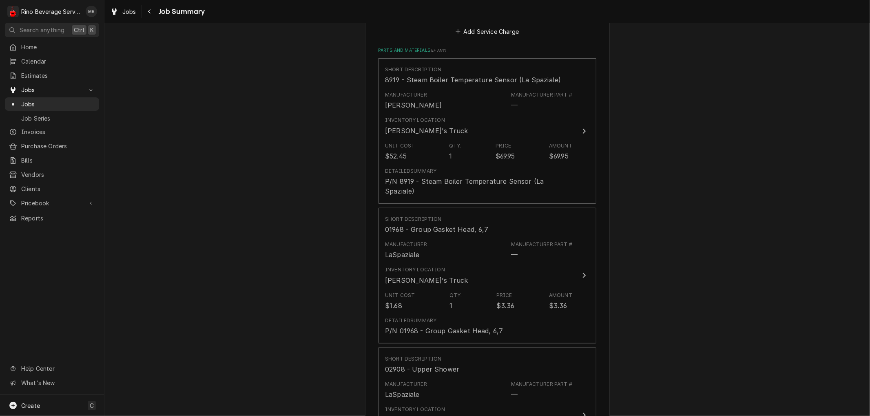
scroll to position [362, 0]
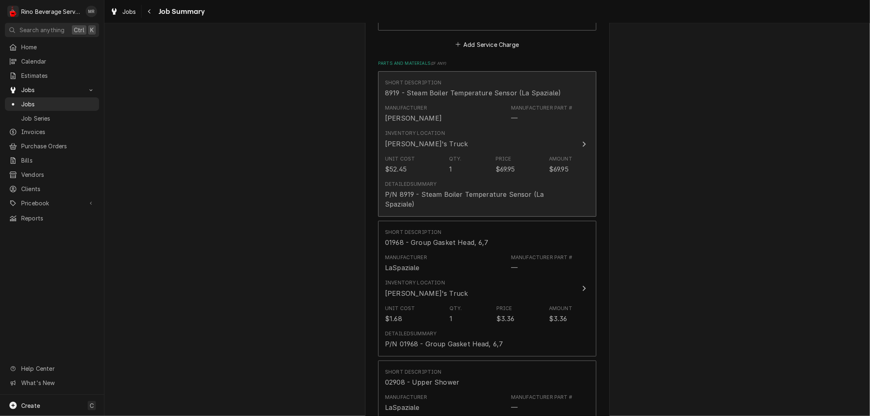
click at [472, 176] on div "Unit Cost $52.45 Qty. 1 Price $69.95 Amount $69.95" at bounding box center [478, 164] width 187 height 25
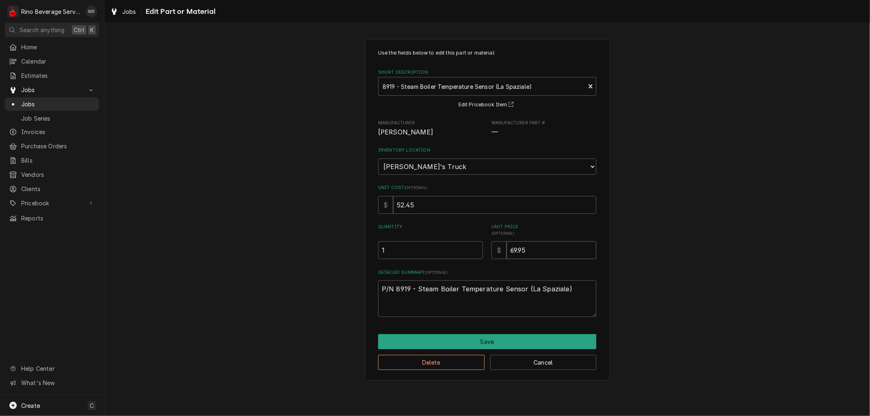
click at [529, 246] on input "69.95" at bounding box center [552, 250] width 90 height 18
type textarea "x"
type input "69.9"
type textarea "x"
type input "69"
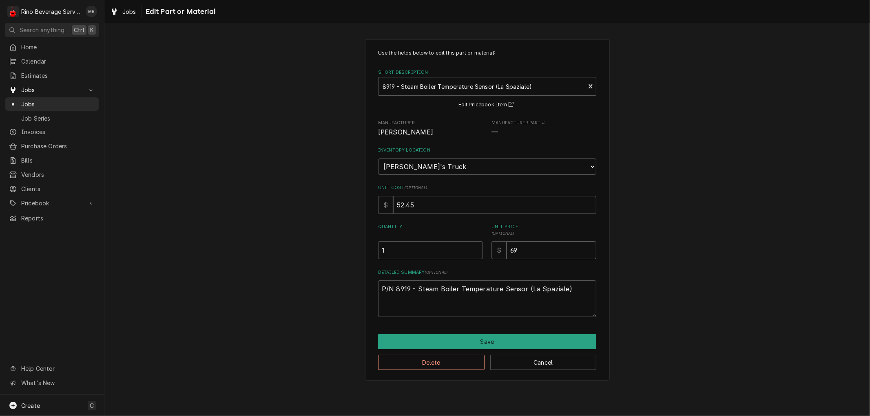
type textarea "x"
type input "6"
type textarea "x"
type input "7"
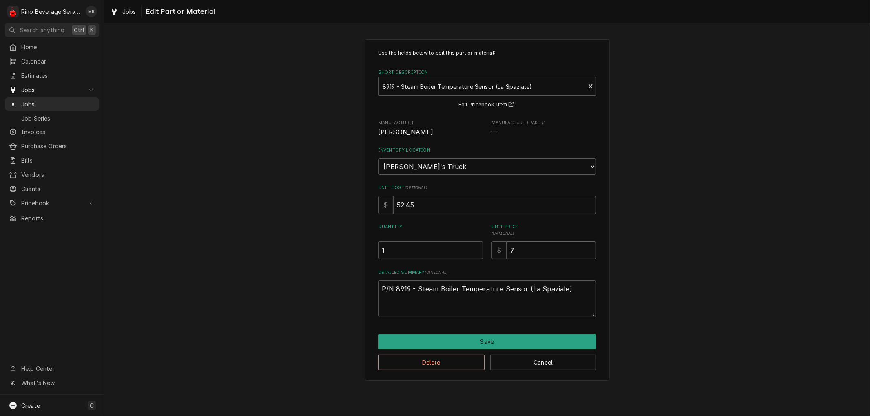
type textarea "x"
type input "76"
type textarea "x"
type input "76.0"
type textarea "x"
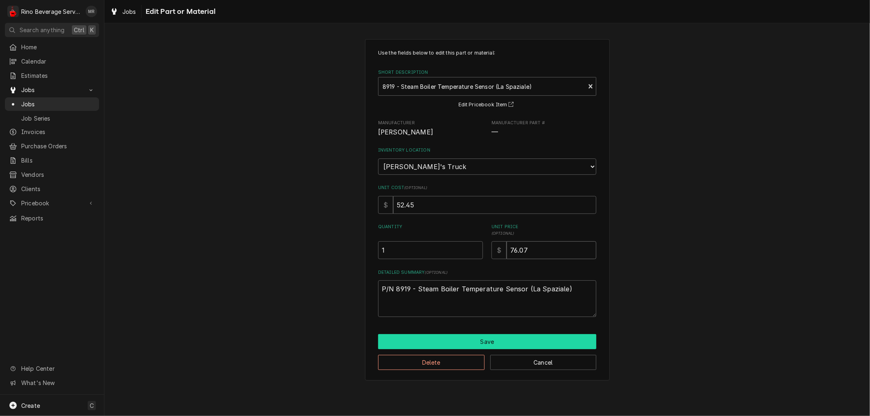
type input "76.07"
click at [498, 340] on button "Save" at bounding box center [487, 341] width 218 height 15
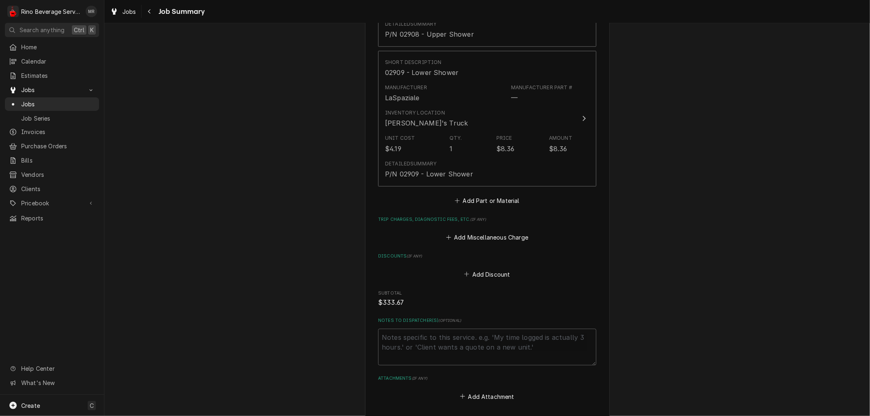
scroll to position [915, 0]
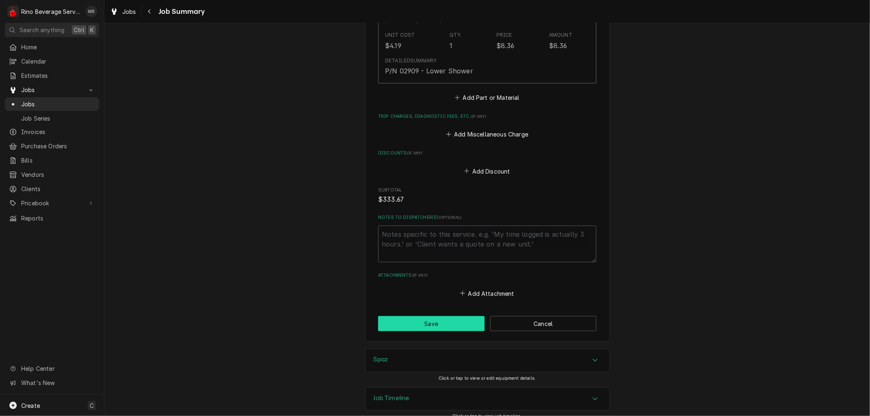
click at [429, 316] on button "Save" at bounding box center [431, 323] width 106 height 15
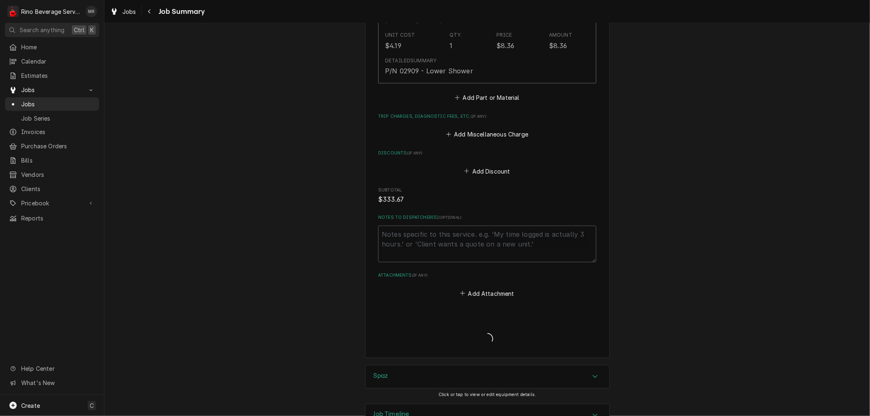
type textarea "x"
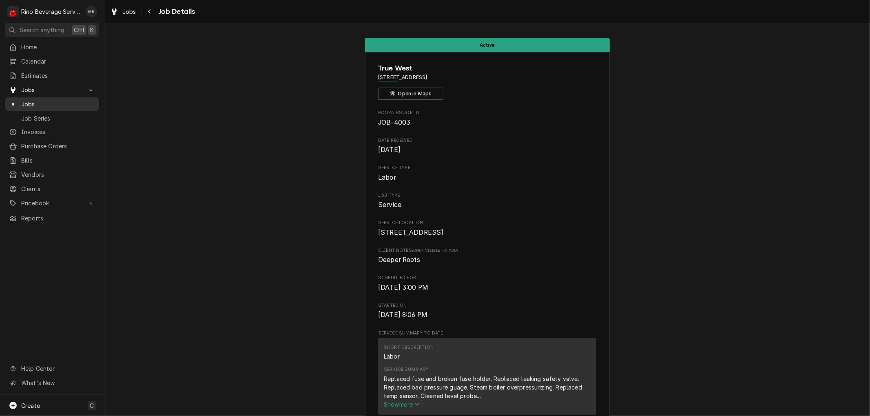
click at [53, 100] on span "Jobs" at bounding box center [58, 104] width 74 height 9
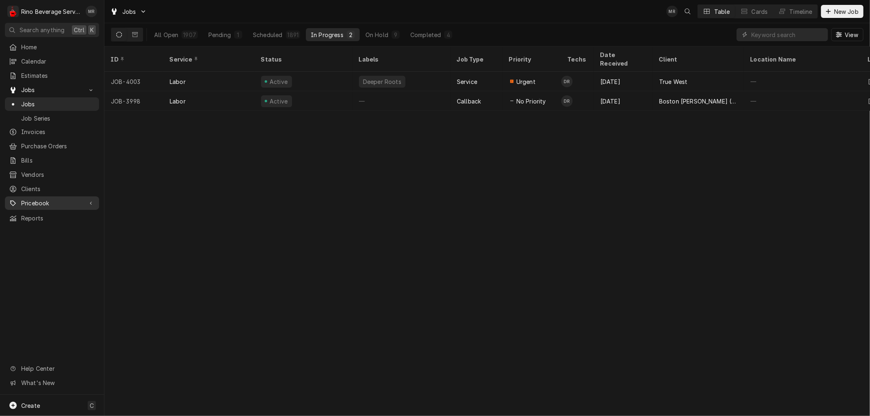
click at [38, 199] on span "Pricebook" at bounding box center [52, 203] width 62 height 9
click at [47, 228] on span "Parts & Materials" at bounding box center [58, 232] width 74 height 9
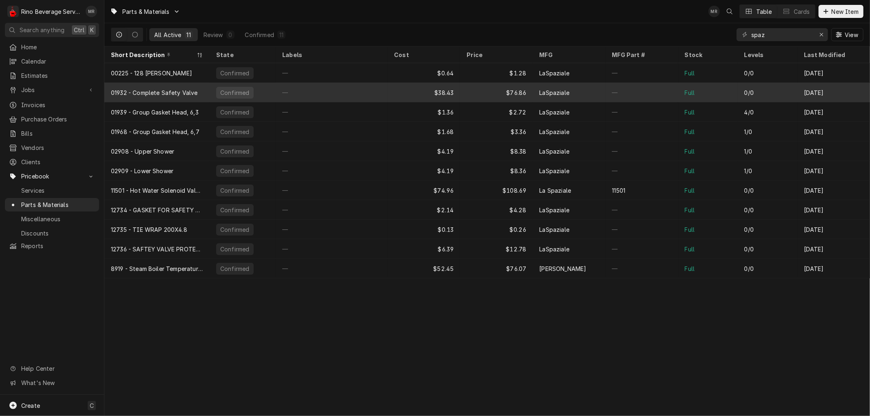
click at [345, 96] on div "—" at bounding box center [332, 93] width 112 height 20
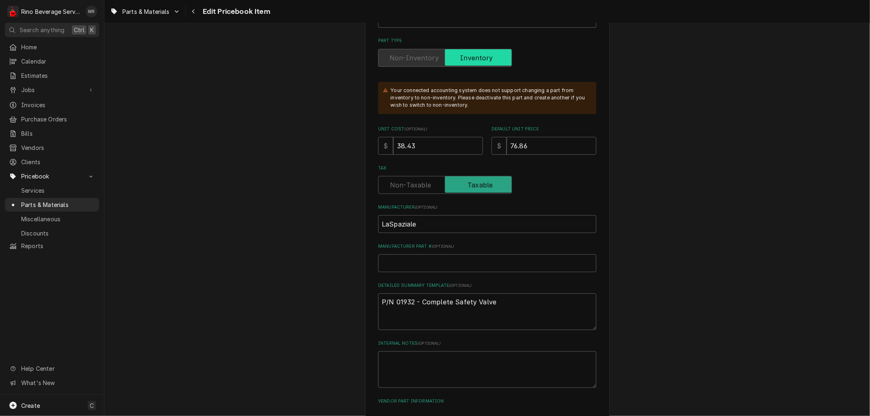
scroll to position [226, 0]
